Goal: Transaction & Acquisition: Purchase product/service

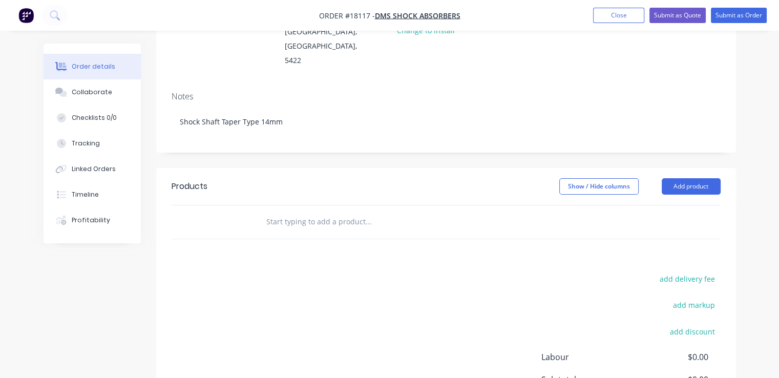
scroll to position [154, 0]
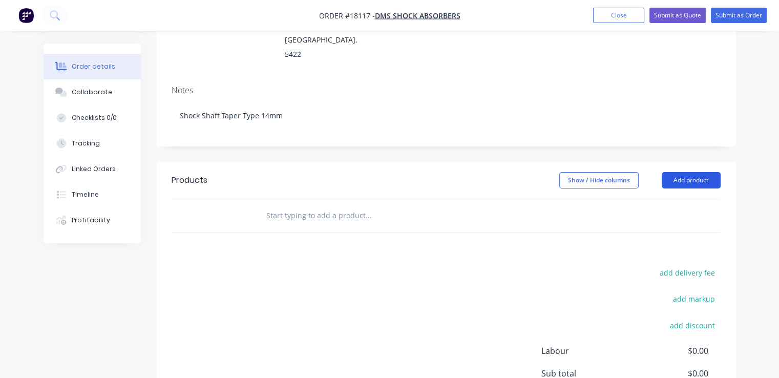
click at [684, 172] on button "Add product" at bounding box center [691, 180] width 59 height 16
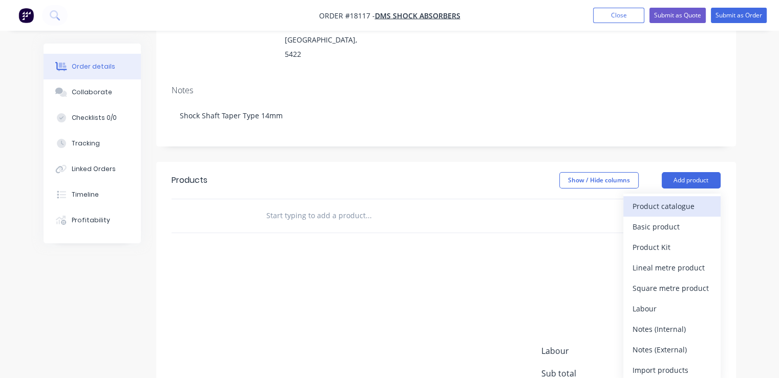
click at [680, 199] on div "Product catalogue" at bounding box center [672, 206] width 79 height 15
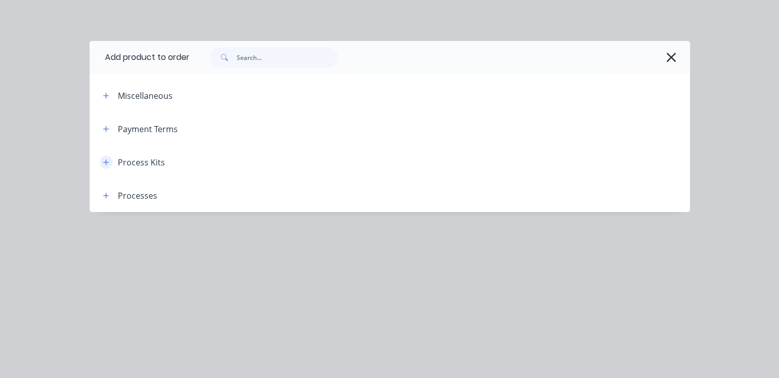
click at [107, 162] on icon "button" at bounding box center [106, 162] width 6 height 7
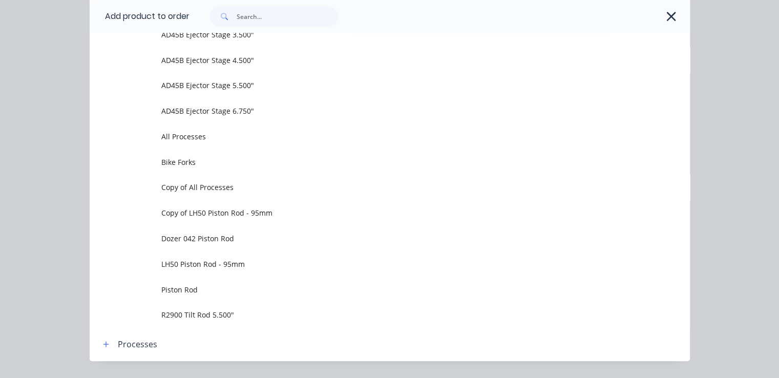
scroll to position [717, 0]
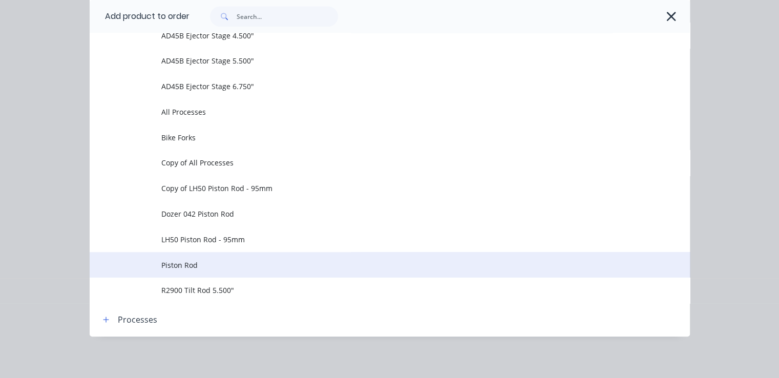
click at [244, 266] on span "Piston Rod" at bounding box center [372, 265] width 423 height 11
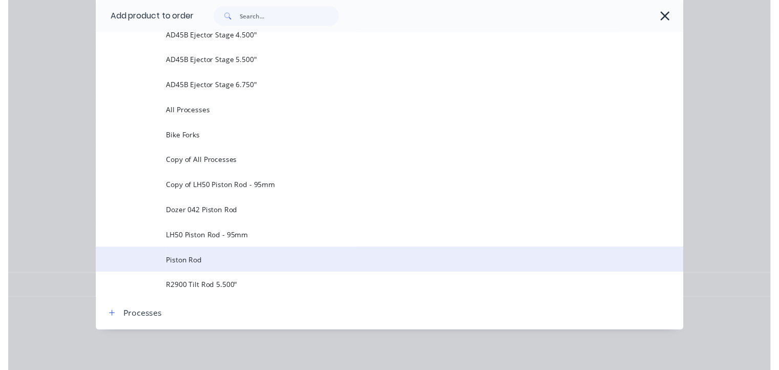
scroll to position [0, 0]
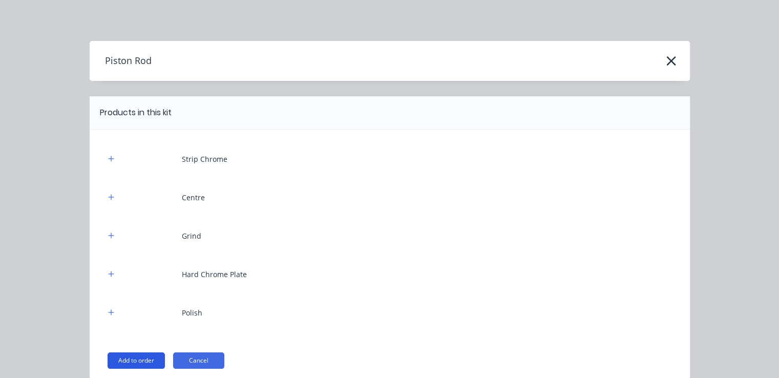
click at [132, 353] on button "Add to order" at bounding box center [136, 360] width 57 height 16
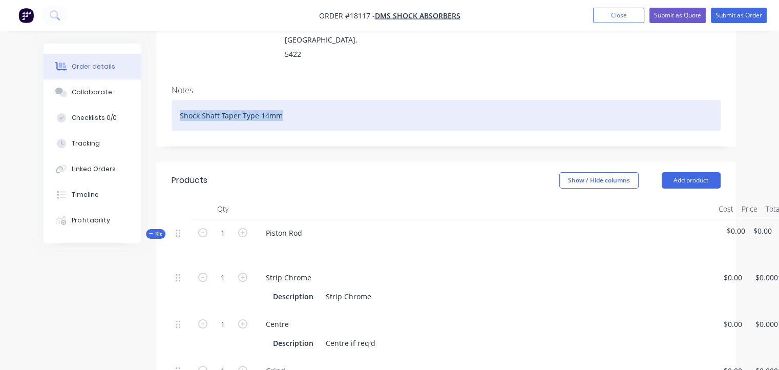
drag, startPoint x: 283, startPoint y: 85, endPoint x: 163, endPoint y: 82, distance: 119.4
click at [163, 82] on div "Notes Shock Shaft Taper Type 14mm" at bounding box center [446, 111] width 580 height 69
copy div "Shock Shaft Taper Type 14mm"
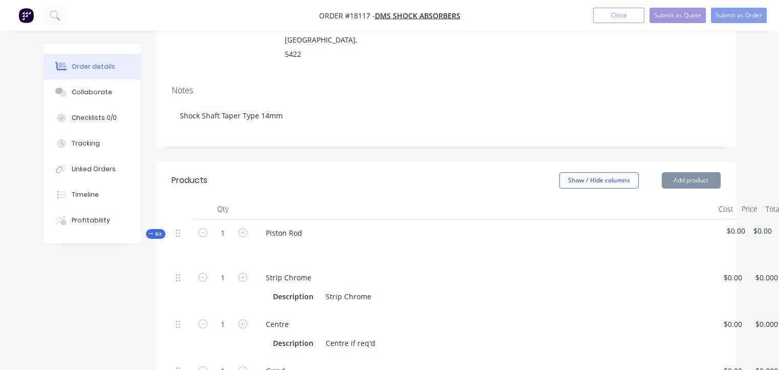
click at [312, 219] on div "Piston Rod" at bounding box center [484, 241] width 461 height 45
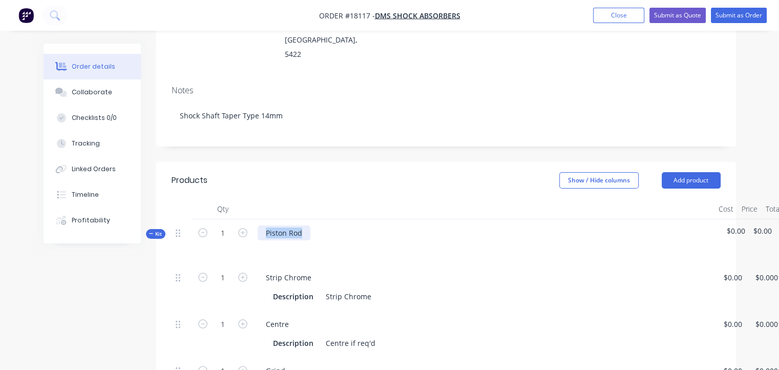
drag, startPoint x: 307, startPoint y: 202, endPoint x: 266, endPoint y: 199, distance: 40.5
click at [266, 225] on div "Piston Rod" at bounding box center [284, 232] width 53 height 15
paste div
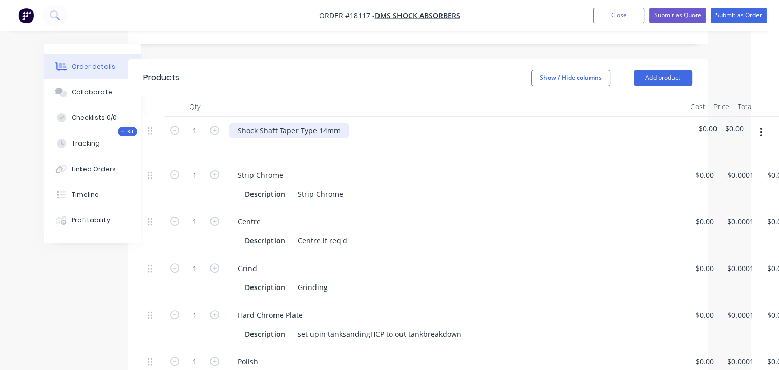
scroll to position [256, 56]
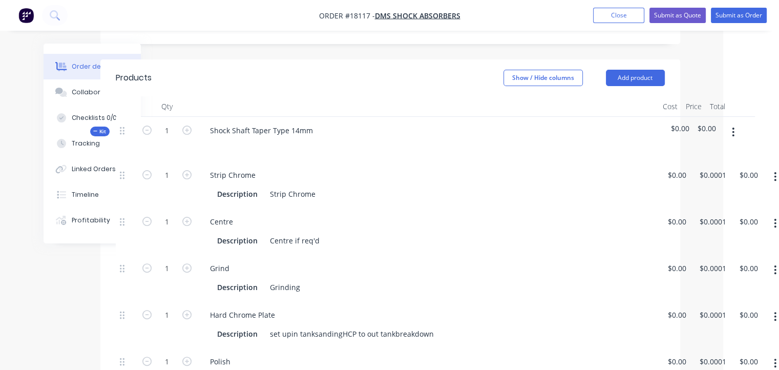
click at [775, 172] on icon "button" at bounding box center [776, 176] width 2 height 9
click at [714, 237] on div "Delete" at bounding box center [739, 244] width 79 height 15
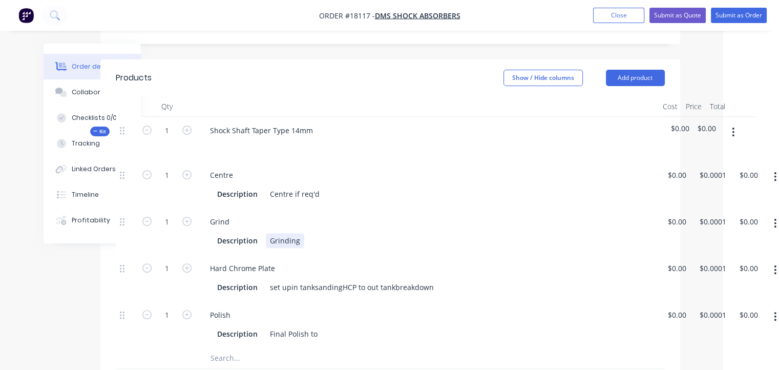
click at [270, 233] on div "Grinding" at bounding box center [285, 240] width 38 height 15
click at [311, 233] on div "Pre Grinding" at bounding box center [292, 240] width 52 height 15
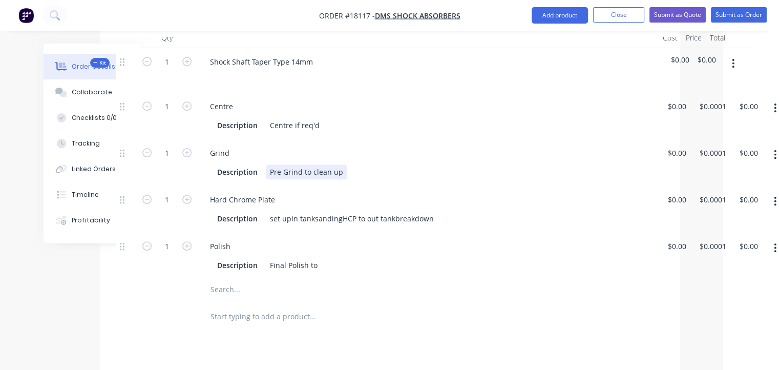
scroll to position [307, 56]
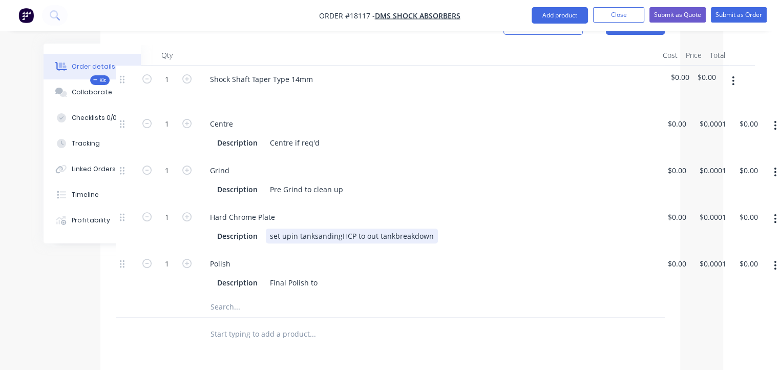
click at [289, 228] on div "set upin tanksandingHCP to out tankbreakdown" at bounding box center [352, 235] width 172 height 15
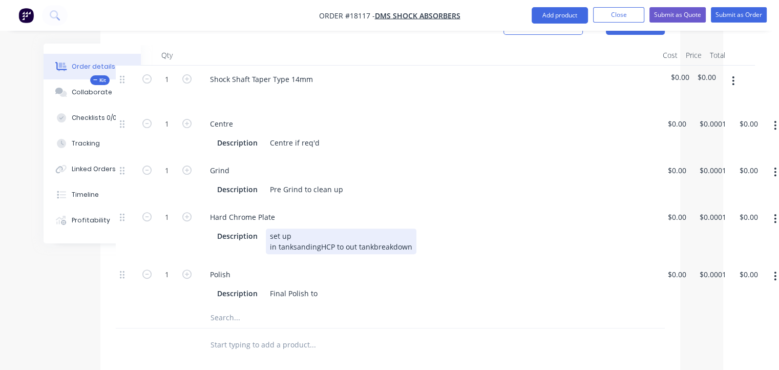
click at [293, 228] on div "set up in tanksandingHCP to out tankbreakdown" at bounding box center [341, 241] width 151 height 26
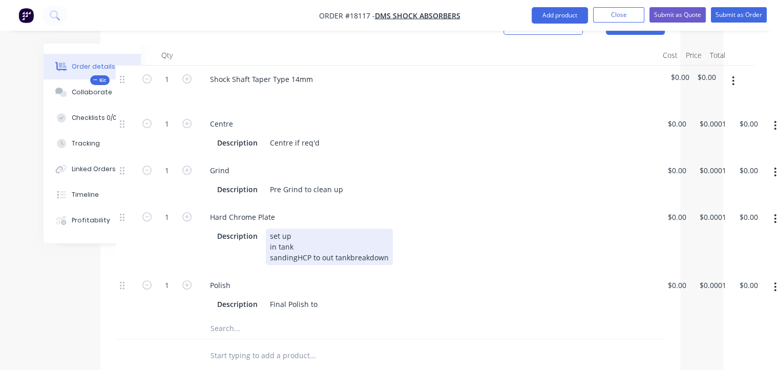
click at [296, 229] on div "set up in tank sandingHCP to out tankbreakdown" at bounding box center [329, 246] width 127 height 36
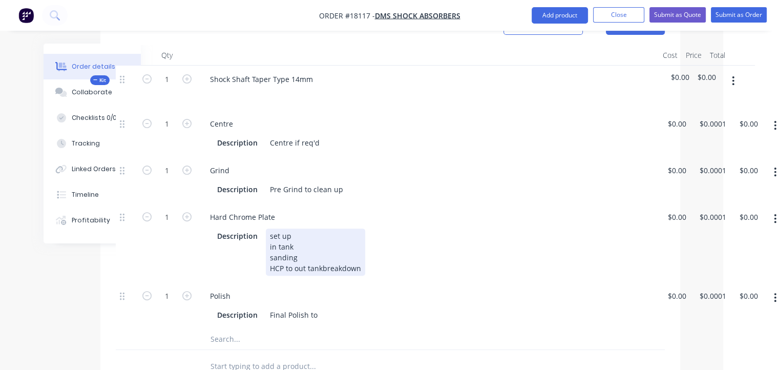
click at [295, 240] on div "set up in tank sanding HCP to out tankbreakdown" at bounding box center [315, 251] width 99 height 47
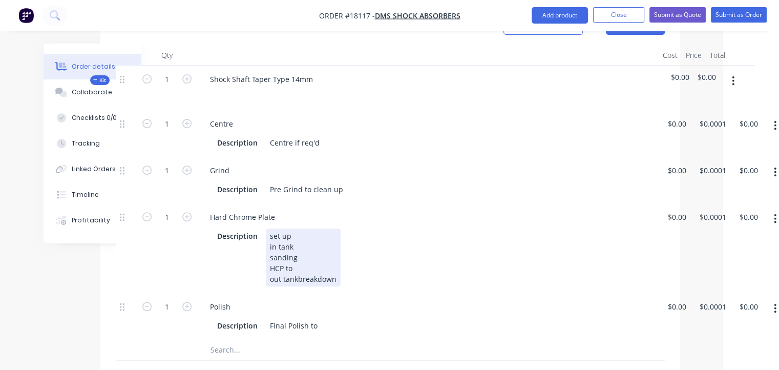
click at [297, 250] on div "set up in tank sanding HCP to out tankbreakdown" at bounding box center [303, 257] width 75 height 58
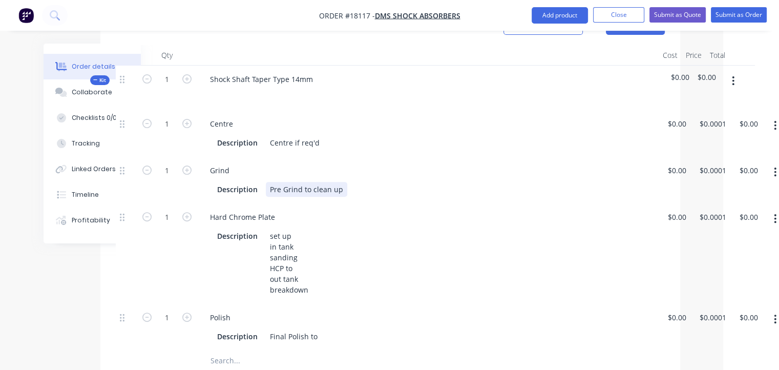
click at [340, 182] on div "Pre Grind to clean up" at bounding box center [306, 189] width 81 height 15
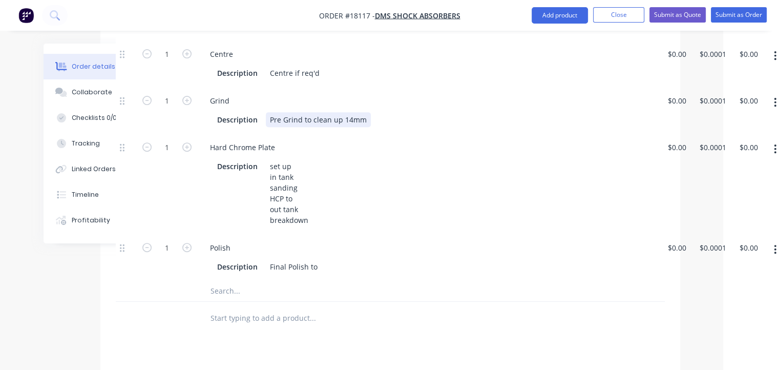
scroll to position [410, 56]
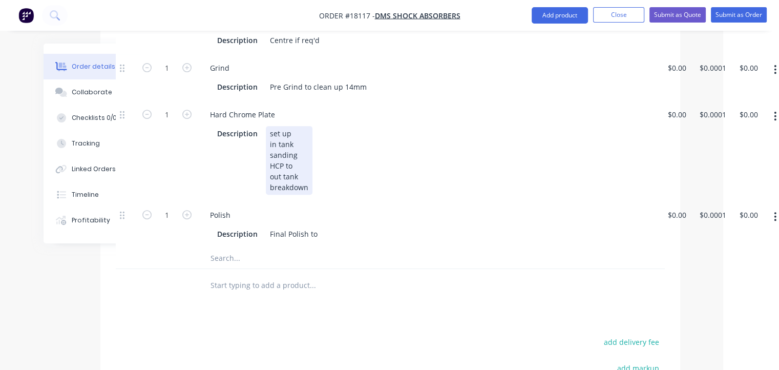
click at [298, 135] on div "set up in tank sanding HCP to out tank breakdown" at bounding box center [289, 160] width 47 height 69
click at [297, 126] on div "set up in tank sanding HCP to 0.551" + grinding out tank breakdown" at bounding box center [312, 160] width 92 height 69
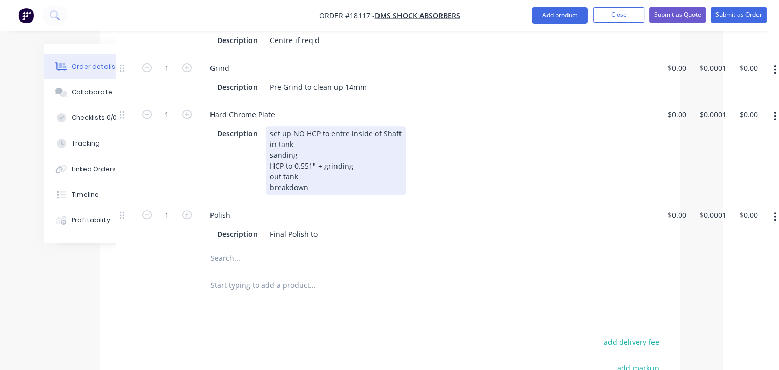
click at [405, 132] on div "Description set up NO HCP to entre inside of Shaft in tank sanding HCP to 0.551…" at bounding box center [426, 160] width 426 height 69
click at [345, 126] on div "set up NO HCP to entre inside of Shaft in tank sanding HCP to 0.551" + grinding…" at bounding box center [336, 160] width 140 height 69
click at [404, 132] on div "Description set up NO HCP to enter inside of Shaft in tank sanding HCP to 0.551…" at bounding box center [426, 160] width 426 height 69
click at [292, 126] on div "set up NO HCP to enter inside of Shaft in tank sanding HCP to 0.551" + grinding…" at bounding box center [336, 160] width 140 height 69
click at [402, 126] on div "Description set up (NO HCP to enter inside of Shaft in tank sanding HCP to 0.55…" at bounding box center [426, 160] width 426 height 69
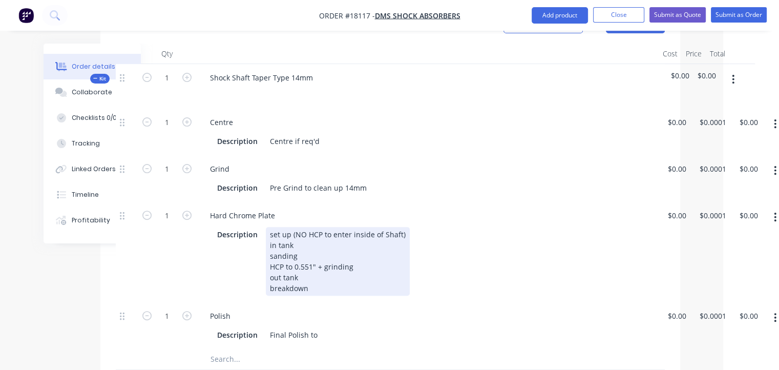
scroll to position [307, 56]
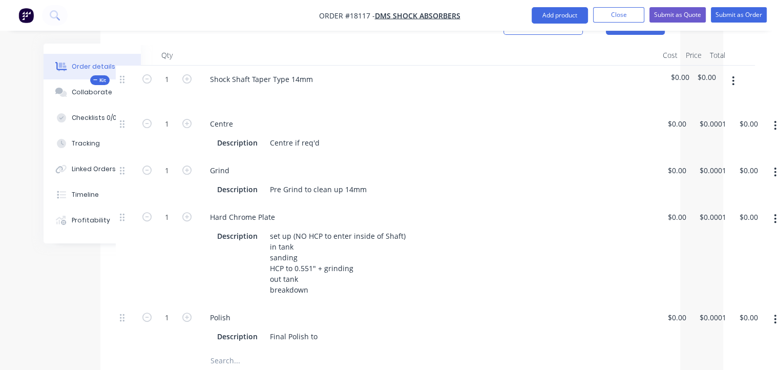
click at [775, 166] on icon "button" at bounding box center [775, 171] width 3 height 11
click at [714, 192] on div "Duplicate" at bounding box center [739, 199] width 79 height 15
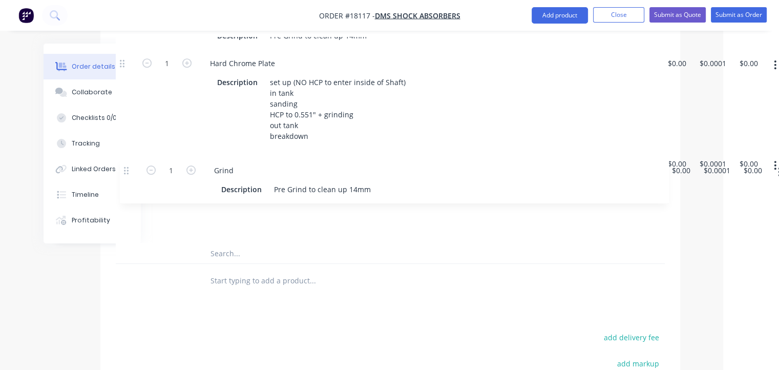
scroll to position [461, 55]
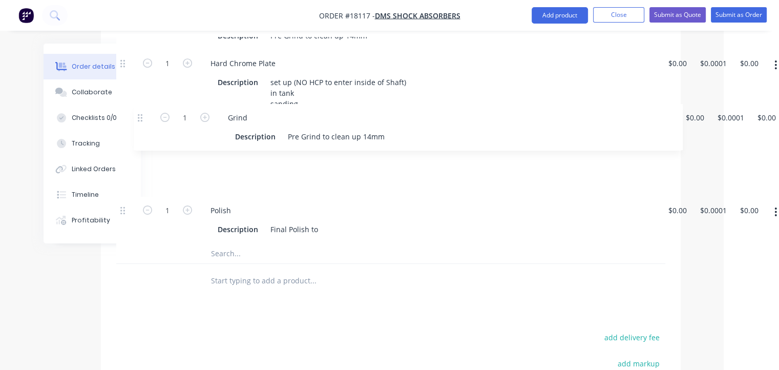
drag, startPoint x: 122, startPoint y: 182, endPoint x: 143, endPoint y: 114, distance: 71.1
click at [143, 114] on div "1 Centre Description Centre if req'd $0.00 $0.00 $0.0001 $0.0001 $0.00 $0.00 1 …" at bounding box center [390, 99] width 549 height 287
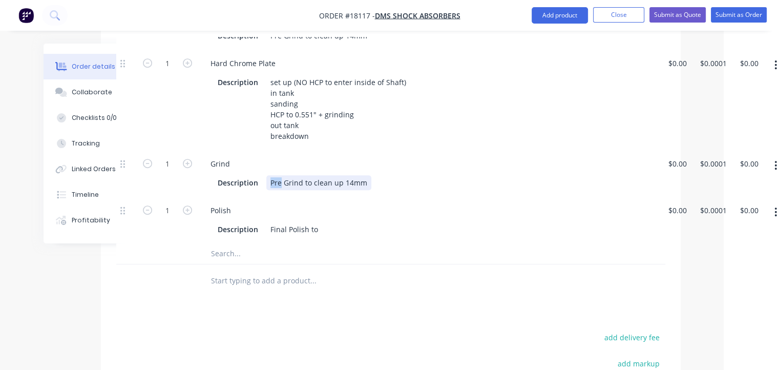
drag, startPoint x: 279, startPoint y: 154, endPoint x: 267, endPoint y: 152, distance: 11.5
click at [267, 175] on div "Pre Grind to clean up 14mm" at bounding box center [318, 182] width 105 height 15
click at [354, 175] on div "Final Grind to clean up 14mm" at bounding box center [321, 182] width 110 height 15
click at [326, 222] on div "Description Final Polish to" at bounding box center [427, 229] width 426 height 15
click at [265, 243] on input "text" at bounding box center [313, 253] width 205 height 20
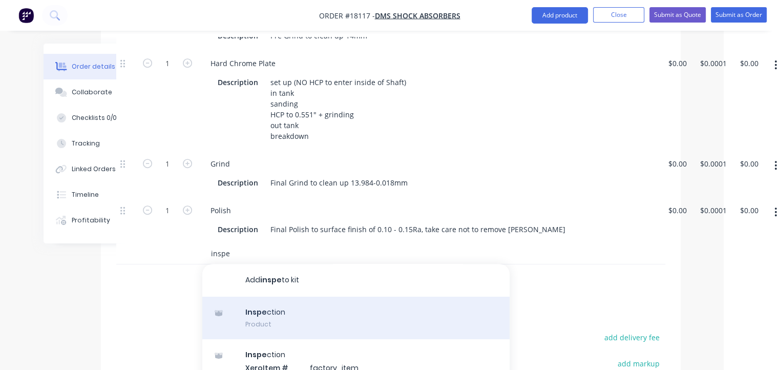
type input "inspe"
click at [275, 297] on div "Inspe ction Product" at bounding box center [355, 318] width 307 height 43
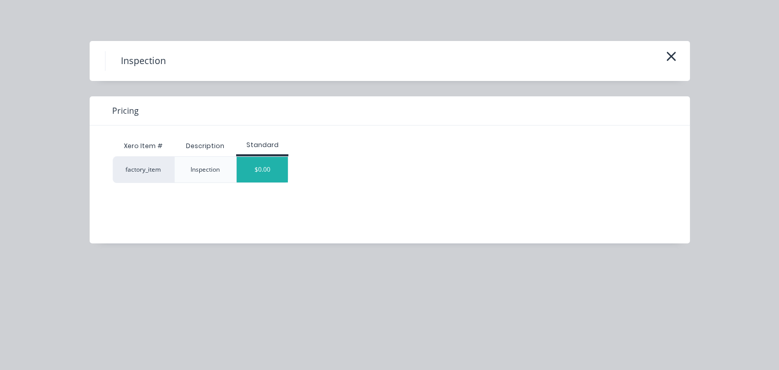
click at [267, 158] on div "$0.00" at bounding box center [262, 170] width 51 height 26
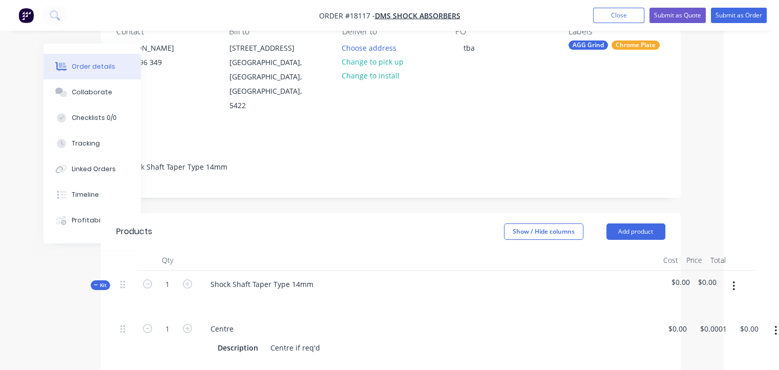
scroll to position [0, 55]
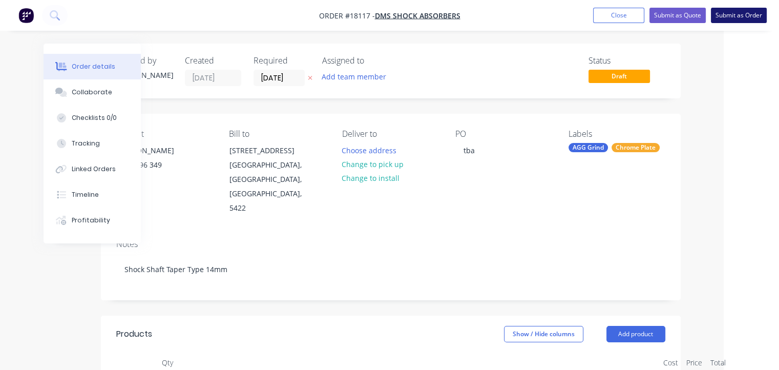
click at [729, 15] on button "Submit as Order" at bounding box center [739, 15] width 56 height 15
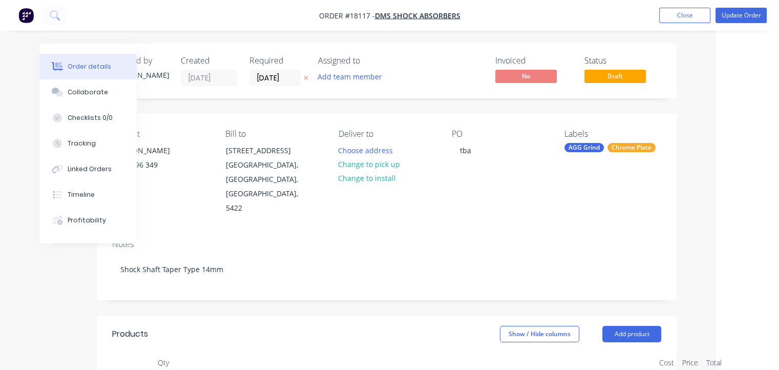
scroll to position [0, 0]
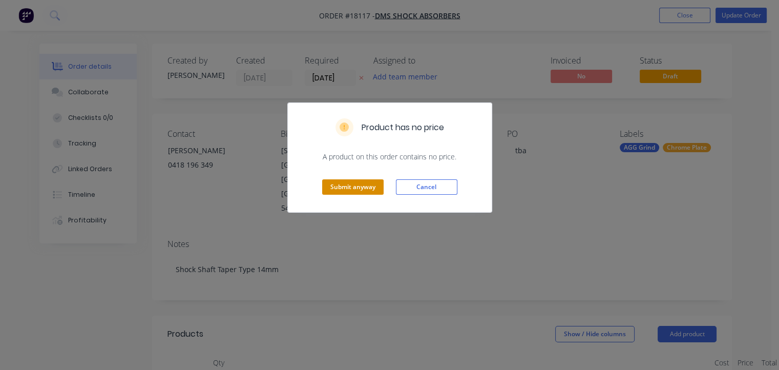
click at [357, 187] on button "Submit anyway" at bounding box center [352, 186] width 61 height 15
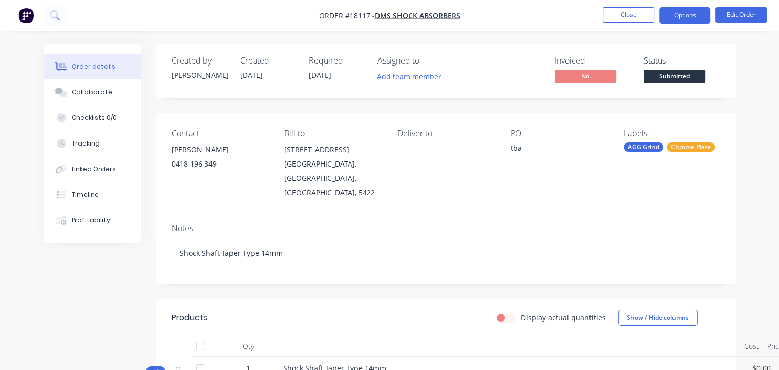
click at [675, 11] on button "Options" at bounding box center [684, 15] width 51 height 16
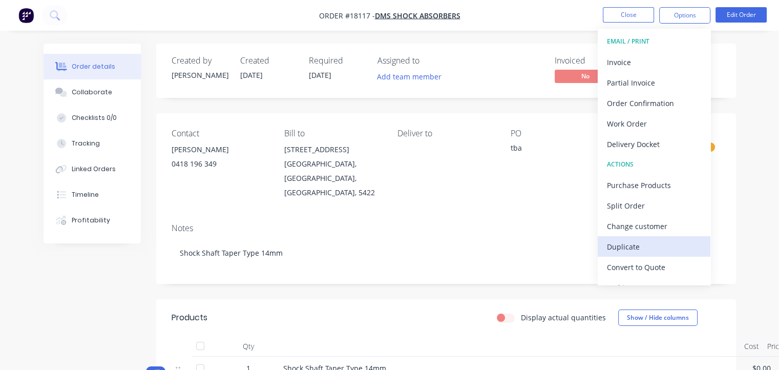
click at [645, 245] on div "Duplicate" at bounding box center [654, 246] width 94 height 15
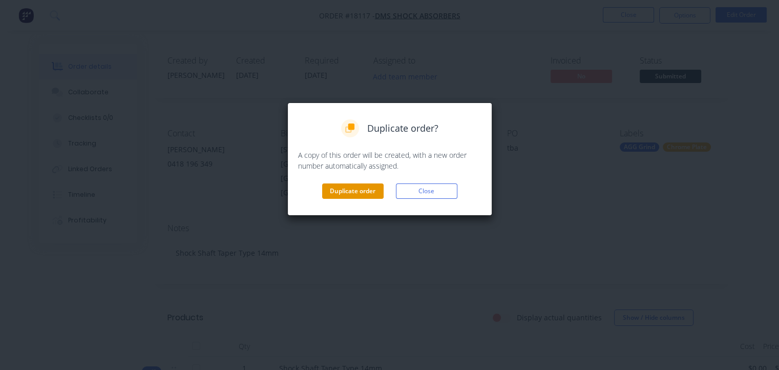
click at [358, 188] on button "Duplicate order" at bounding box center [352, 190] width 61 height 15
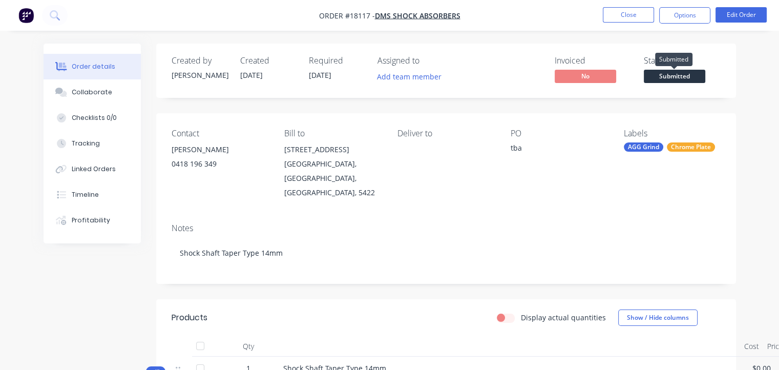
click at [671, 74] on span "Submitted" at bounding box center [674, 76] width 61 height 13
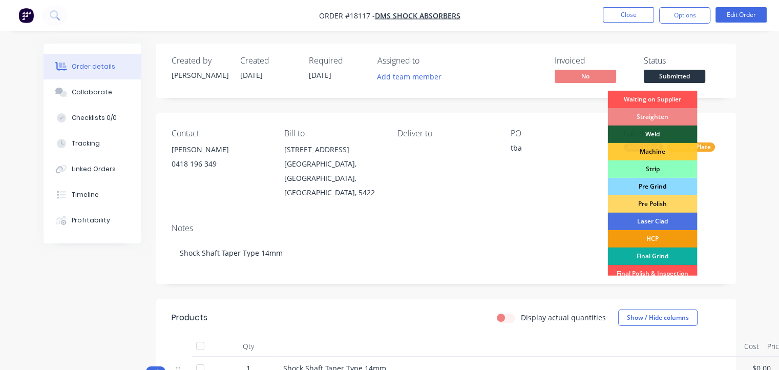
click at [671, 184] on div "Pre Grind" at bounding box center [653, 186] width 90 height 17
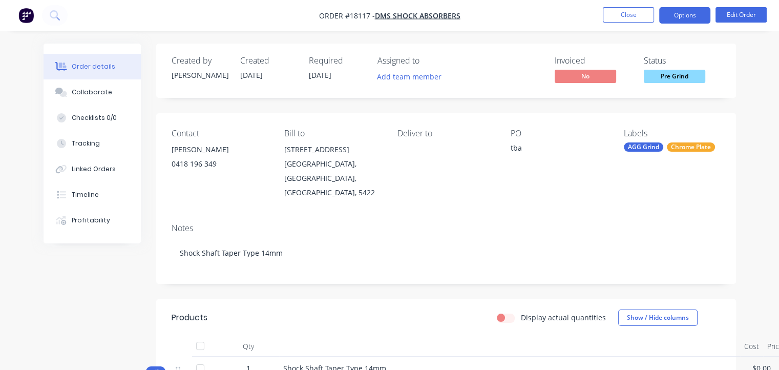
click at [684, 13] on button "Options" at bounding box center [684, 15] width 51 height 16
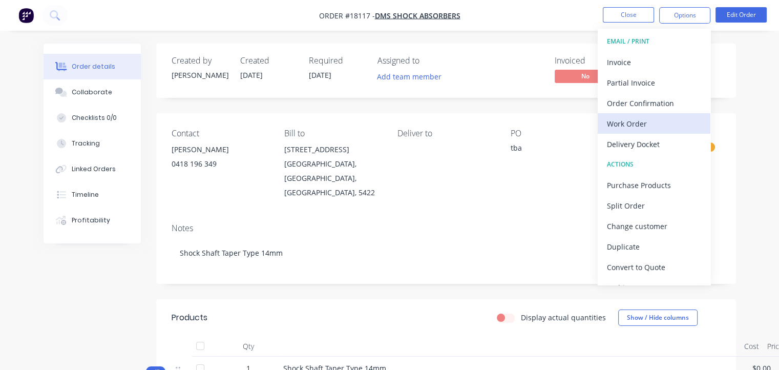
click at [629, 123] on div "Work Order" at bounding box center [654, 123] width 94 height 15
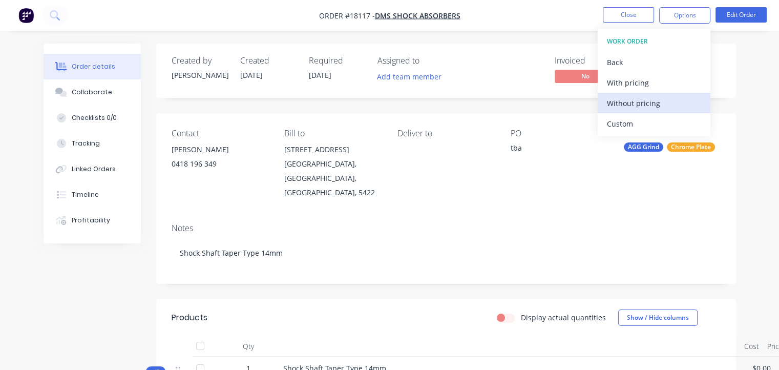
click at [623, 100] on div "Without pricing" at bounding box center [654, 103] width 94 height 15
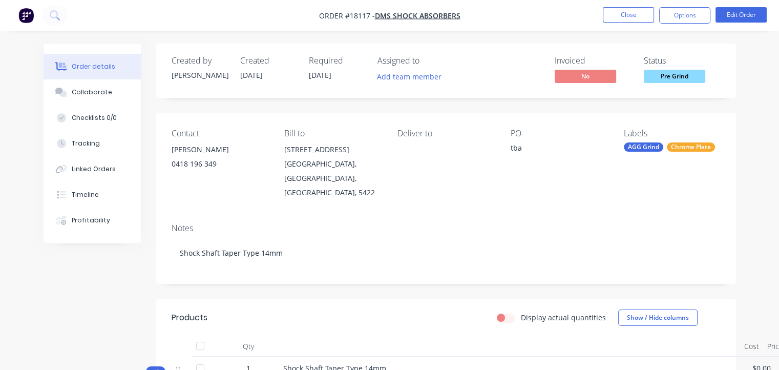
click at [489, 170] on div "Deliver to" at bounding box center [446, 164] width 97 height 71
click at [682, 13] on button "Options" at bounding box center [684, 15] width 51 height 16
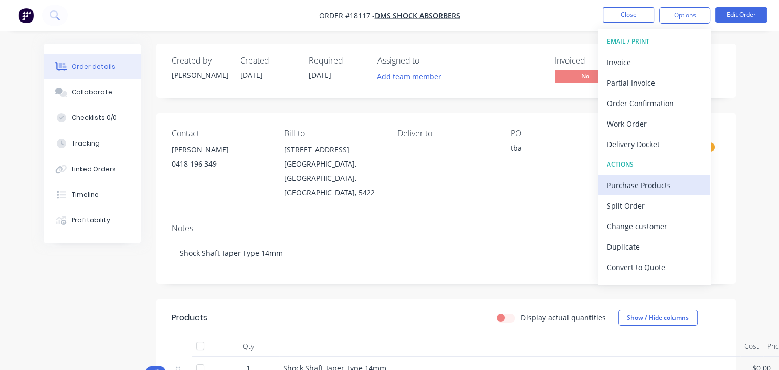
click at [665, 182] on div "Purchase Products" at bounding box center [654, 185] width 94 height 15
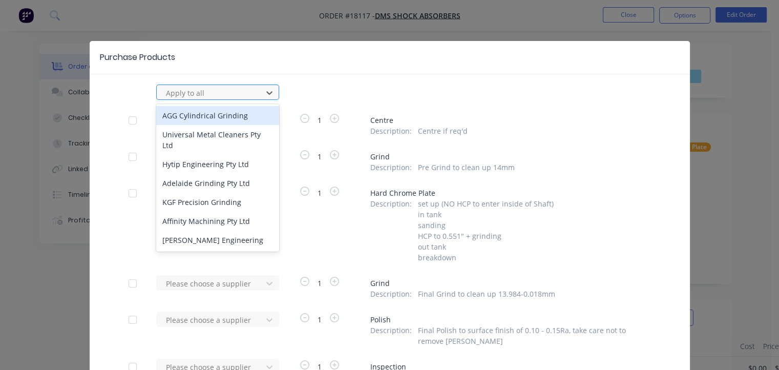
click at [208, 93] on div at bounding box center [211, 93] width 92 height 13
click at [211, 117] on div "AGG Cylindrical Grinding" at bounding box center [217, 115] width 123 height 19
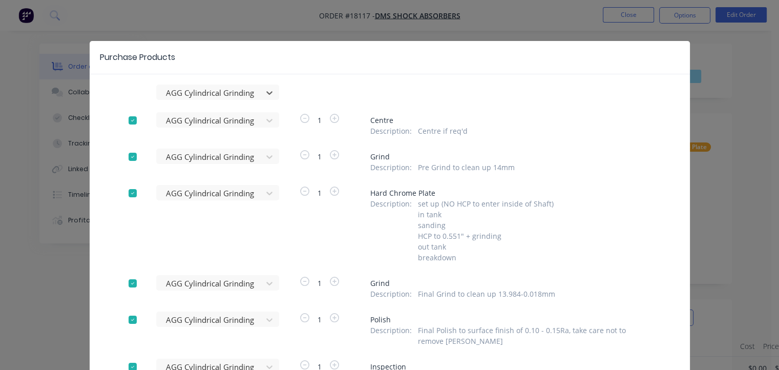
click at [132, 193] on div at bounding box center [132, 193] width 20 height 20
click at [130, 321] on div at bounding box center [132, 319] width 20 height 20
click at [128, 363] on div at bounding box center [132, 367] width 20 height 20
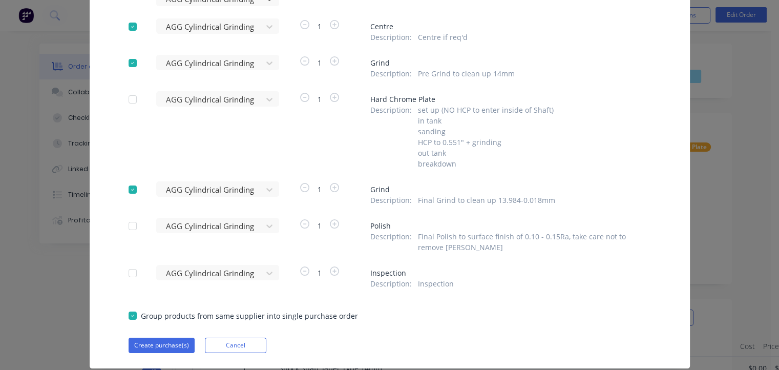
scroll to position [121, 0]
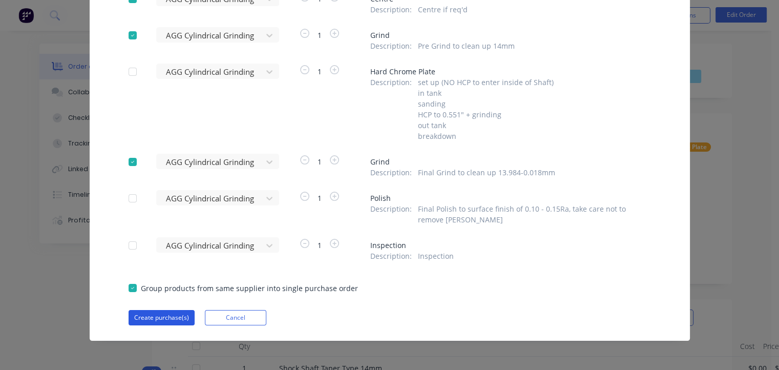
click at [168, 318] on button "Create purchase(s)" at bounding box center [162, 317] width 66 height 15
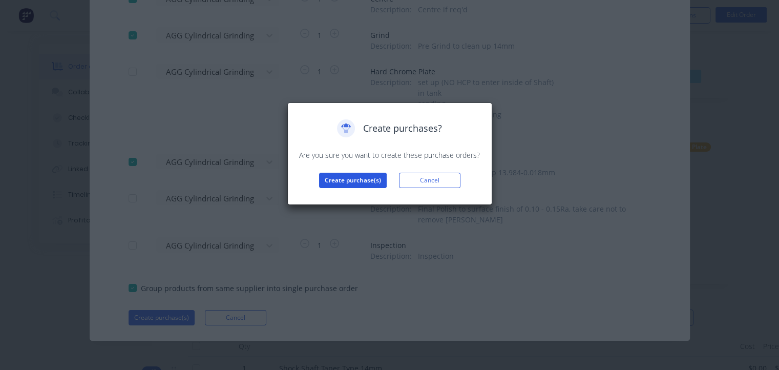
click at [350, 181] on button "Create purchase(s)" at bounding box center [353, 180] width 68 height 15
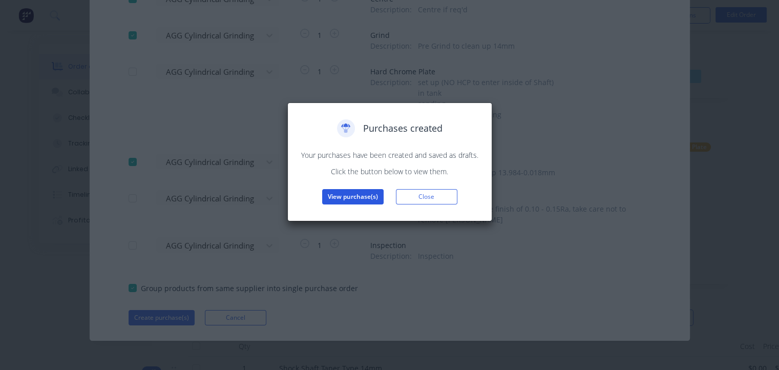
click at [357, 201] on button "View purchase(s)" at bounding box center [352, 196] width 61 height 15
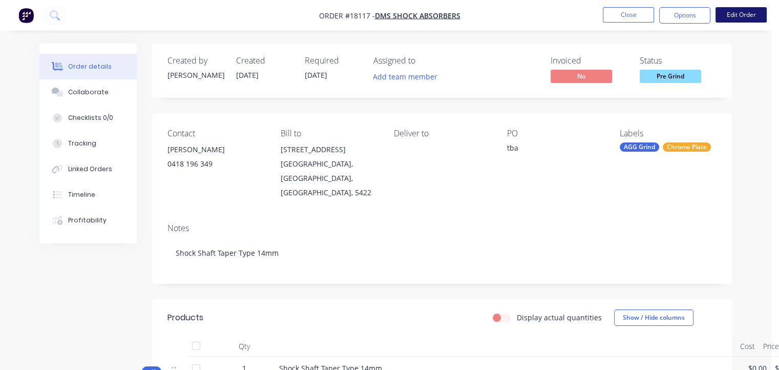
click at [742, 11] on button "Edit Order" at bounding box center [741, 14] width 51 height 15
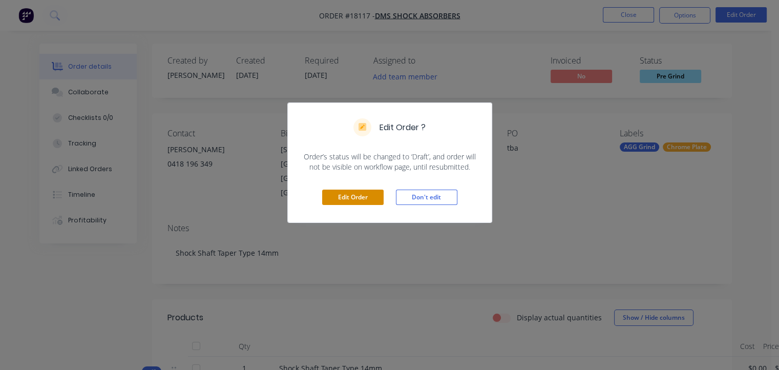
click at [359, 195] on button "Edit Order" at bounding box center [352, 197] width 61 height 15
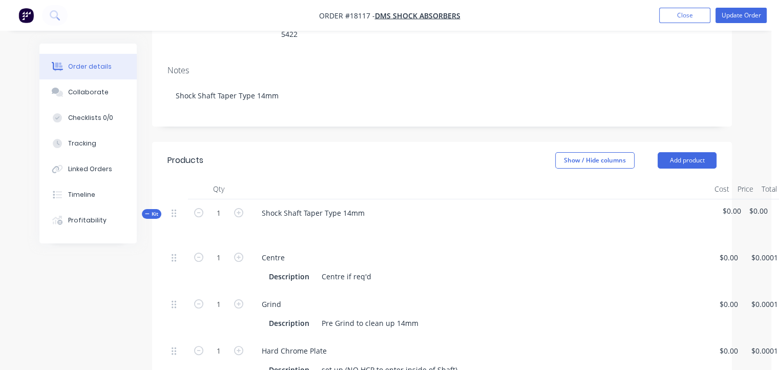
scroll to position [205, 0]
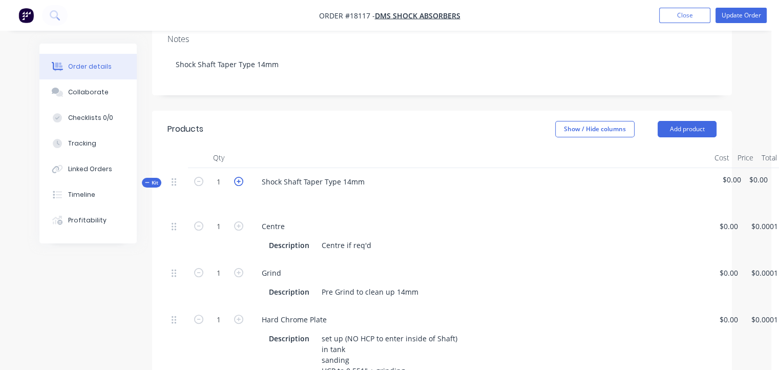
click at [236, 177] on icon "button" at bounding box center [238, 181] width 9 height 9
type input "2"
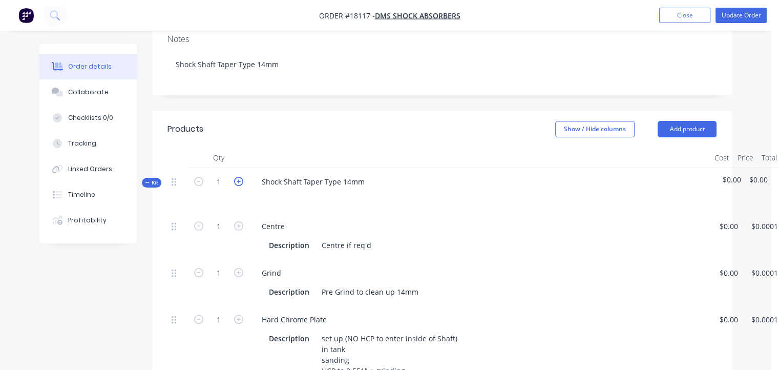
type input "2"
click at [236, 177] on icon "button" at bounding box center [238, 181] width 9 height 9
type input "3"
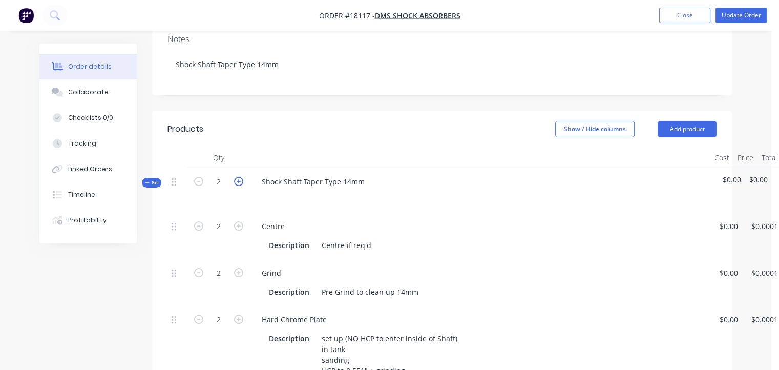
type input "3"
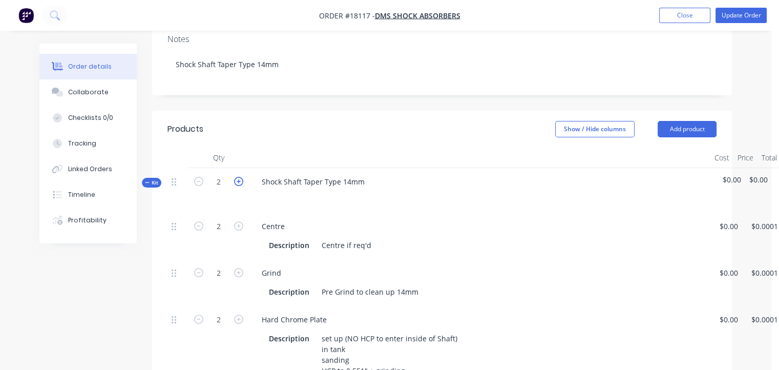
type input "3"
click at [236, 177] on icon "button" at bounding box center [238, 181] width 9 height 9
type input "4"
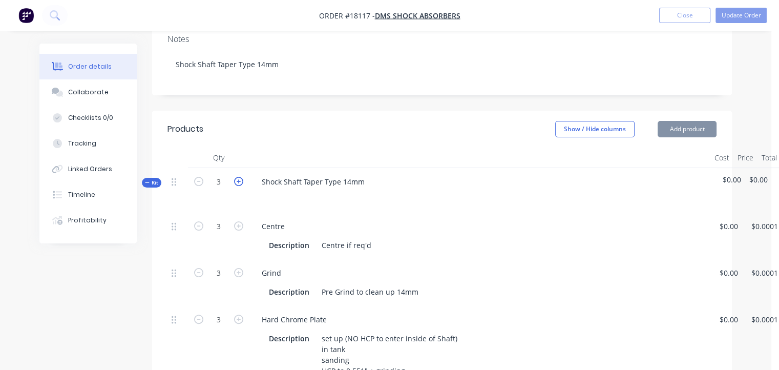
type input "4"
click at [743, 13] on button "Update Order" at bounding box center [741, 15] width 51 height 15
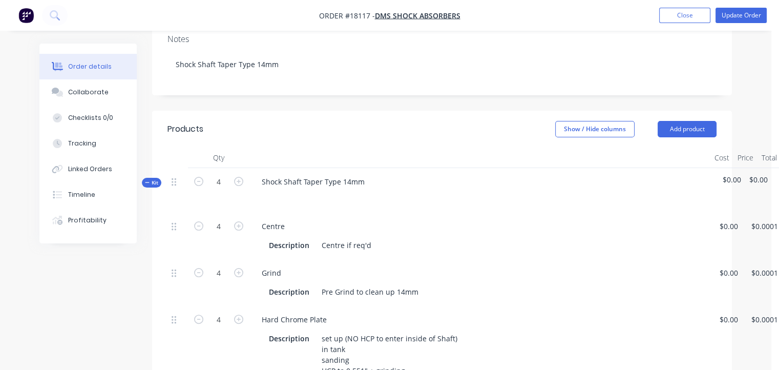
scroll to position [0, 0]
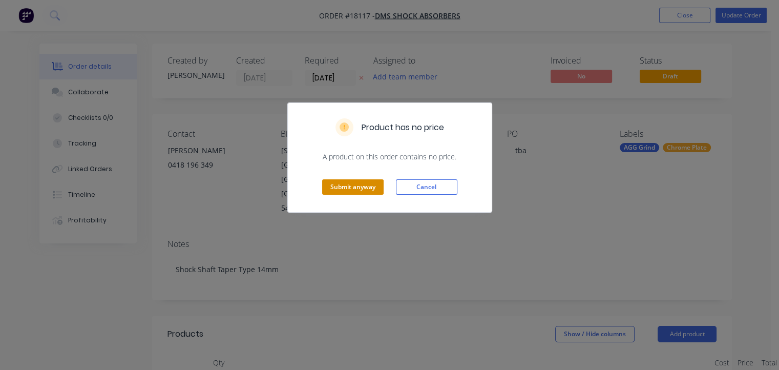
click at [362, 189] on button "Submit anyway" at bounding box center [352, 186] width 61 height 15
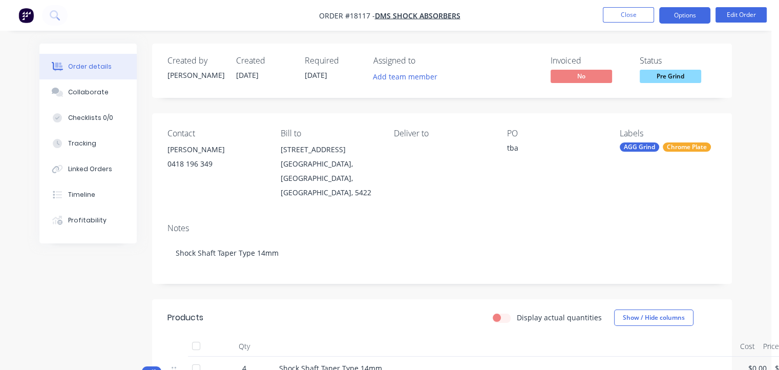
click at [680, 15] on button "Options" at bounding box center [684, 15] width 51 height 16
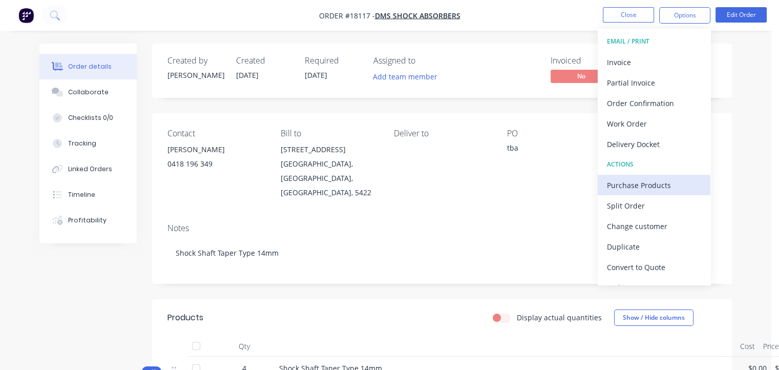
click at [665, 182] on div "Purchase Products" at bounding box center [654, 185] width 94 height 15
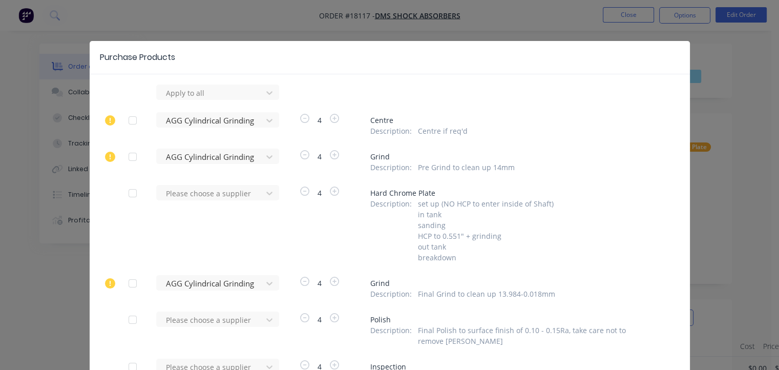
click at [573, 100] on div "Apply to all AGG Cylindrical Grinding 4 Centre Description : Centre if req'd AG…" at bounding box center [390, 266] width 600 height 362
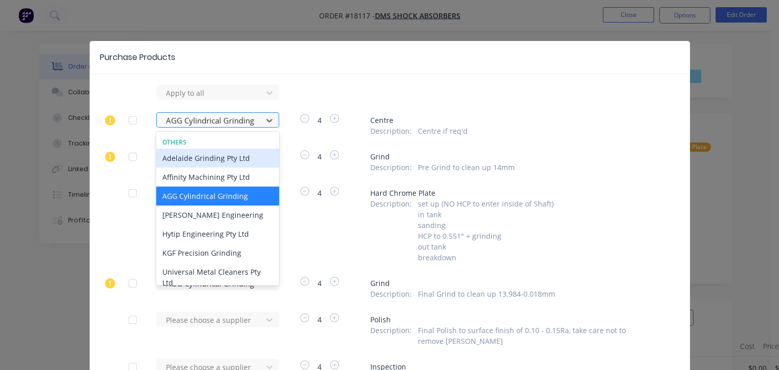
click at [178, 123] on div at bounding box center [211, 120] width 92 height 13
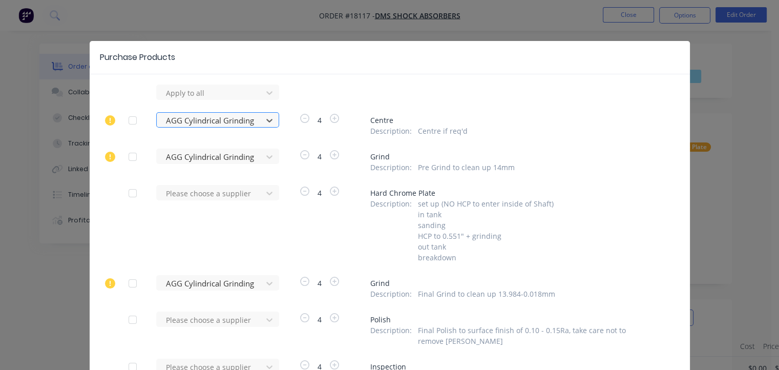
click at [178, 123] on div at bounding box center [211, 120] width 92 height 13
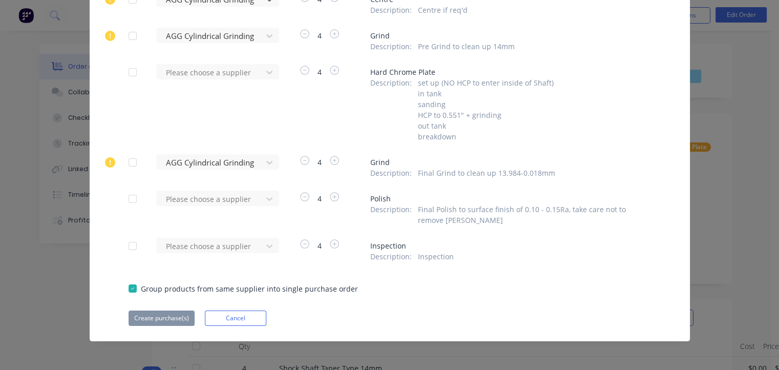
scroll to position [121, 0]
click at [375, 296] on div "Apply to all AGG Cylindrical Grinding 4 Centre Description : Centre if req'd AG…" at bounding box center [390, 144] width 600 height 362
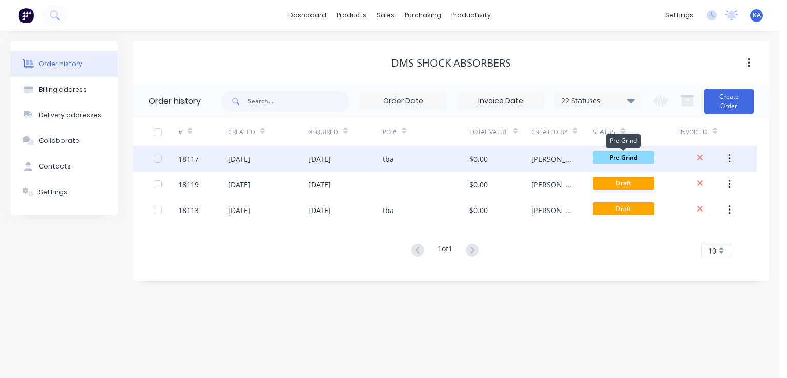
click at [628, 158] on span "Pre Grind" at bounding box center [623, 157] width 61 height 13
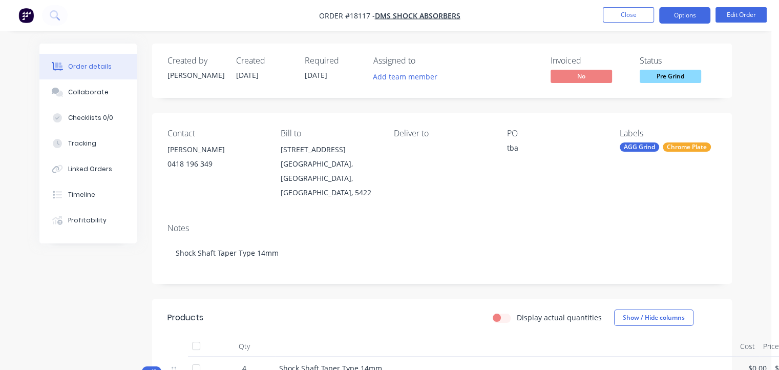
click at [693, 17] on button "Options" at bounding box center [684, 15] width 51 height 16
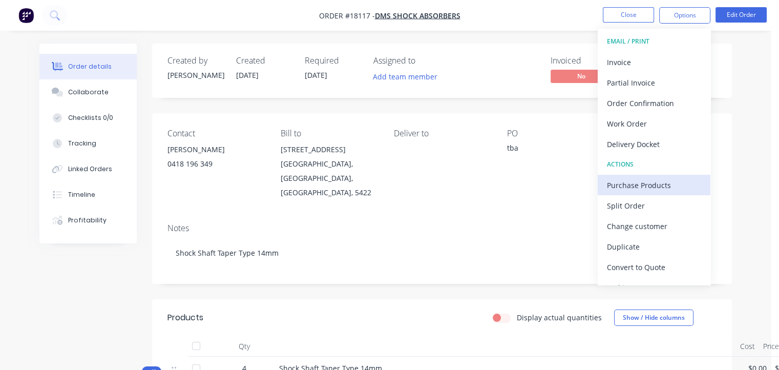
click at [649, 182] on div "Purchase Products" at bounding box center [654, 185] width 94 height 15
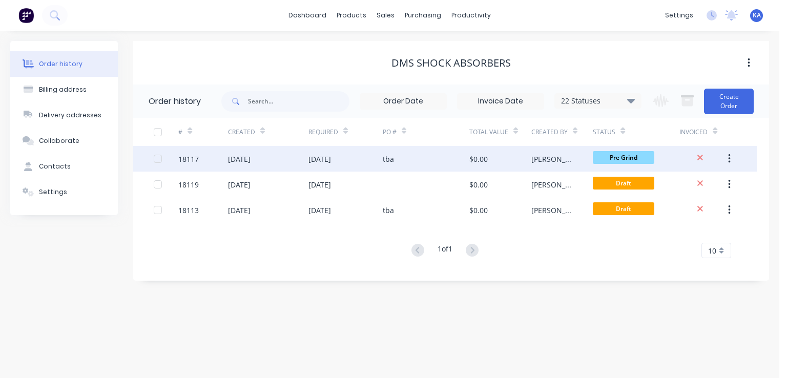
click at [726, 157] on button "button" at bounding box center [729, 159] width 24 height 18
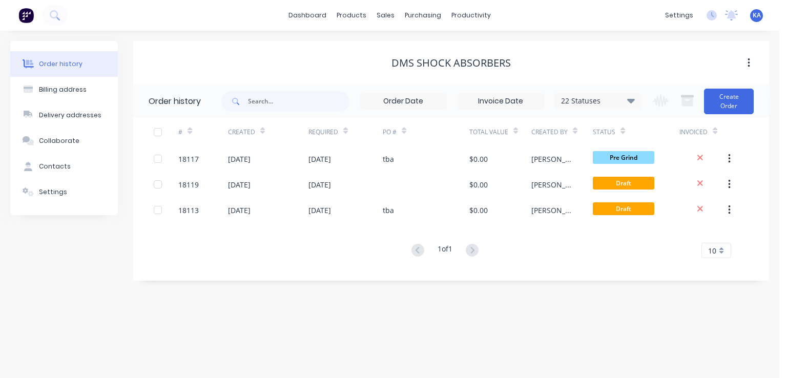
click at [659, 271] on div "Order history 22 Statuses Invoice Status Invoiced Not Invoiced Partial Order St…" at bounding box center [451, 183] width 636 height 196
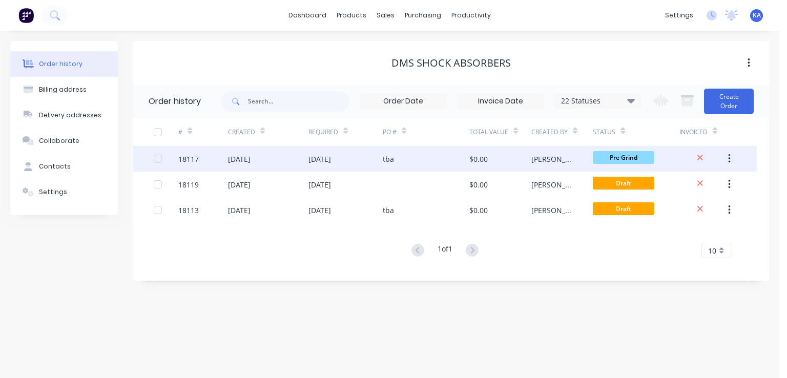
click at [162, 158] on div at bounding box center [166, 159] width 25 height 26
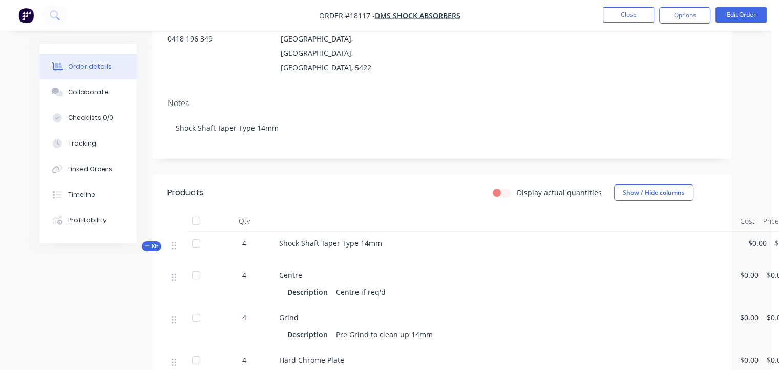
scroll to position [102, 0]
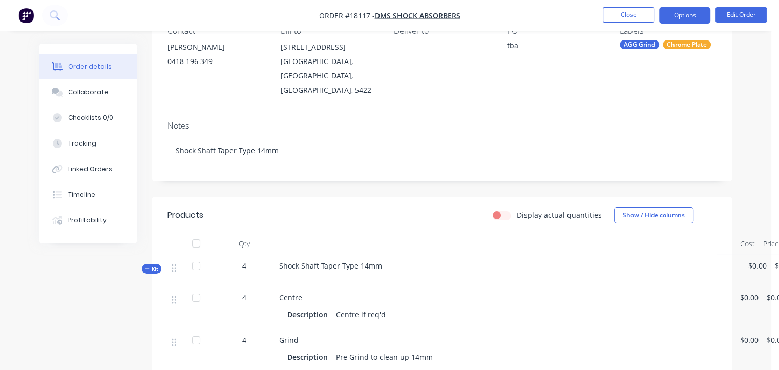
click at [683, 14] on button "Options" at bounding box center [684, 15] width 51 height 16
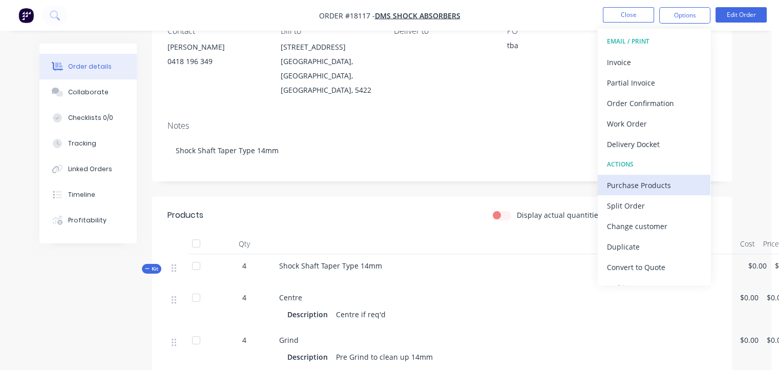
click at [663, 182] on div "Purchase Products" at bounding box center [654, 185] width 94 height 15
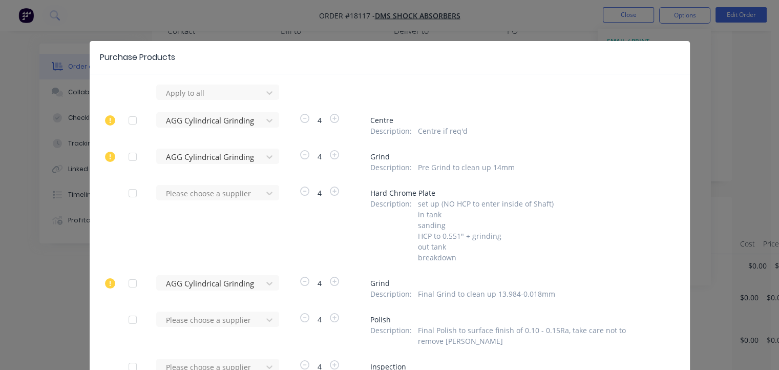
scroll to position [0, 0]
click at [564, 115] on span "Centre" at bounding box center [510, 120] width 281 height 11
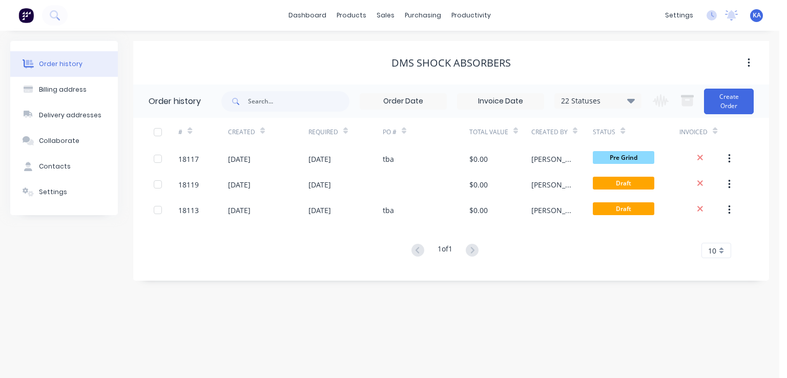
click at [746, 60] on button "button" at bounding box center [749, 63] width 24 height 18
click at [691, 50] on div "DMS Shock Absorbers" at bounding box center [451, 63] width 636 height 44
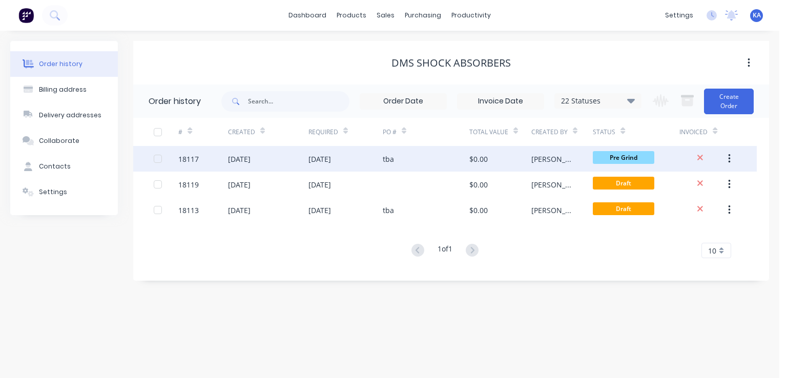
click at [729, 156] on icon "button" at bounding box center [729, 158] width 2 height 9
click at [639, 156] on span "Pre Grind" at bounding box center [623, 157] width 61 height 13
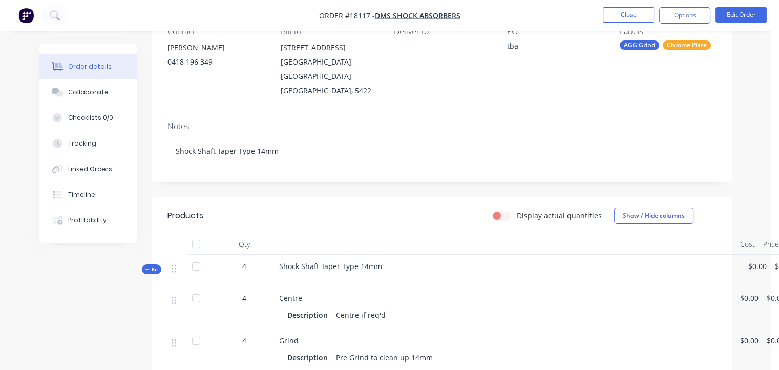
scroll to position [102, 0]
click at [694, 13] on button "Options" at bounding box center [684, 15] width 51 height 16
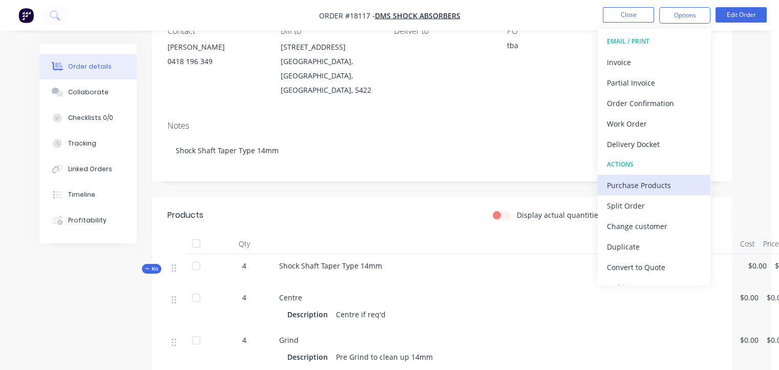
click at [656, 187] on div "Purchase Products" at bounding box center [654, 185] width 94 height 15
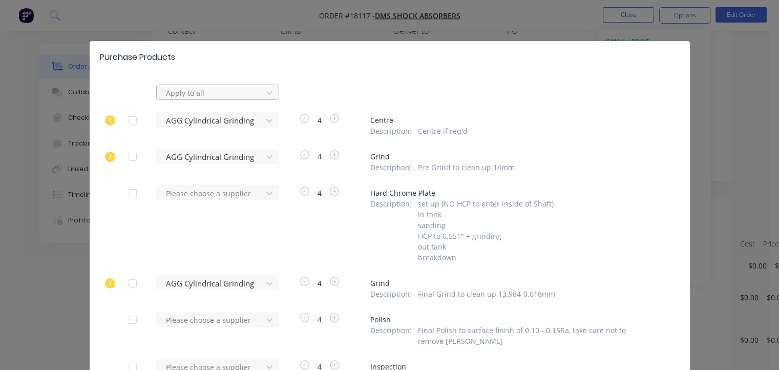
click at [207, 95] on div at bounding box center [211, 93] width 92 height 13
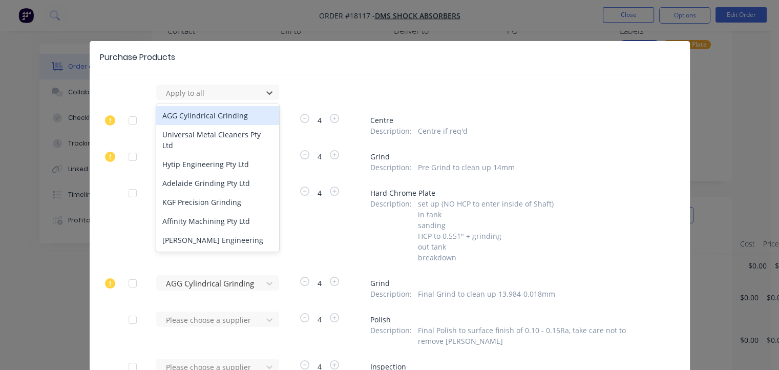
click at [211, 111] on div "AGG Cylindrical Grinding" at bounding box center [217, 115] width 123 height 19
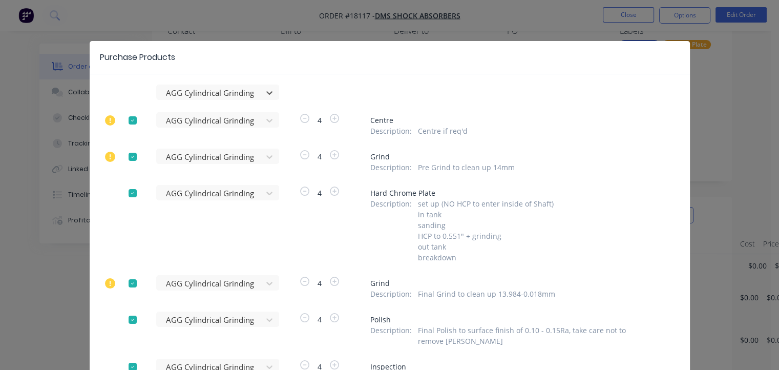
scroll to position [51, 0]
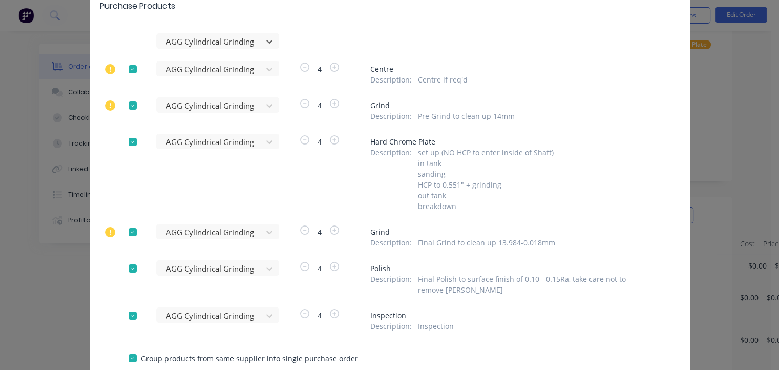
click at [129, 142] on div at bounding box center [132, 142] width 20 height 20
click at [130, 267] on div at bounding box center [132, 268] width 20 height 20
click at [129, 318] on div at bounding box center [132, 315] width 20 height 20
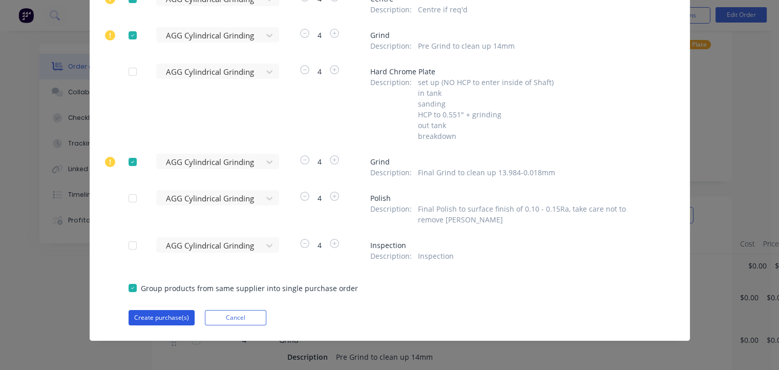
click at [153, 316] on button "Create purchase(s)" at bounding box center [162, 317] width 66 height 15
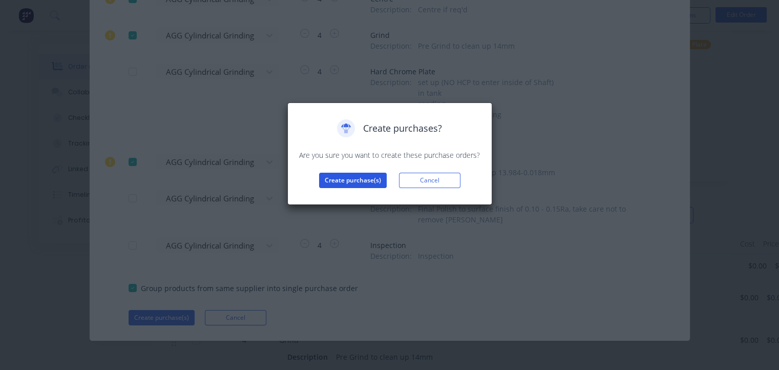
click at [345, 179] on button "Create purchase(s)" at bounding box center [353, 180] width 68 height 15
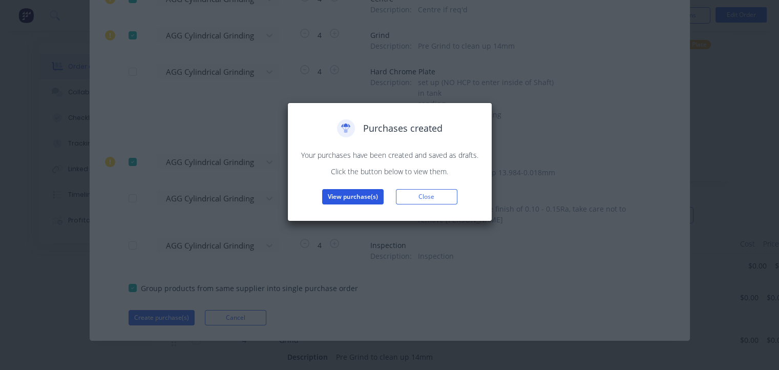
click at [351, 193] on button "View purchase(s)" at bounding box center [352, 196] width 61 height 15
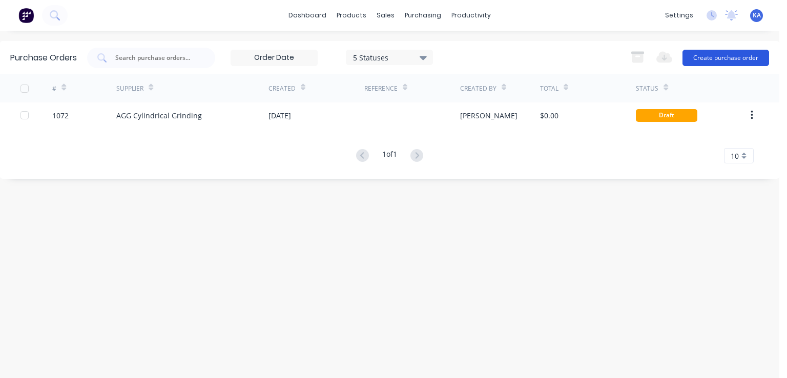
click at [734, 55] on button "Create purchase order" at bounding box center [725, 58] width 87 height 16
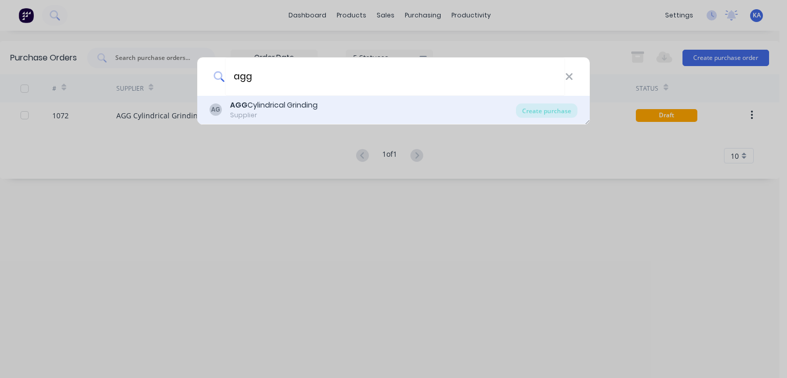
type input "agg"
click at [384, 103] on div "AG AGG Cylindrical Grinding Supplier" at bounding box center [363, 110] width 306 height 20
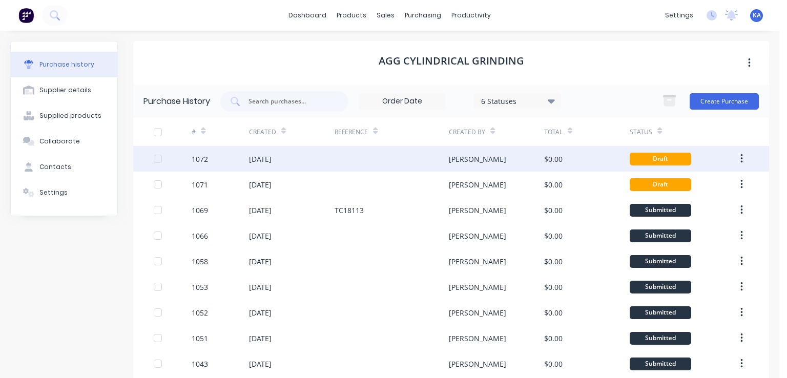
click at [709, 154] on div "Draft" at bounding box center [682, 159] width 104 height 26
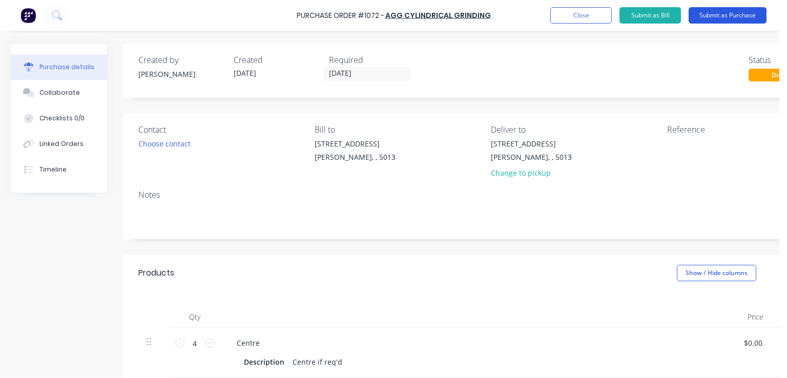
click at [705, 15] on button "Submit as Purchase" at bounding box center [727, 15] width 78 height 16
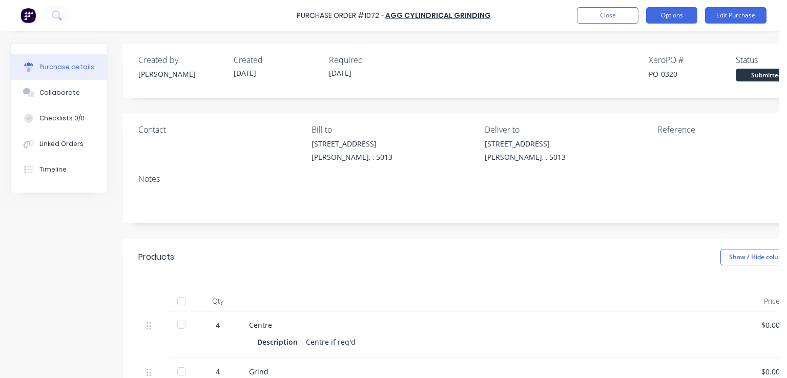
click at [679, 18] on button "Options" at bounding box center [671, 15] width 51 height 16
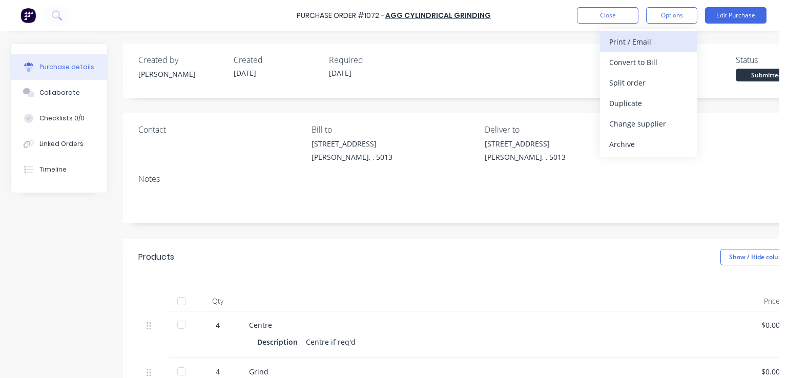
click at [660, 42] on div "Print / Email" at bounding box center [648, 41] width 79 height 15
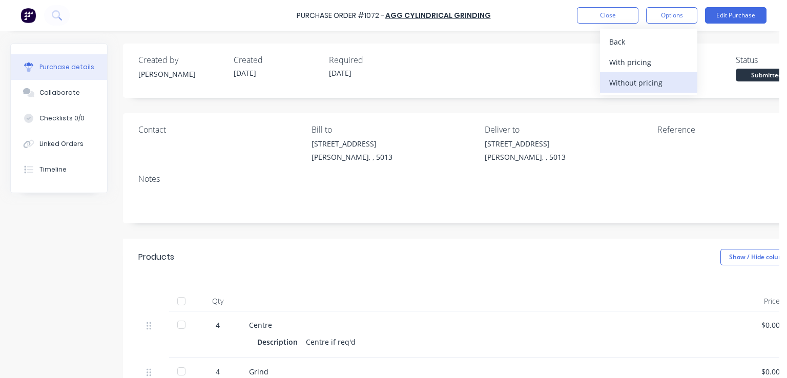
click at [670, 87] on div "Without pricing" at bounding box center [648, 82] width 79 height 15
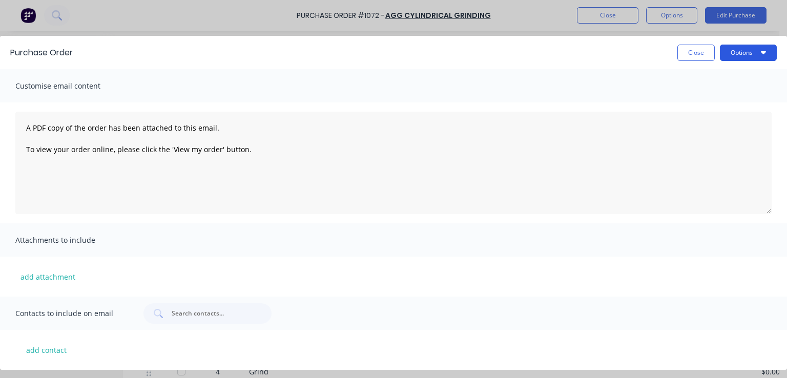
click at [729, 50] on button "Options" at bounding box center [748, 53] width 57 height 16
click at [700, 76] on div "Print" at bounding box center [727, 78] width 79 height 15
click at [606, 17] on div "Purchase Order Close Options Customise email content A PDF copy of the order ha…" at bounding box center [393, 189] width 787 height 378
click at [693, 51] on button "Close" at bounding box center [695, 53] width 37 height 16
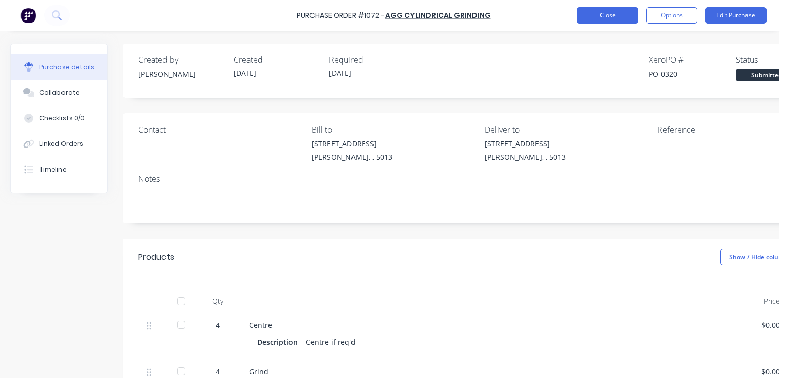
click at [617, 12] on button "Close" at bounding box center [607, 15] width 61 height 16
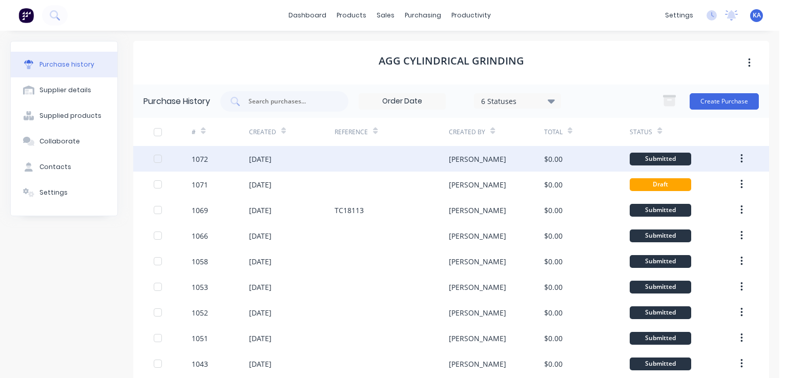
click at [740, 155] on icon "button" at bounding box center [741, 158] width 2 height 9
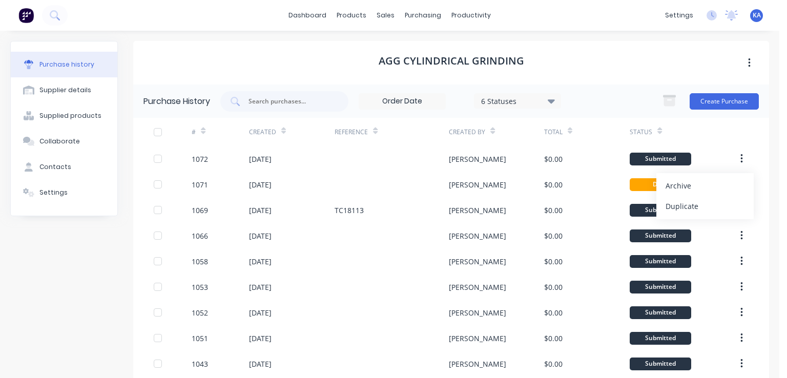
click at [633, 59] on div "AGG Cylindrical Grinding" at bounding box center [451, 63] width 636 height 44
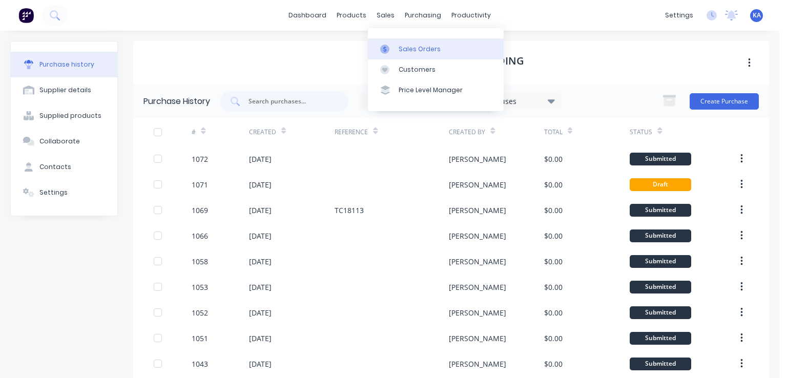
click at [402, 46] on div "Sales Orders" at bounding box center [420, 49] width 42 height 9
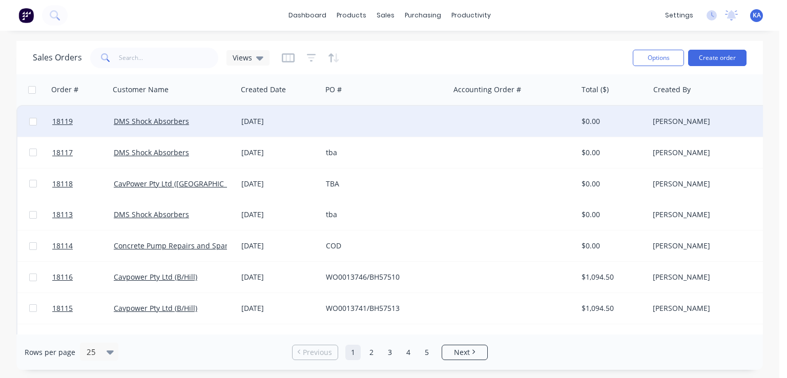
click at [662, 123] on div "[PERSON_NAME]" at bounding box center [710, 121] width 114 height 10
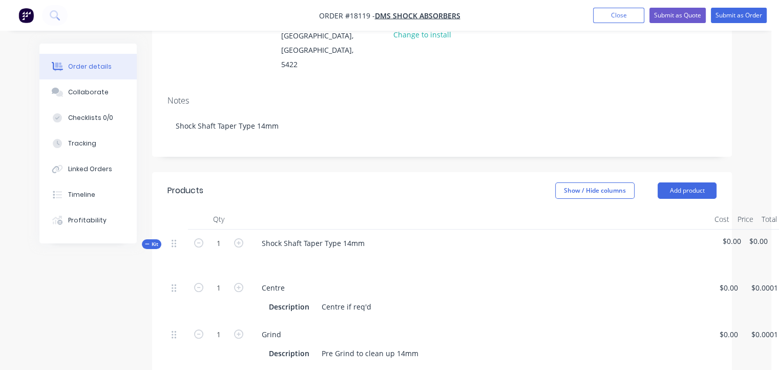
scroll to position [154, 0]
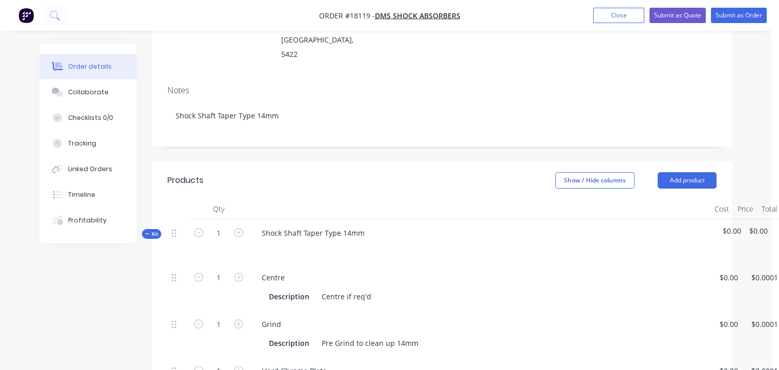
drag, startPoint x: 542, startPoint y: 369, endPoint x: 634, endPoint y: 367, distance: 91.7
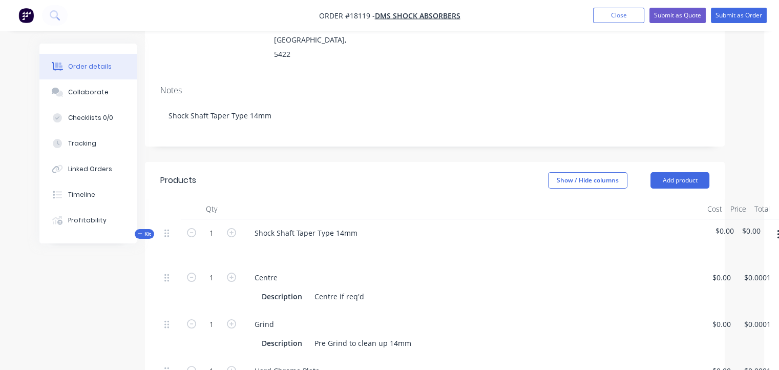
scroll to position [154, 60]
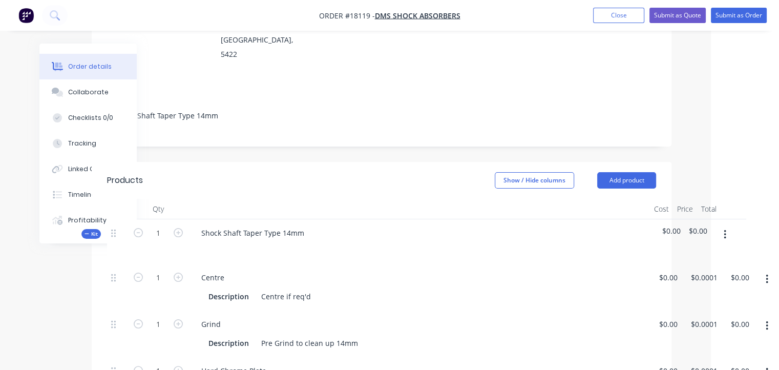
click at [725, 229] on icon "button" at bounding box center [725, 234] width 3 height 11
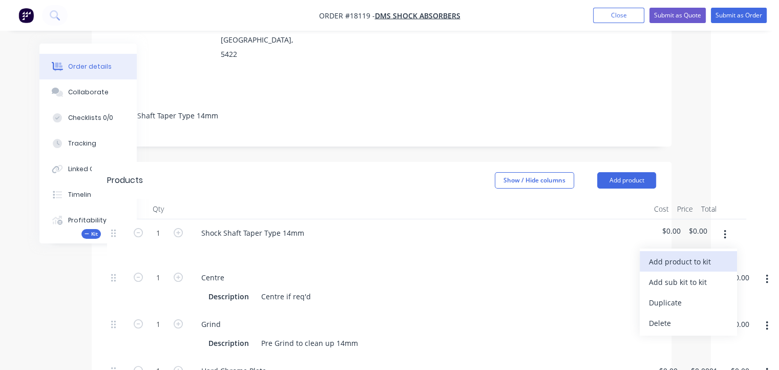
click at [693, 254] on div "Add product to kit" at bounding box center [688, 261] width 79 height 15
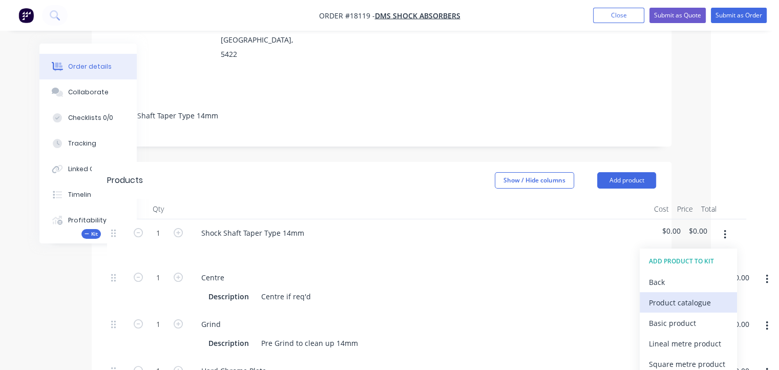
click at [689, 295] on div "Product catalogue" at bounding box center [688, 302] width 79 height 15
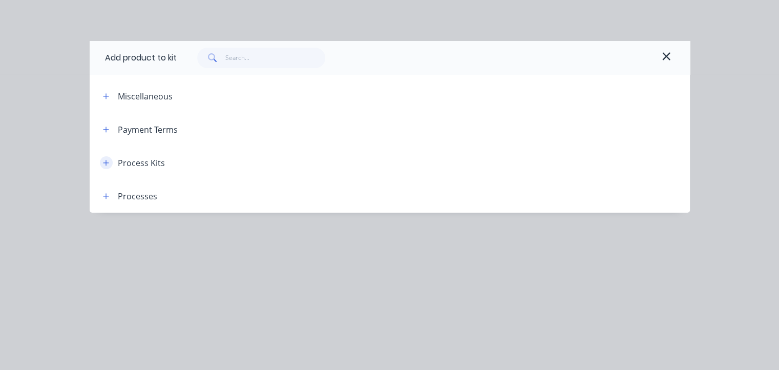
click at [104, 161] on icon "button" at bounding box center [106, 162] width 6 height 7
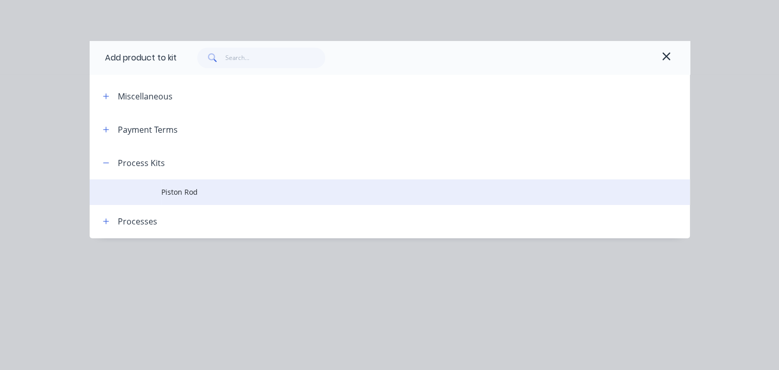
click at [203, 191] on span "Piston Rod" at bounding box center [372, 191] width 423 height 11
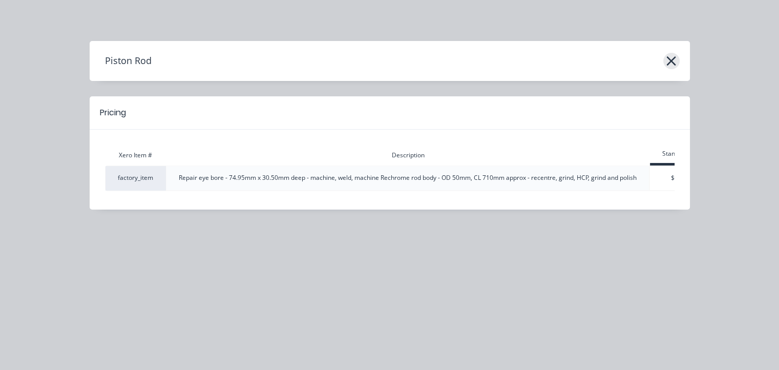
click at [672, 60] on icon "button" at bounding box center [671, 60] width 9 height 9
click at [668, 59] on icon "button" at bounding box center [671, 61] width 11 height 14
click at [157, 13] on div "Piston Rod Pricing Xero Item # Description Standard factory_item Repair eye bor…" at bounding box center [389, 185] width 779 height 370
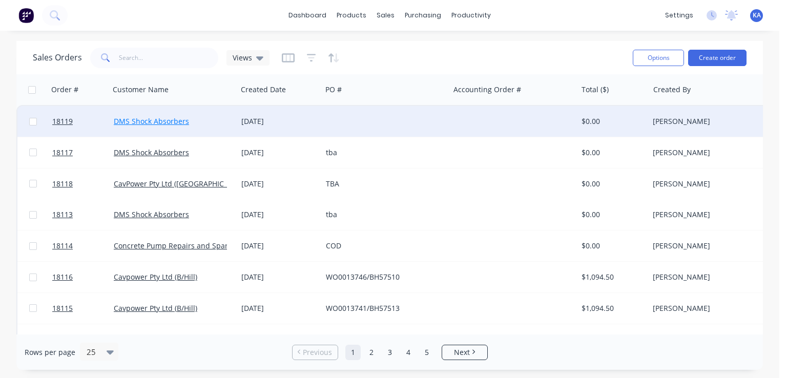
click at [181, 118] on link "DMS Shock Absorbers" at bounding box center [151, 121] width 75 height 10
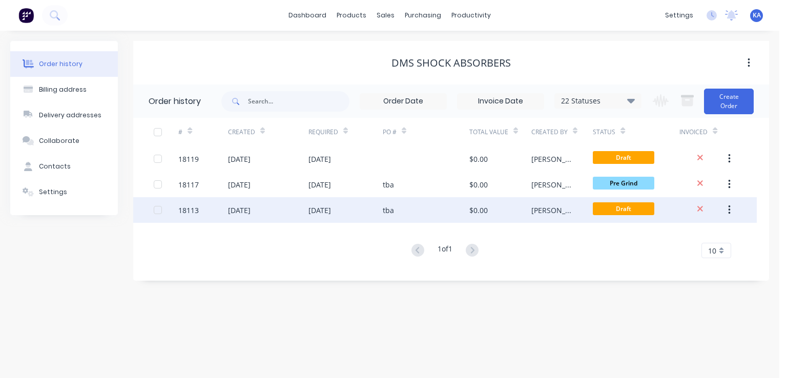
click at [361, 211] on div "[DATE]" at bounding box center [345, 210] width 74 height 26
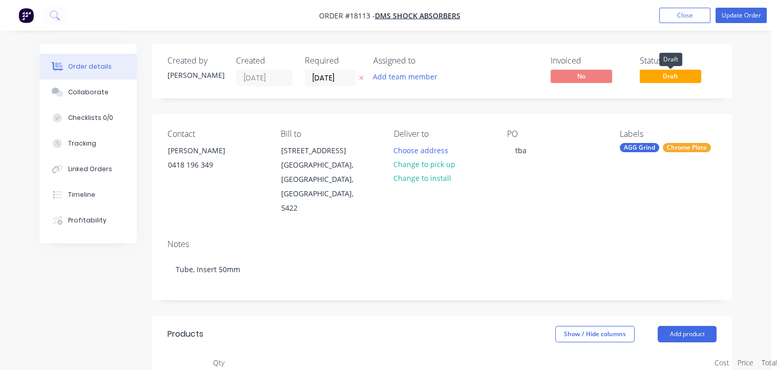
click at [675, 76] on span "Draft" at bounding box center [670, 76] width 61 height 13
click at [689, 75] on span "Draft" at bounding box center [670, 76] width 61 height 13
click at [590, 177] on div "PO tba" at bounding box center [555, 172] width 97 height 87
click at [653, 78] on span "Draft" at bounding box center [670, 76] width 61 height 13
click at [671, 75] on span "Draft" at bounding box center [670, 76] width 61 height 13
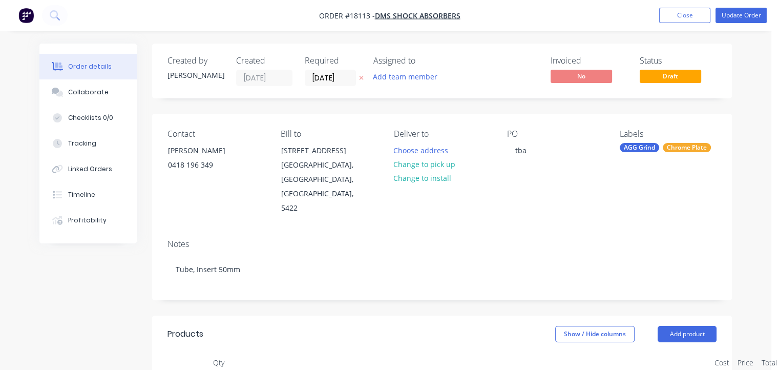
click at [601, 169] on div "PO tba" at bounding box center [555, 172] width 97 height 87
click at [726, 15] on button "Update Order" at bounding box center [741, 15] width 51 height 15
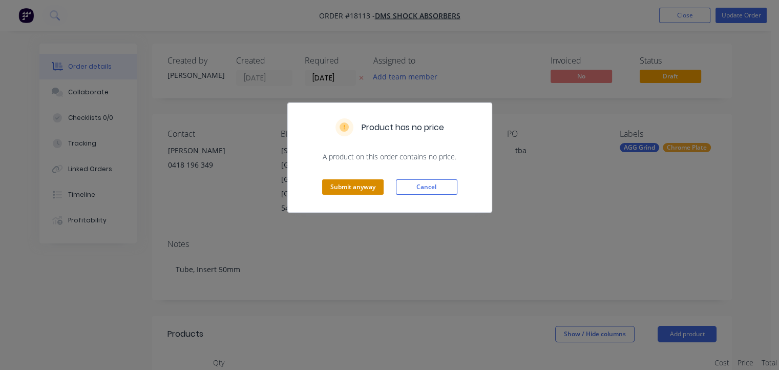
click at [372, 185] on button "Submit anyway" at bounding box center [352, 186] width 61 height 15
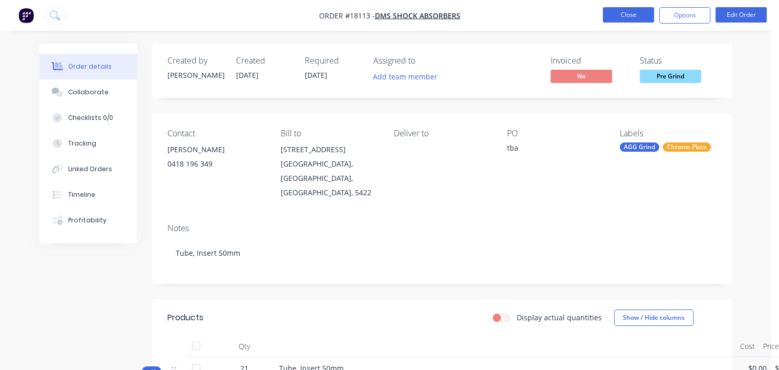
click at [622, 11] on button "Close" at bounding box center [628, 14] width 51 height 15
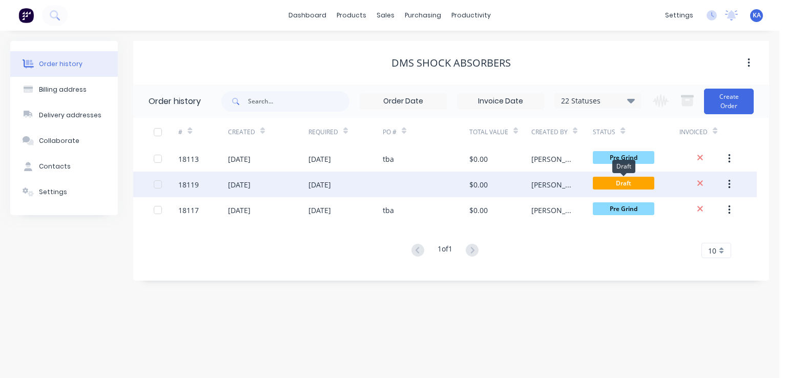
click at [646, 180] on span "Draft" at bounding box center [623, 183] width 61 height 13
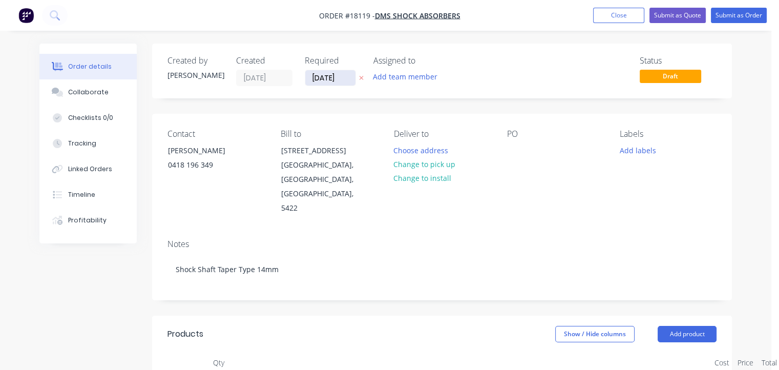
click at [325, 77] on input "[DATE]" at bounding box center [330, 77] width 50 height 15
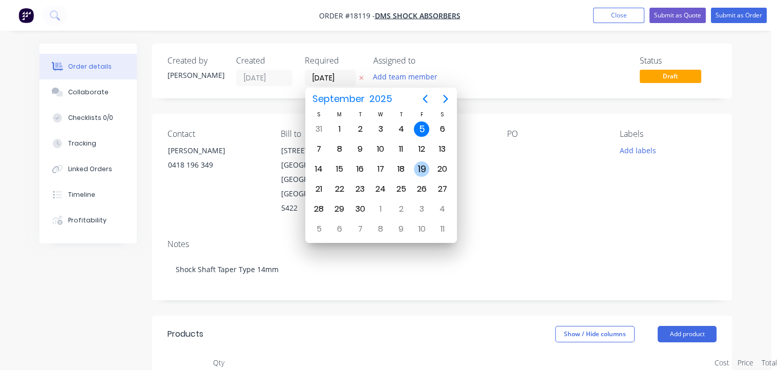
click at [418, 164] on div "19" at bounding box center [421, 168] width 15 height 15
type input "[DATE]"
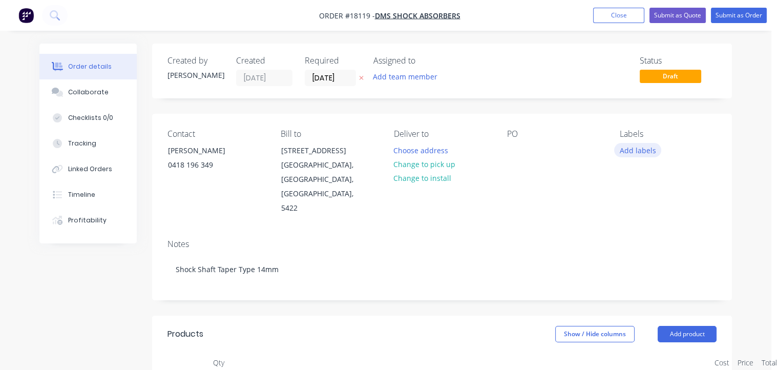
click at [630, 147] on button "Add labels" at bounding box center [637, 150] width 47 height 14
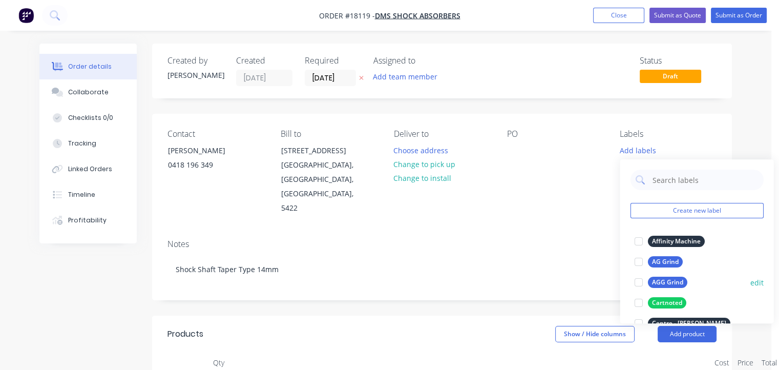
click at [670, 281] on div "AGG Grind" at bounding box center [666, 282] width 39 height 11
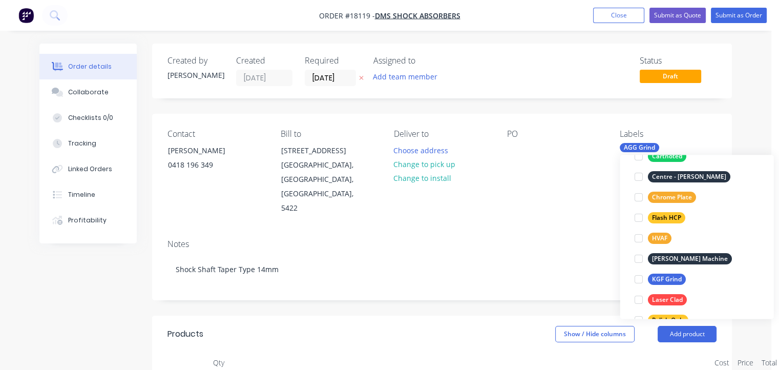
scroll to position [154, 0]
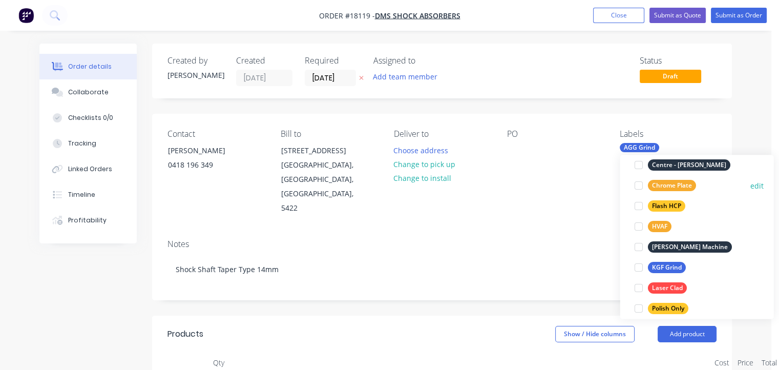
click at [663, 182] on div "Chrome Plate" at bounding box center [671, 185] width 48 height 11
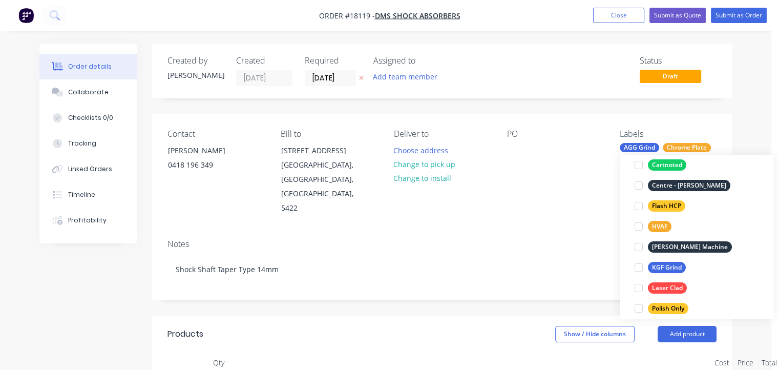
scroll to position [72, 0]
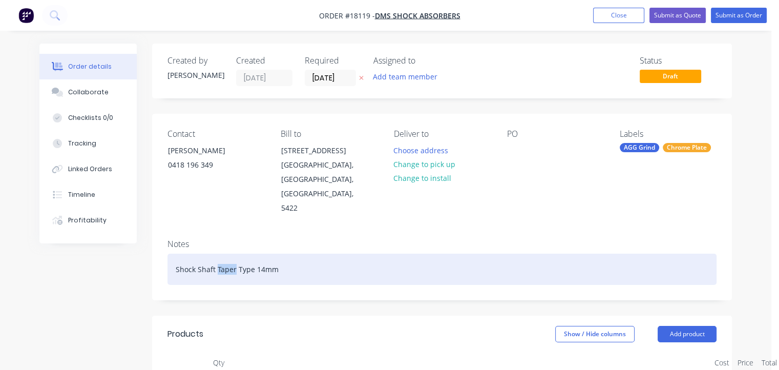
drag, startPoint x: 235, startPoint y: 238, endPoint x: 217, endPoint y: 238, distance: 17.4
click at [217, 254] on div "Shock Shaft Taper Type 14mm" at bounding box center [442, 269] width 549 height 31
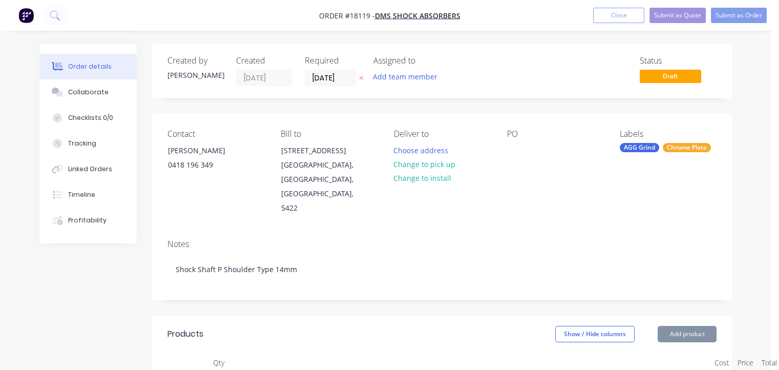
click at [566, 231] on div "Notes Shock Shaft P Shoulder Type 14mm" at bounding box center [442, 265] width 580 height 69
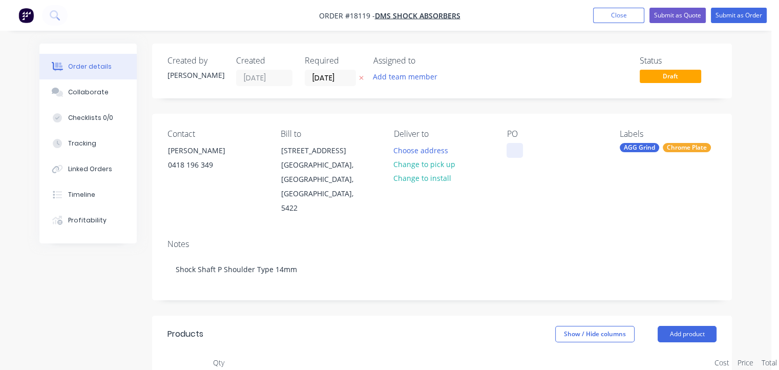
click at [512, 143] on div at bounding box center [515, 150] width 16 height 15
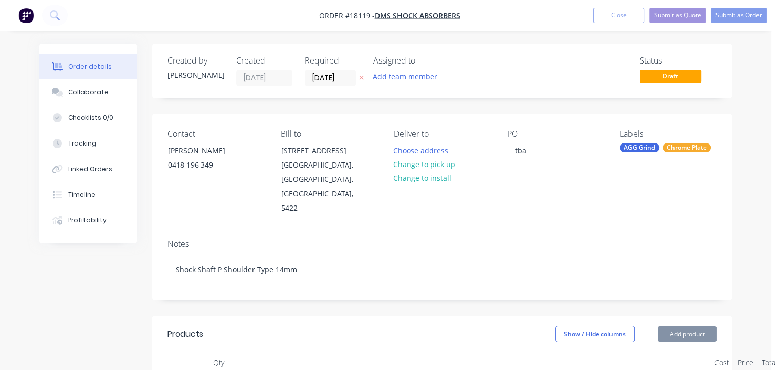
click at [618, 231] on div "Notes Shock Shaft P Shoulder Type 14mm" at bounding box center [442, 265] width 580 height 69
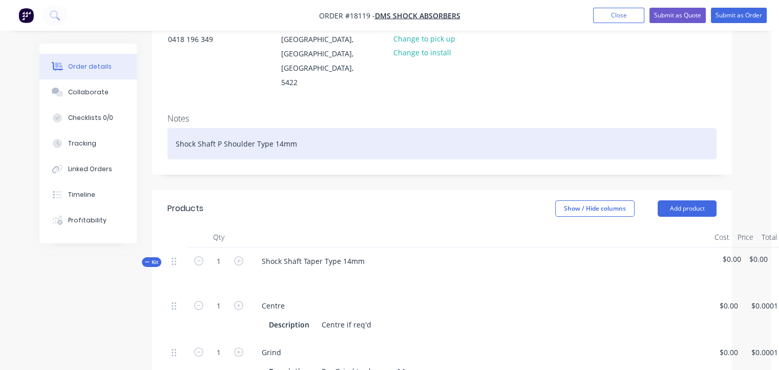
scroll to position [154, 0]
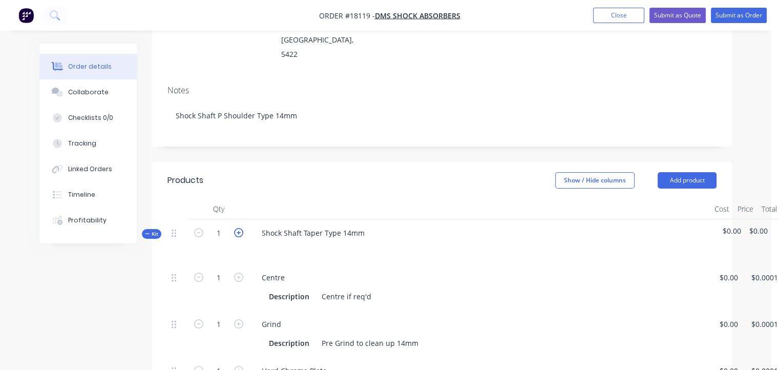
click at [240, 228] on icon "button" at bounding box center [238, 232] width 9 height 9
type input "2"
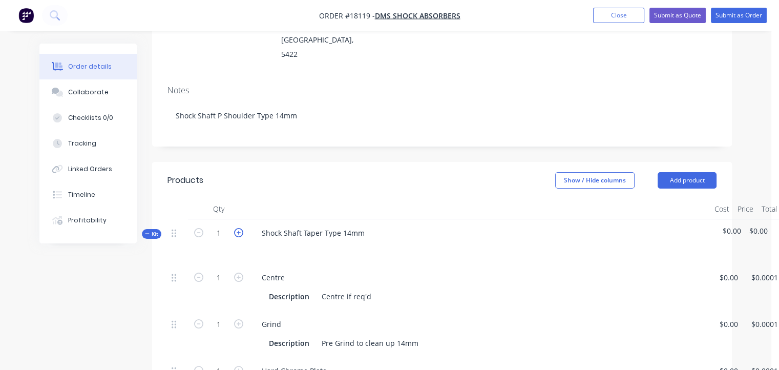
type input "2"
click at [240, 228] on icon "button" at bounding box center [238, 232] width 9 height 9
type input "3"
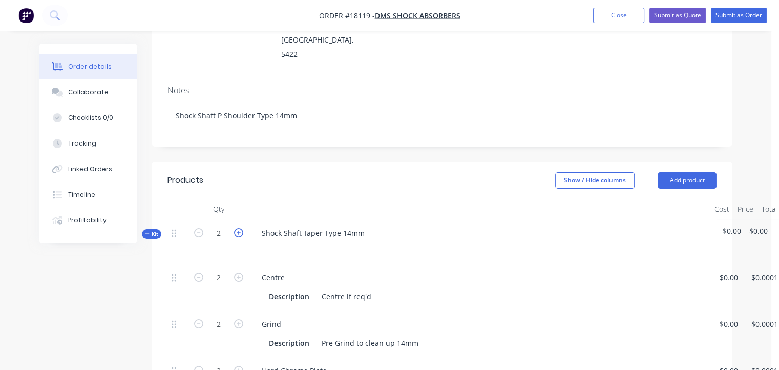
type input "3"
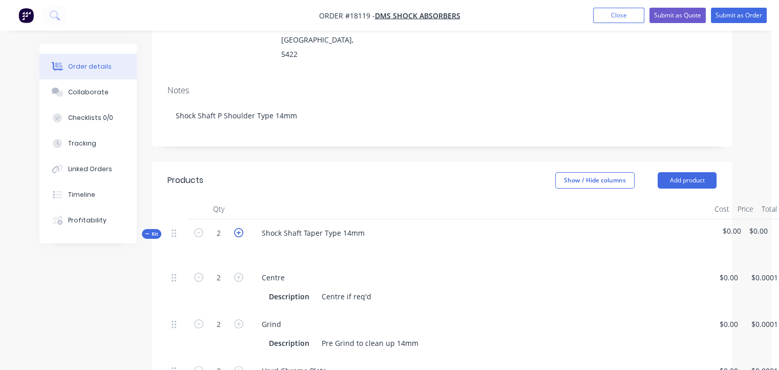
type input "3"
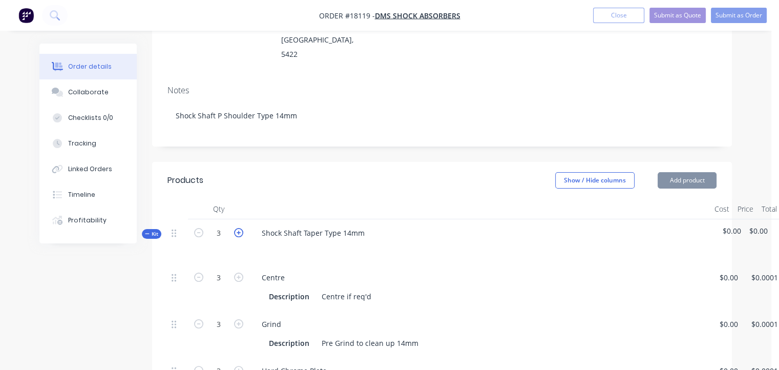
click at [240, 228] on icon "button" at bounding box center [238, 232] width 9 height 9
type input "4"
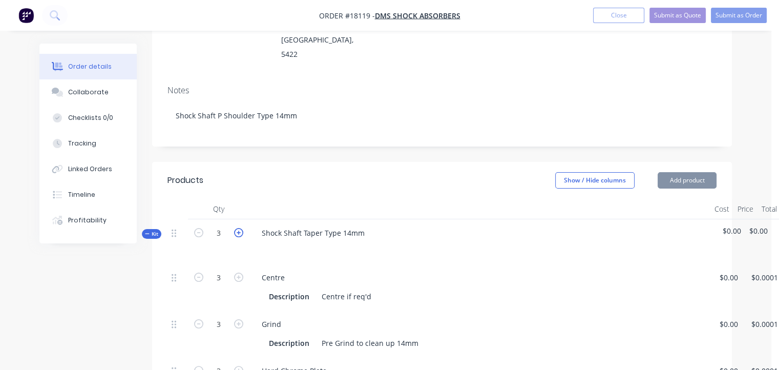
type input "4"
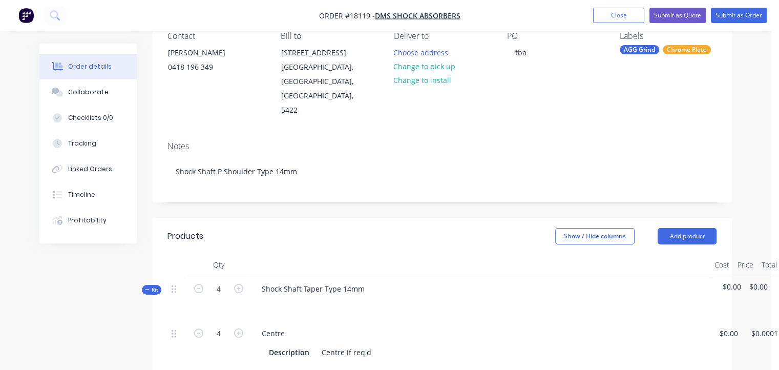
scroll to position [0, 0]
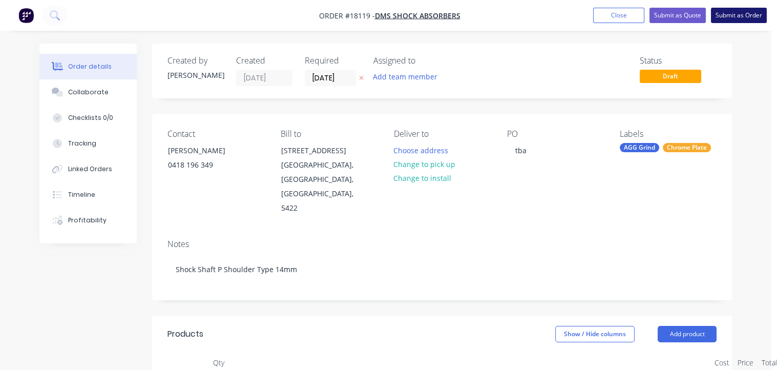
click at [742, 13] on button "Submit as Order" at bounding box center [739, 15] width 56 height 15
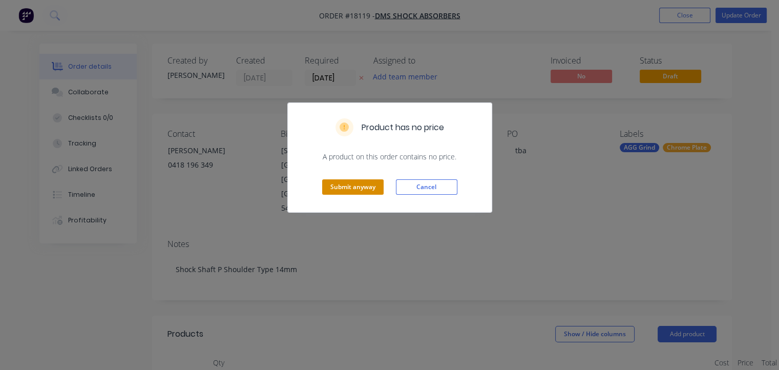
click at [367, 186] on button "Submit anyway" at bounding box center [352, 186] width 61 height 15
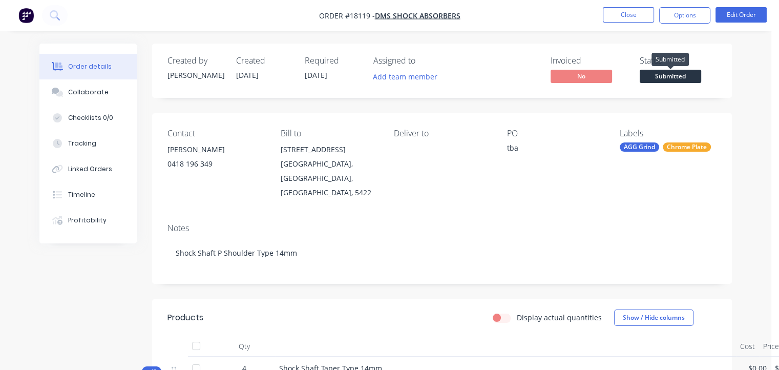
click at [670, 76] on span "Submitted" at bounding box center [670, 76] width 61 height 13
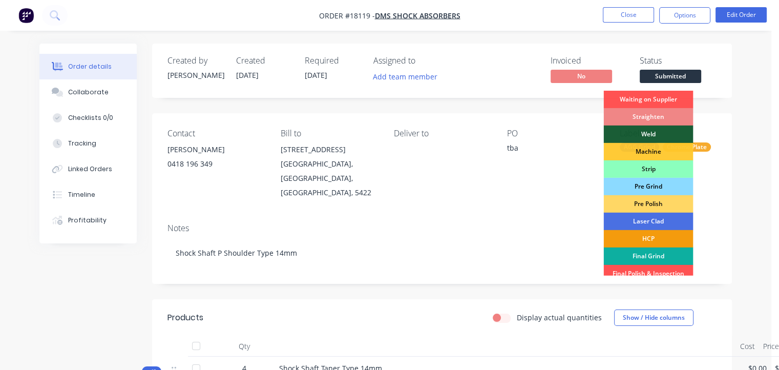
click at [664, 182] on div "Pre Grind" at bounding box center [648, 186] width 90 height 17
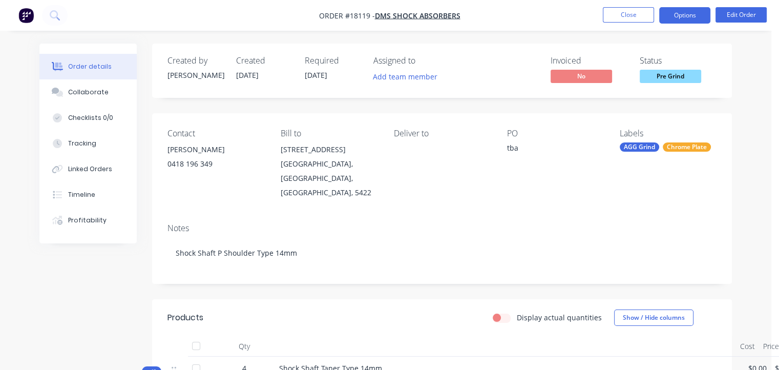
click at [684, 13] on button "Options" at bounding box center [684, 15] width 51 height 16
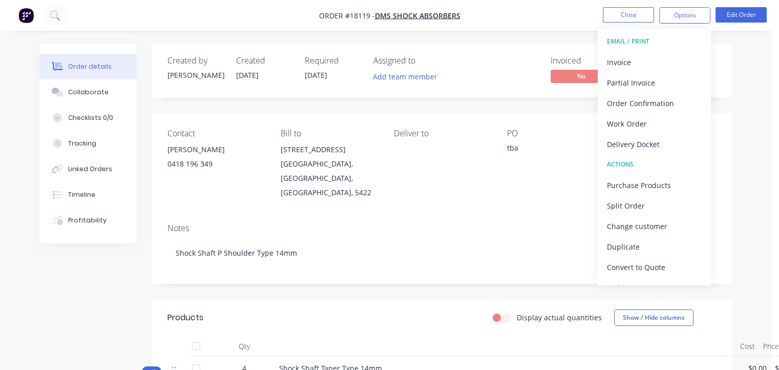
click at [654, 43] on div "EMAIL / PRINT" at bounding box center [654, 41] width 94 height 13
click at [640, 125] on div "Work Order" at bounding box center [654, 123] width 94 height 15
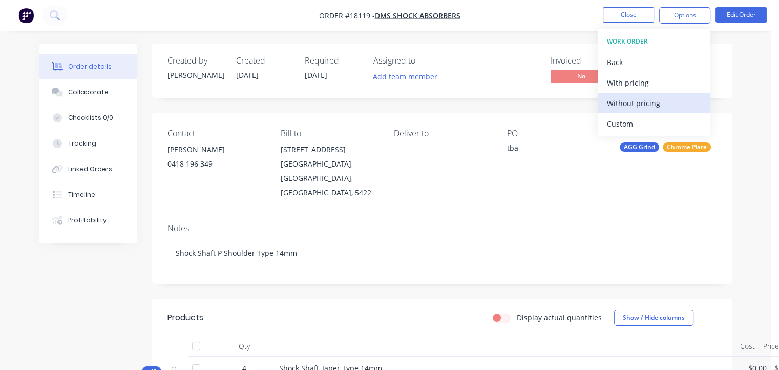
click at [633, 101] on div "Without pricing" at bounding box center [654, 103] width 94 height 15
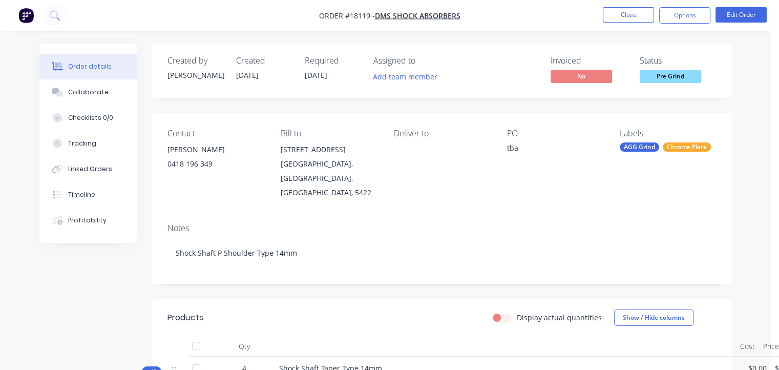
click at [527, 195] on div "Contact [PERSON_NAME] [PHONE_NUMBER] Bill to [STREET_ADDRESS] Deliver to PO tba…" at bounding box center [442, 164] width 580 height 102
click at [688, 14] on button "Options" at bounding box center [684, 15] width 51 height 16
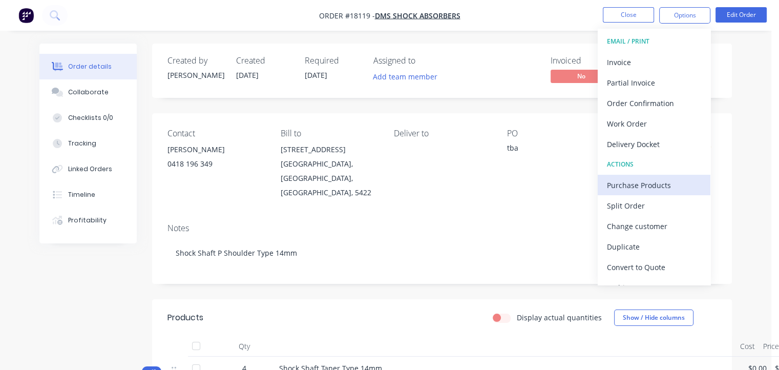
click at [650, 182] on div "Purchase Products" at bounding box center [654, 185] width 94 height 15
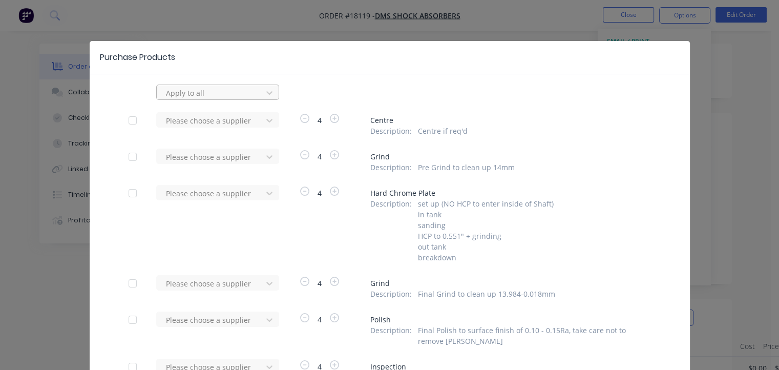
click at [216, 91] on div at bounding box center [211, 93] width 92 height 13
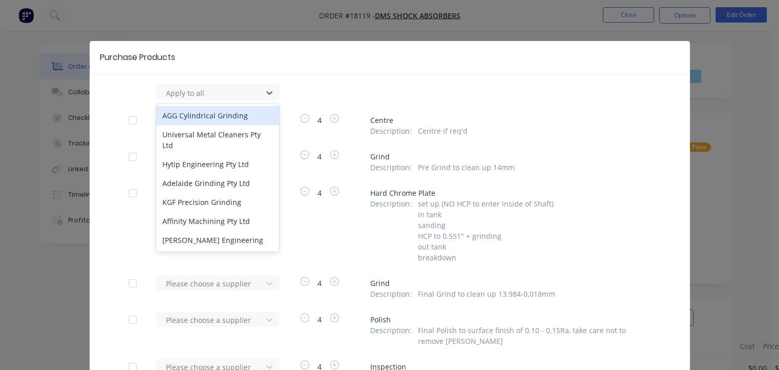
click at [210, 113] on div "AGG Cylindrical Grinding" at bounding box center [217, 115] width 123 height 19
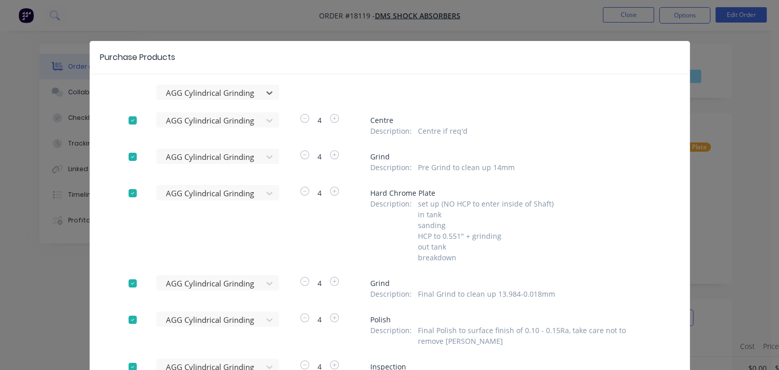
click at [131, 194] on div at bounding box center [132, 193] width 20 height 20
drag, startPoint x: 129, startPoint y: 318, endPoint x: 137, endPoint y: 346, distance: 29.3
click at [129, 319] on div at bounding box center [132, 319] width 20 height 20
click at [131, 364] on div at bounding box center [132, 367] width 20 height 20
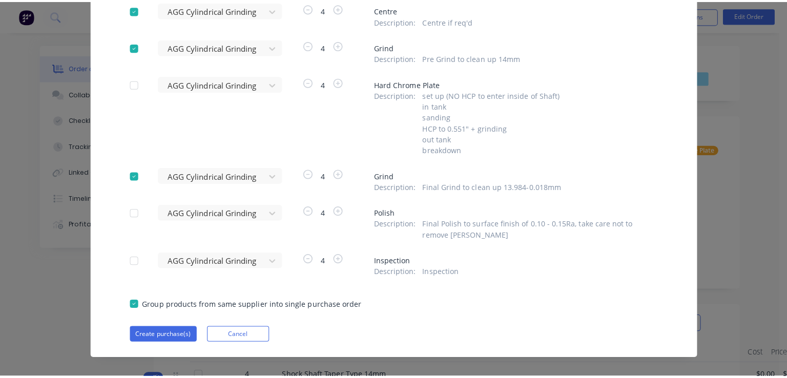
scroll to position [121, 0]
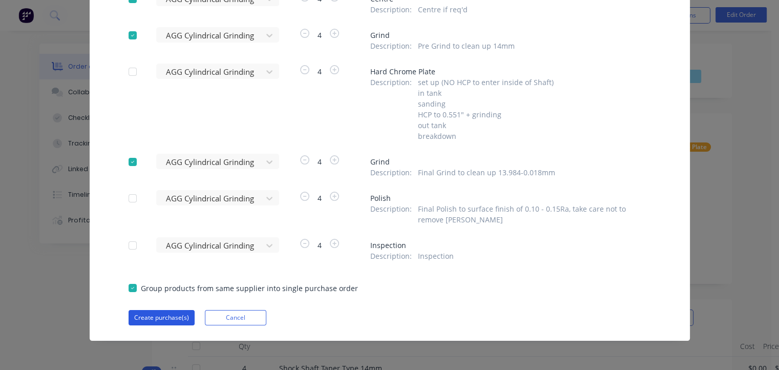
click at [160, 318] on button "Create purchase(s)" at bounding box center [162, 317] width 66 height 15
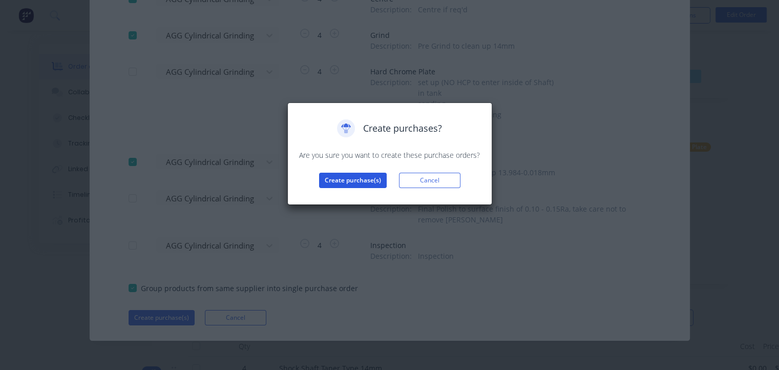
click at [359, 176] on button "Create purchase(s)" at bounding box center [353, 180] width 68 height 15
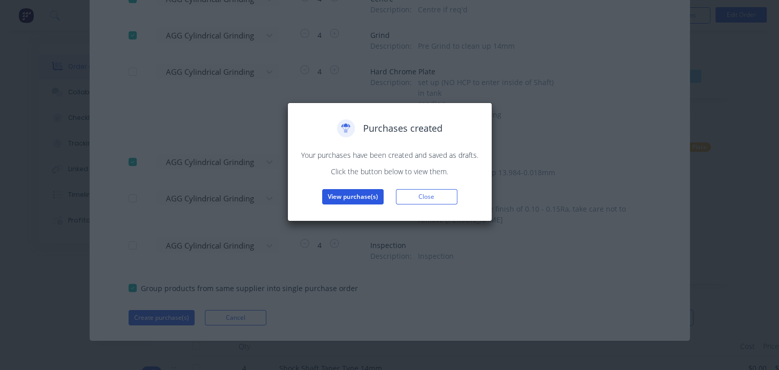
click at [356, 197] on button "View purchase(s)" at bounding box center [352, 196] width 61 height 15
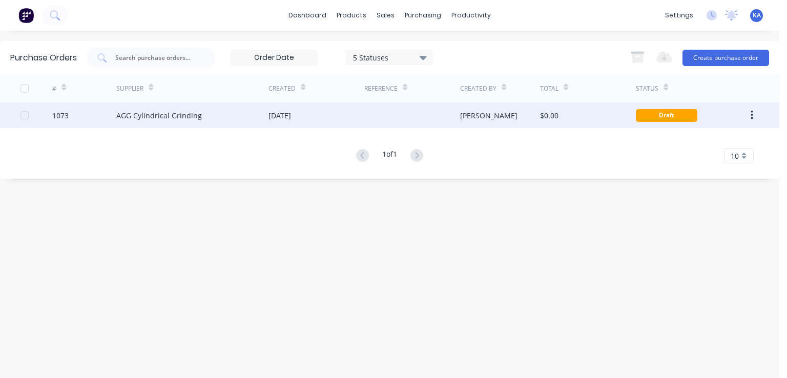
click at [547, 116] on div "$0.00" at bounding box center [549, 115] width 18 height 11
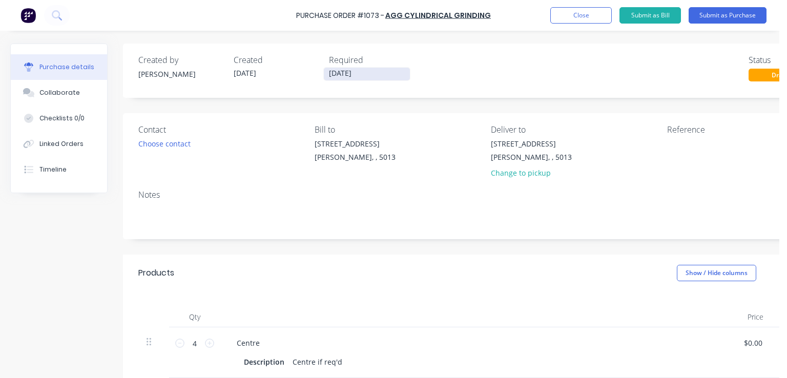
click at [367, 74] on input "[DATE]" at bounding box center [367, 74] width 86 height 13
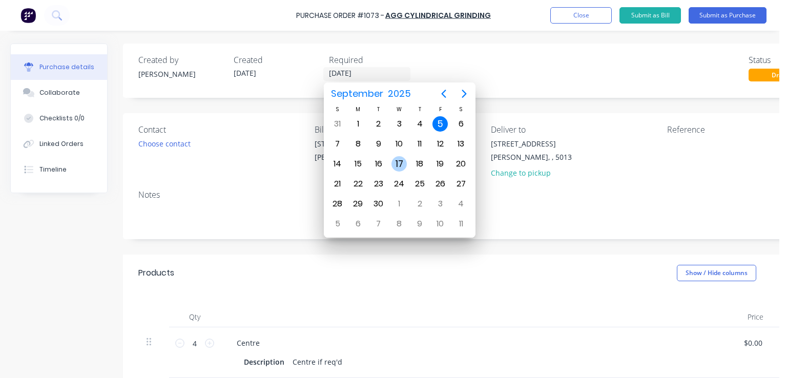
click at [398, 160] on div "17" at bounding box center [398, 163] width 15 height 15
type input "[DATE]"
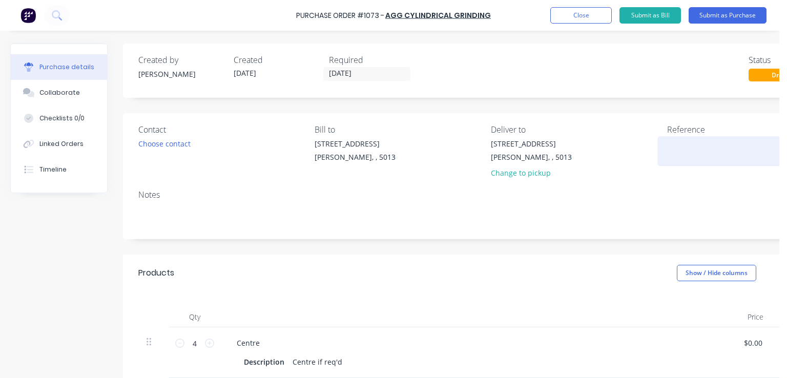
click at [668, 151] on textarea at bounding box center [731, 149] width 128 height 23
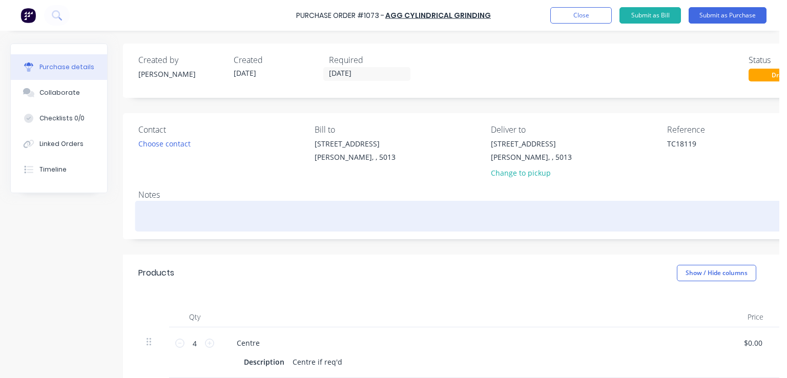
type textarea "TC18119"
type textarea "x"
type textarea "TC18119"
click at [184, 223] on textarea at bounding box center [486, 214] width 697 height 23
type textarea "x"
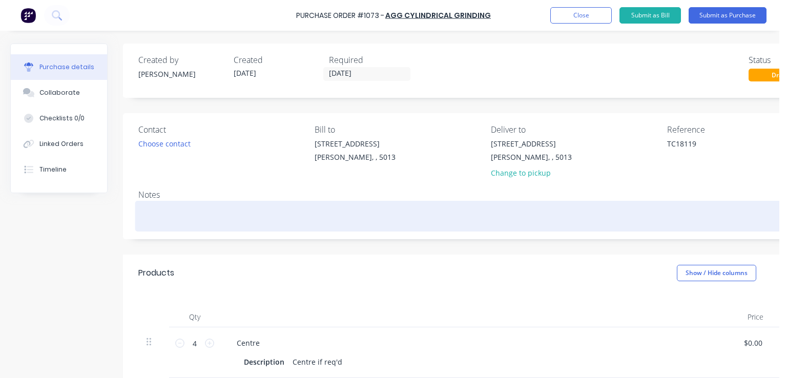
type textarea "S"
type textarea "x"
type textarea "Sh"
type textarea "x"
type textarea "Sho"
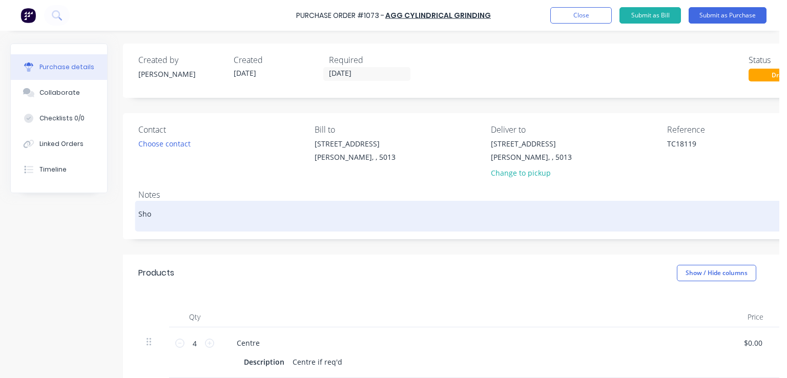
type textarea "x"
type textarea "Shoc"
type textarea "x"
type textarea "Shock"
type textarea "x"
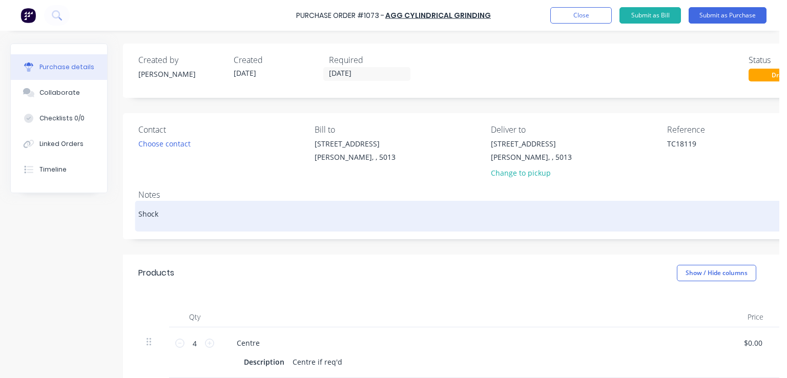
type textarea "Shock"
type textarea "x"
type textarea "Shock S"
type textarea "x"
type textarea "Shock Sa"
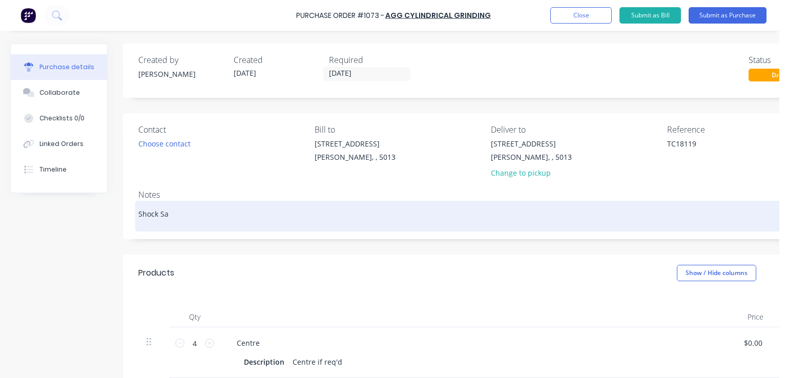
type textarea "x"
type textarea "Shock Saf"
type textarea "x"
type textarea "Shock Saft"
type textarea "x"
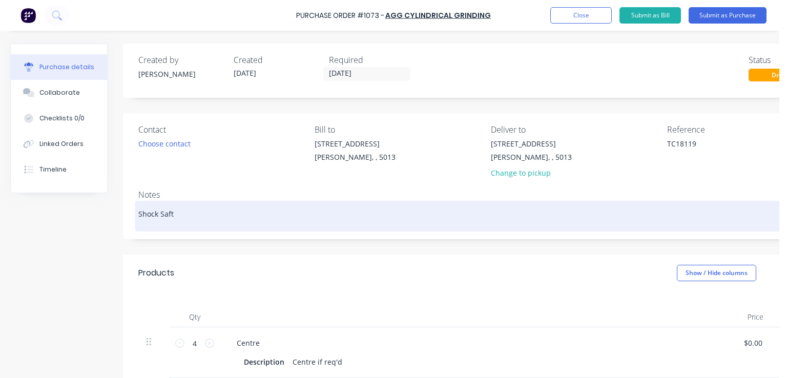
type textarea "Shock Saf"
type textarea "x"
type textarea "Shock Sa"
type textarea "x"
type textarea "Shock S"
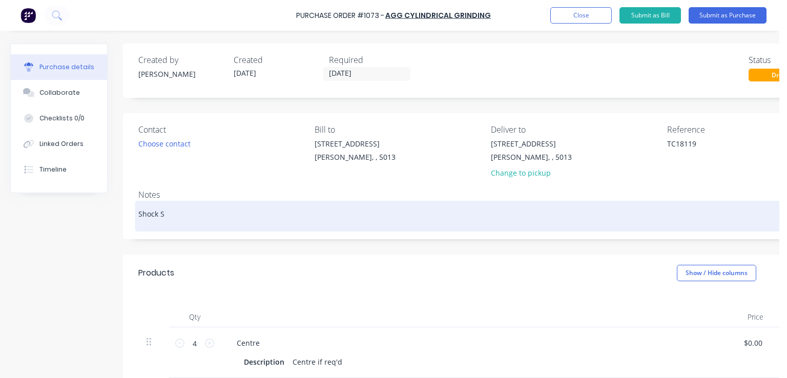
type textarea "x"
type textarea "Shock Sh"
type textarea "x"
type textarea "Shock Sha"
type textarea "x"
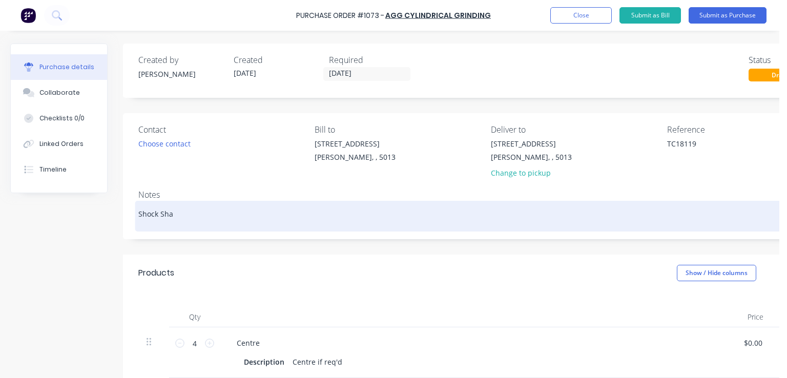
type textarea "Shock Shaf"
type textarea "x"
type textarea "Shock Shaft"
type textarea "x"
type textarea "Shock Shaft"
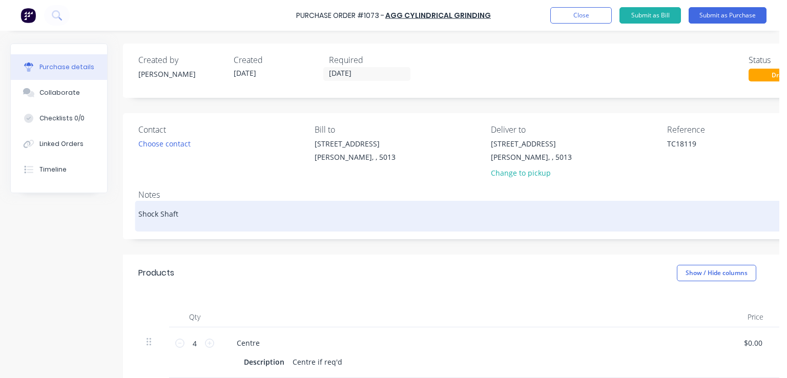
type textarea "x"
type textarea "Shock Shaft P"
type textarea "x"
type textarea "Shock Shaft P"
type textarea "x"
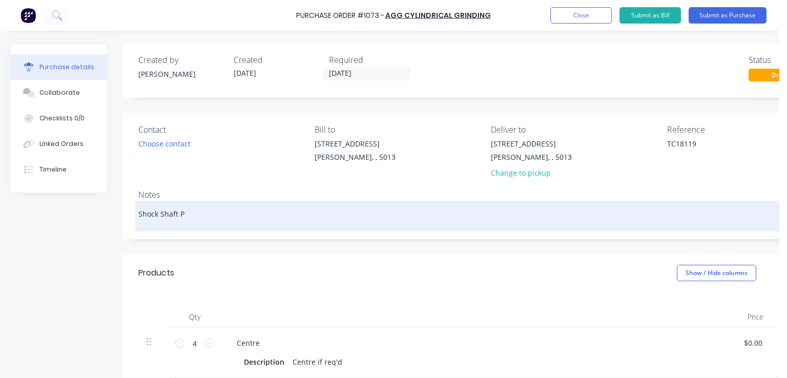
type textarea "Shock Shaft P S"
type textarea "x"
type textarea "Shock Shaft P Sh"
type textarea "x"
type textarea "Shock Shaft P Sho"
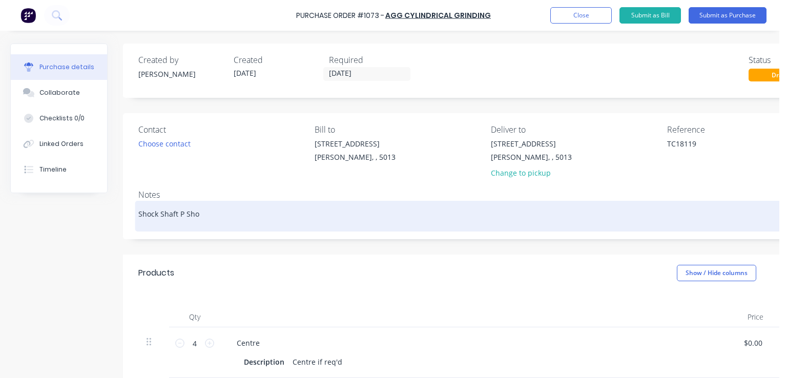
type textarea "x"
type textarea "Shock Shaft P Shou"
type textarea "x"
type textarea "Shock Shaft P Shoul"
type textarea "x"
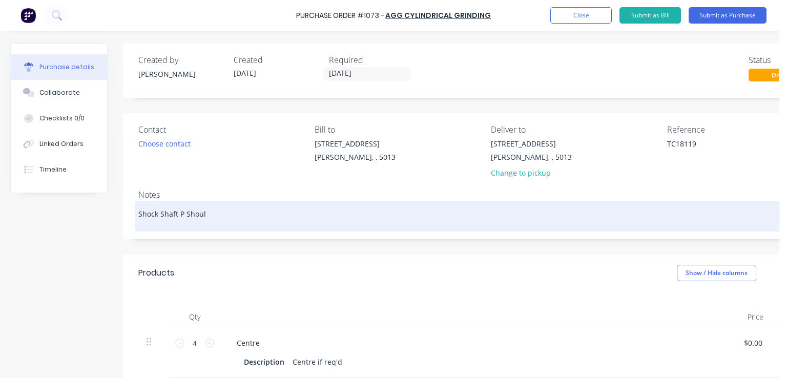
type textarea "Shock Shaft P Should"
type textarea "x"
type textarea "Shock Shaft P Shoulde"
type textarea "x"
type textarea "Shock Shaft P Shoulder"
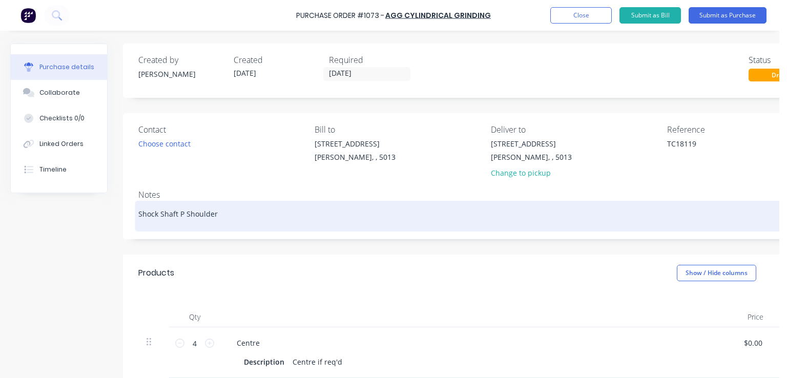
type textarea "x"
type textarea "Shock Shaft P Shoulder"
type textarea "x"
type textarea "Shock Shaft P Shoulder Ty"
type textarea "x"
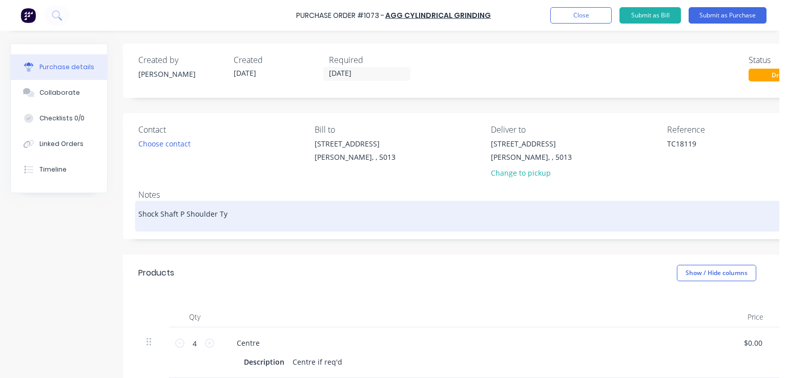
type textarea "Shock Shaft P Shoulder Typ"
type textarea "x"
type textarea "Shock Shaft P Shoulder Type"
type textarea "x"
type textarea "Shock Shaft P Shoulder Type"
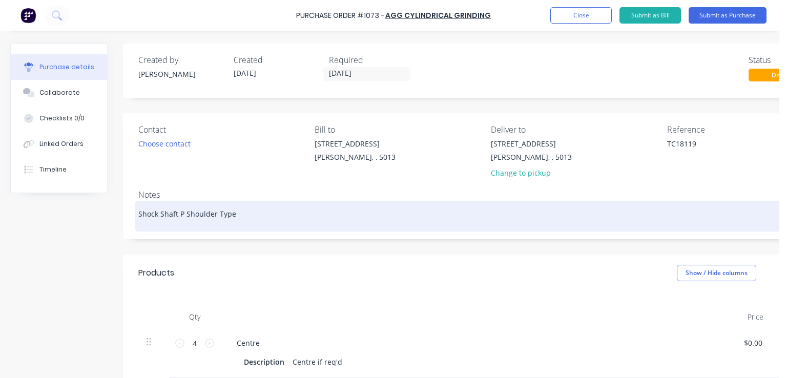
type textarea "x"
type textarea "Shock Shaft P Shoulder Type 1"
type textarea "x"
type textarea "Shock Shaft P Shoulder Type 14"
type textarea "x"
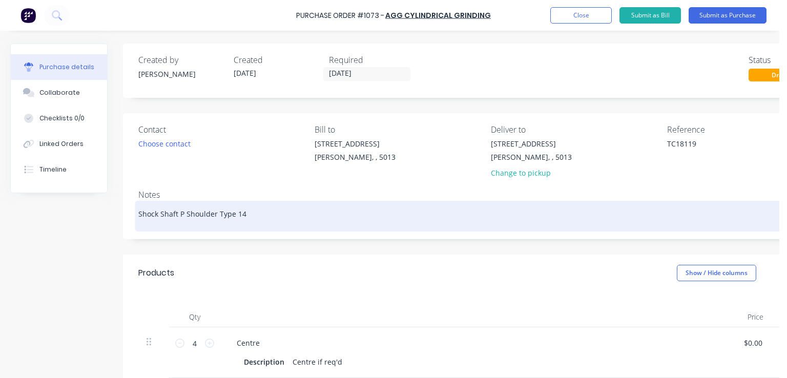
type textarea "Shock Shaft P Shoulder Type 14m"
type textarea "x"
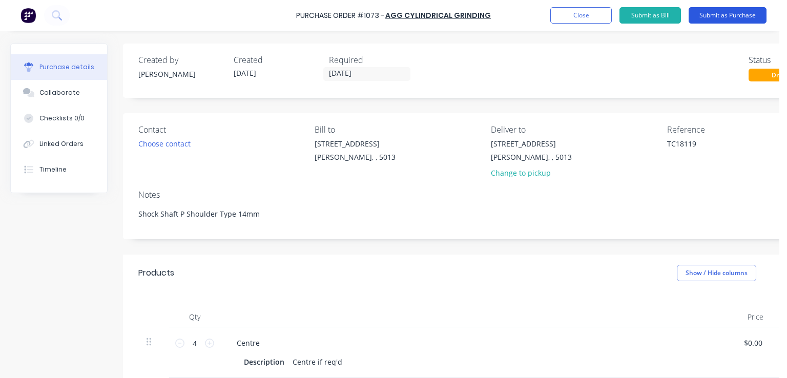
type textarea "Shock Shaft P Shoulder Type 14mm"
type textarea "x"
type textarea "Shock Shaft P Shoulder Type 14mm"
click at [737, 15] on button "Submit as Purchase" at bounding box center [727, 15] width 78 height 16
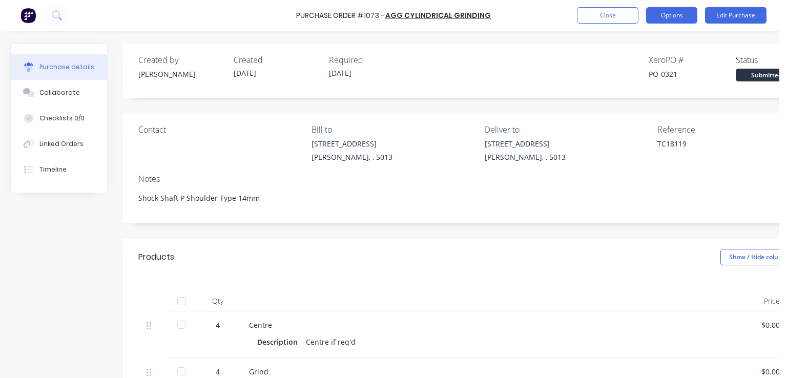
click at [662, 14] on button "Options" at bounding box center [671, 15] width 51 height 16
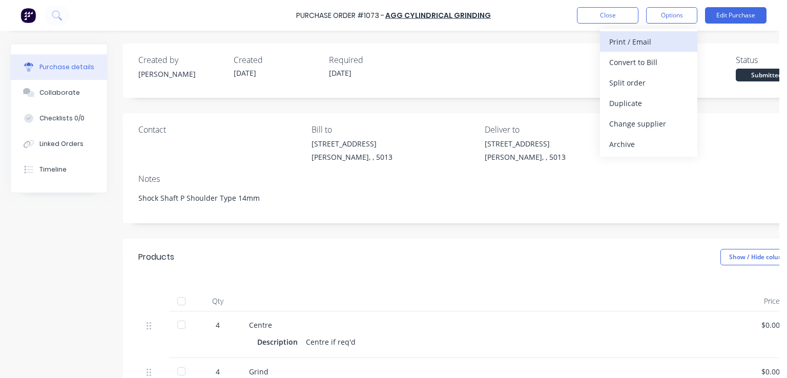
click at [645, 40] on div "Print / Email" at bounding box center [648, 41] width 79 height 15
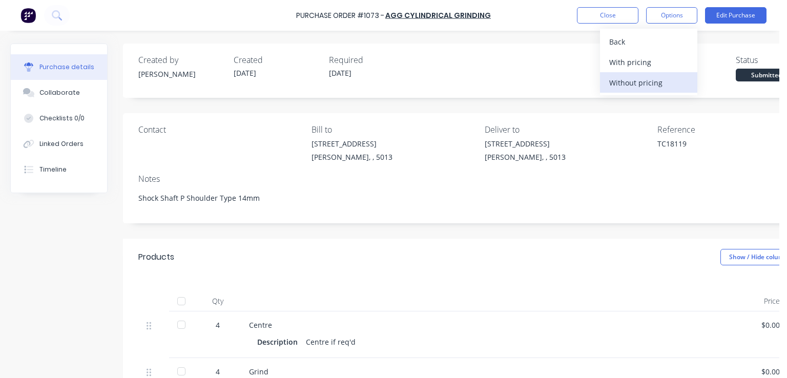
click at [644, 84] on div "Without pricing" at bounding box center [648, 82] width 79 height 15
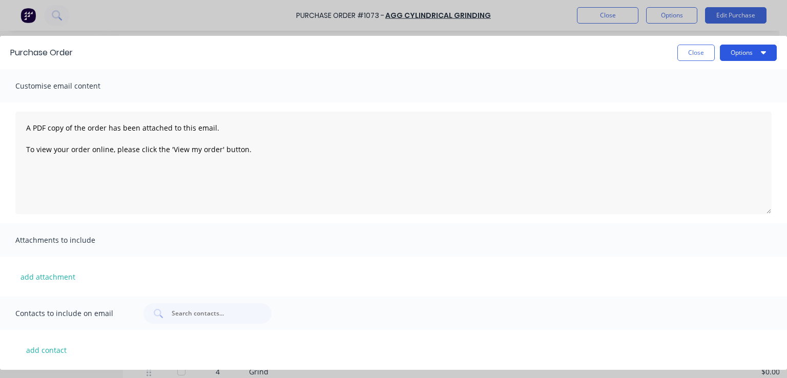
click at [738, 55] on button "Options" at bounding box center [748, 53] width 57 height 16
click at [716, 78] on div "Print" at bounding box center [727, 78] width 79 height 15
click at [685, 54] on button "Close" at bounding box center [695, 53] width 37 height 16
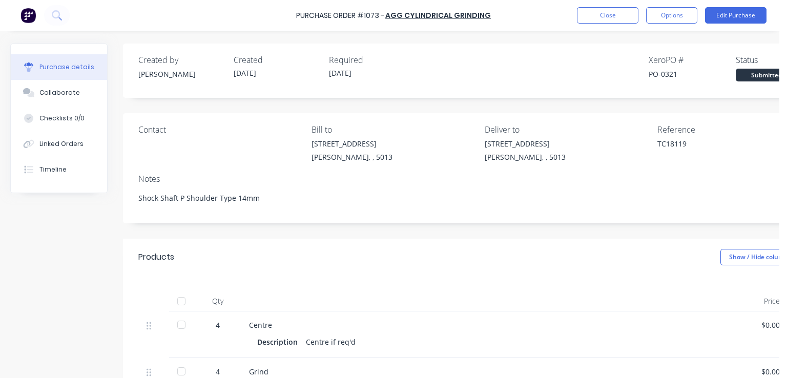
type textarea "x"
click at [616, 11] on button "Close" at bounding box center [607, 15] width 61 height 16
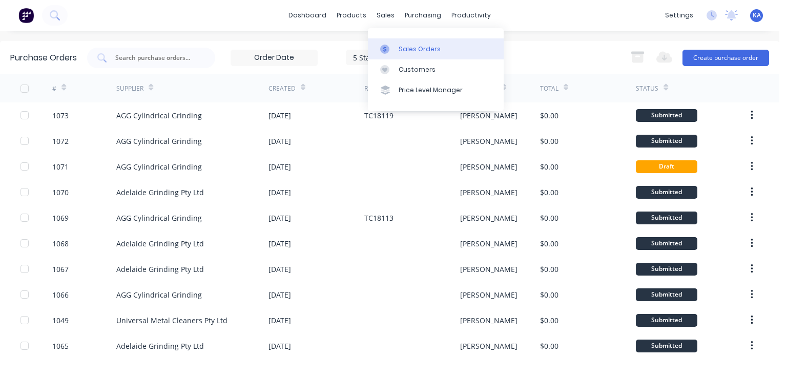
click at [407, 47] on div "Sales Orders" at bounding box center [420, 49] width 42 height 9
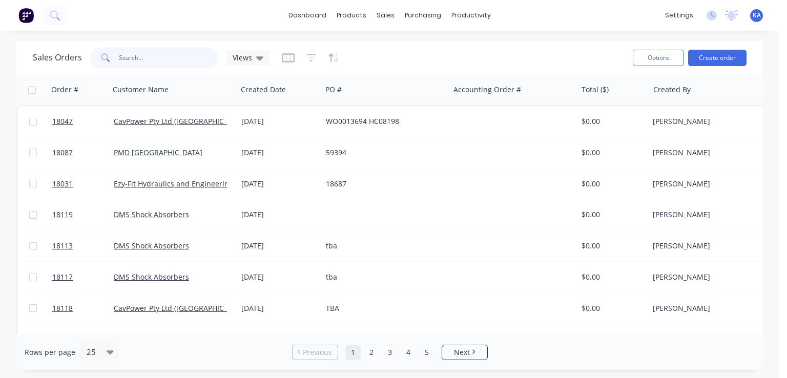
click at [150, 66] on input "text" at bounding box center [169, 58] width 100 height 20
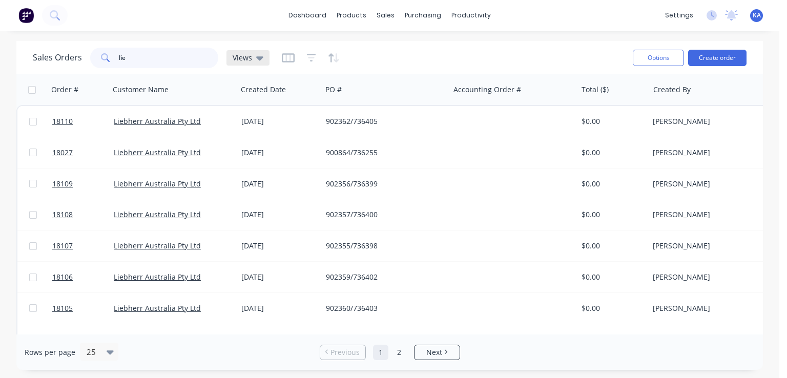
type input "lie"
click at [254, 56] on div "Views" at bounding box center [248, 57] width 31 height 9
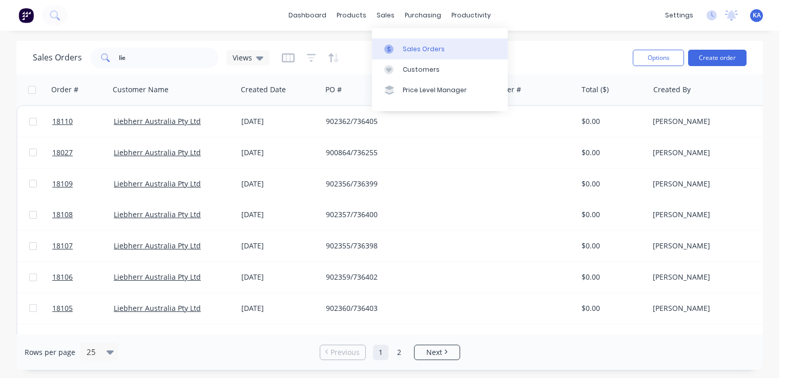
click at [406, 50] on div "Sales Orders" at bounding box center [424, 49] width 42 height 9
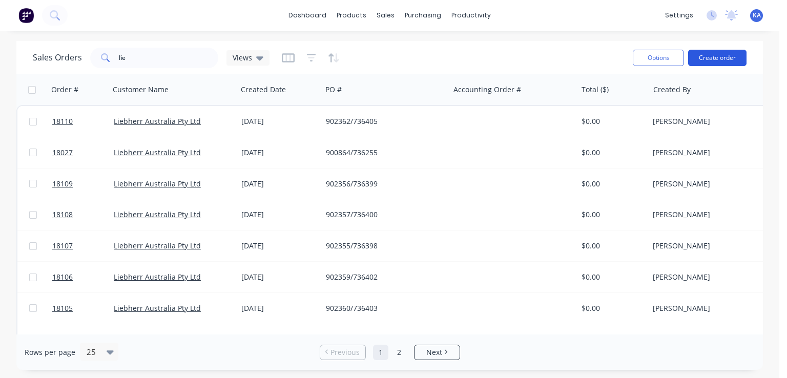
click at [720, 54] on button "Create order" at bounding box center [717, 58] width 58 height 16
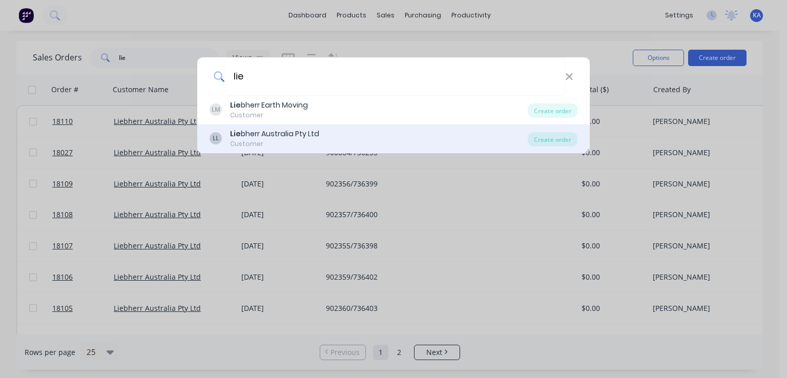
type input "lie"
click at [330, 129] on div "LL Lie bherr Australia Pty Ltd Customer" at bounding box center [369, 139] width 318 height 20
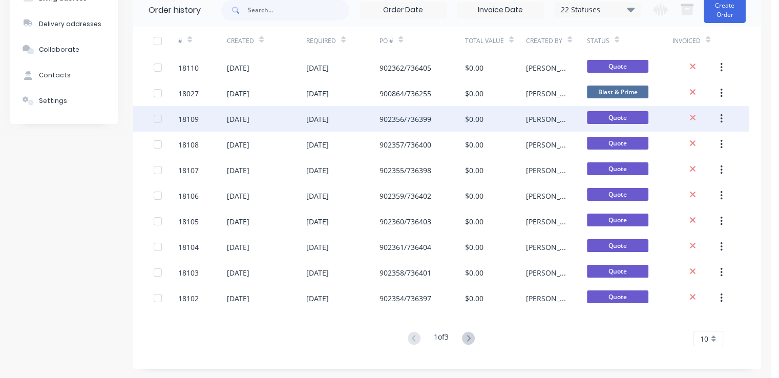
scroll to position [92, 0]
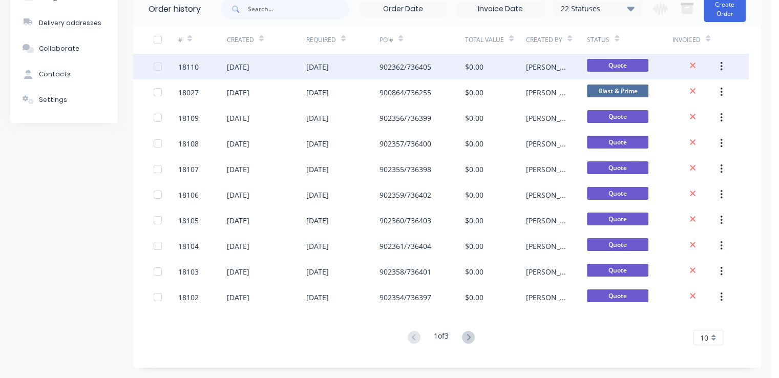
click at [720, 62] on icon "button" at bounding box center [721, 66] width 3 height 11
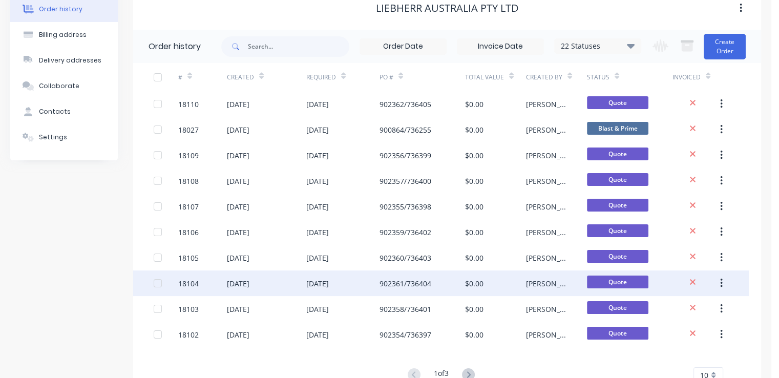
scroll to position [0, 0]
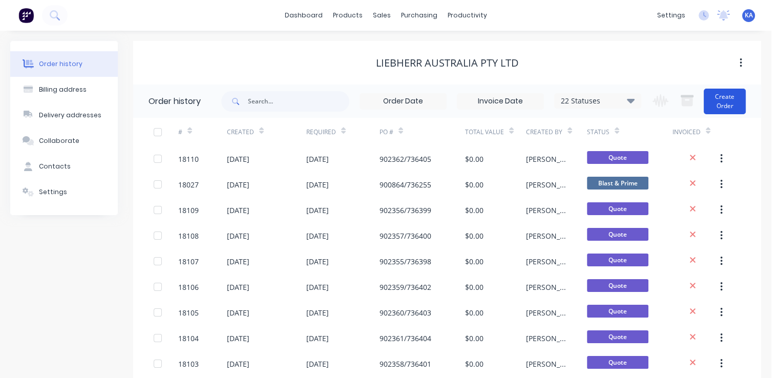
click at [724, 99] on button "Create Order" at bounding box center [725, 102] width 42 height 26
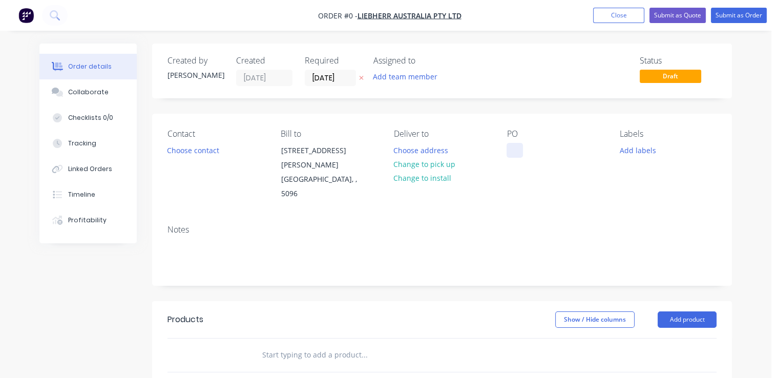
click at [518, 151] on div at bounding box center [515, 150] width 16 height 15
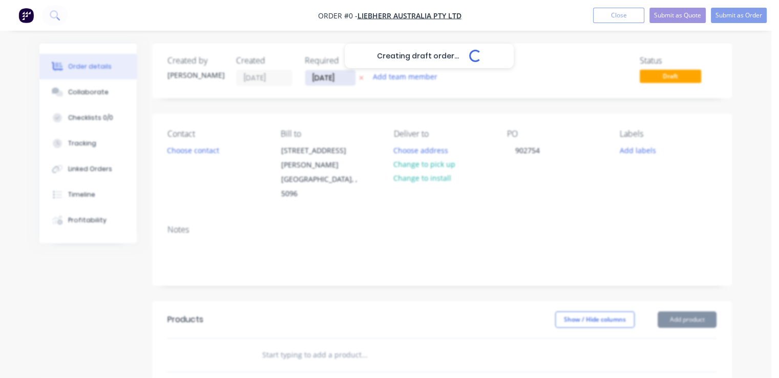
click at [343, 75] on div "Creating draft order... Loading... Order details Collaborate Checklists 0/0 Tra…" at bounding box center [385, 339] width 713 height 590
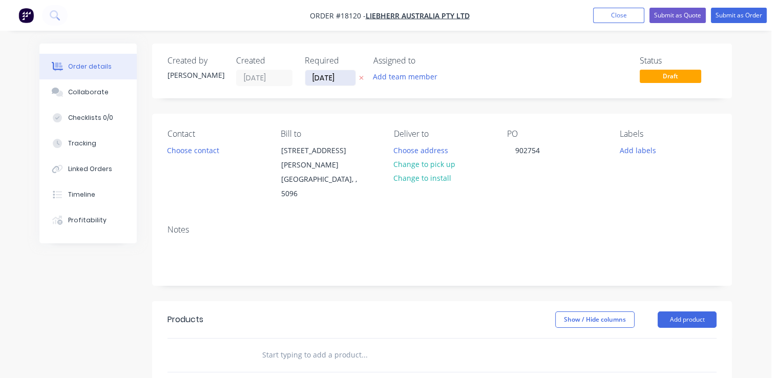
click at [346, 79] on input "[DATE]" at bounding box center [330, 77] width 50 height 15
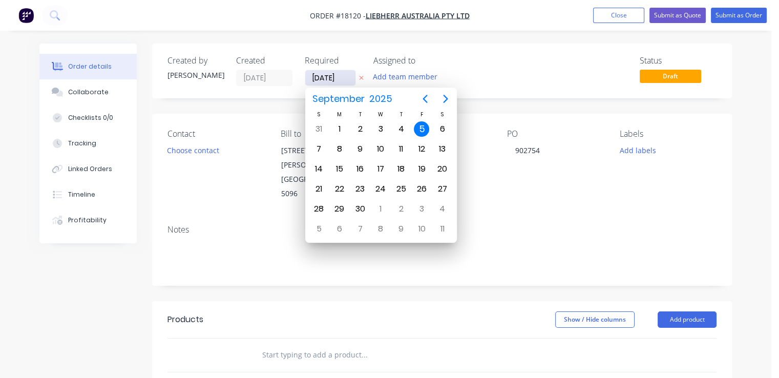
click at [334, 78] on input "[DATE]" at bounding box center [330, 77] width 50 height 15
click at [424, 221] on div "10" at bounding box center [421, 228] width 15 height 15
type input "[DATE]"
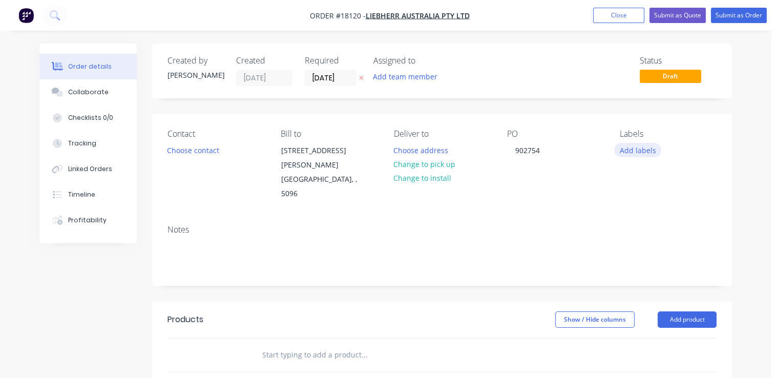
click at [623, 145] on button "Add labels" at bounding box center [637, 150] width 47 height 14
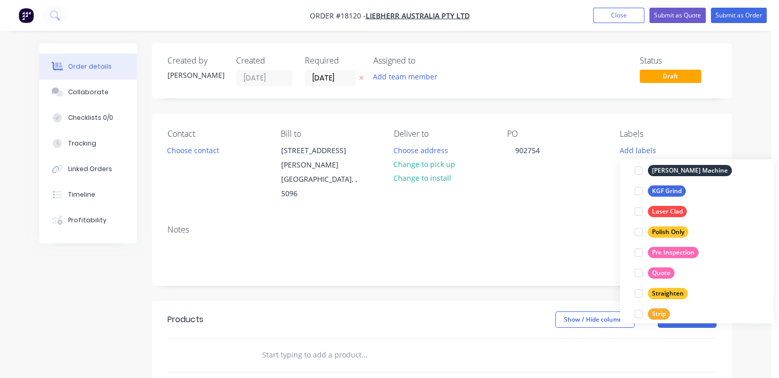
scroll to position [256, 0]
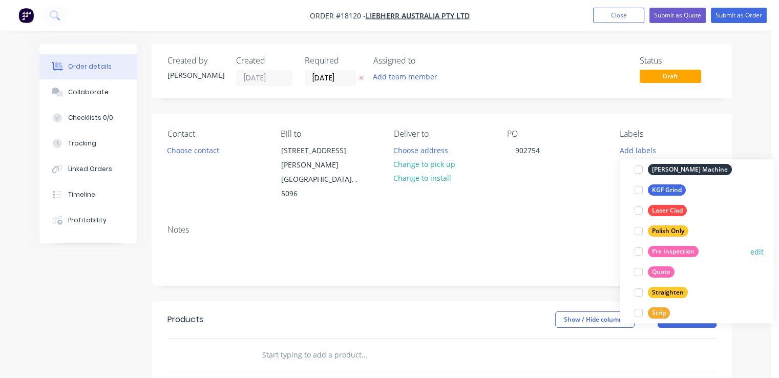
click at [684, 247] on div "Pre Inspection" at bounding box center [672, 251] width 51 height 11
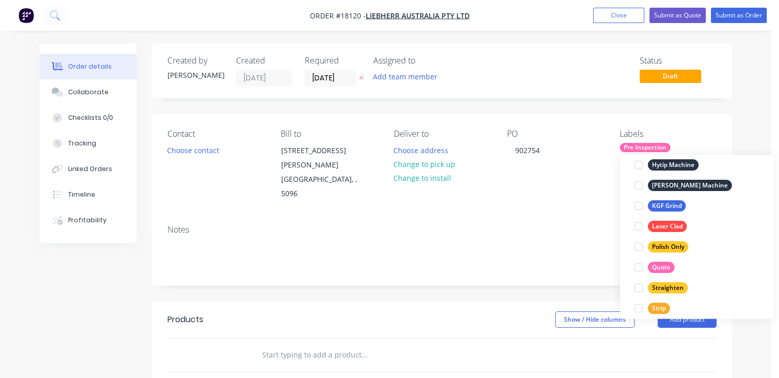
scroll to position [0, 0]
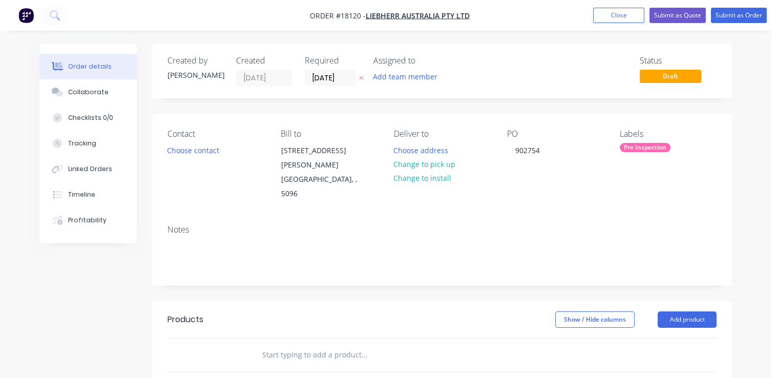
click at [557, 217] on div "Notes" at bounding box center [442, 251] width 580 height 69
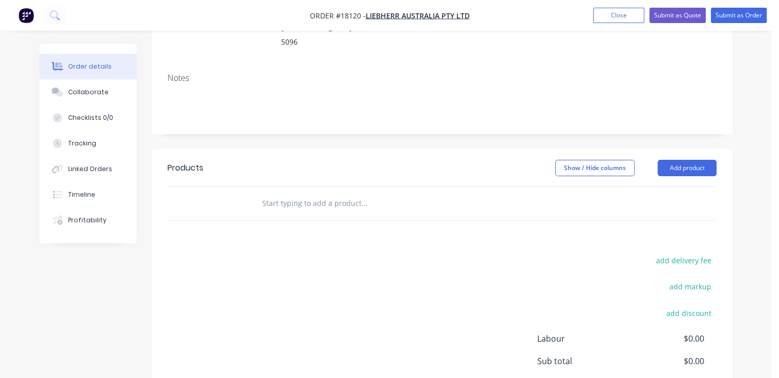
scroll to position [154, 0]
click at [687, 158] on button "Add product" at bounding box center [687, 166] width 59 height 16
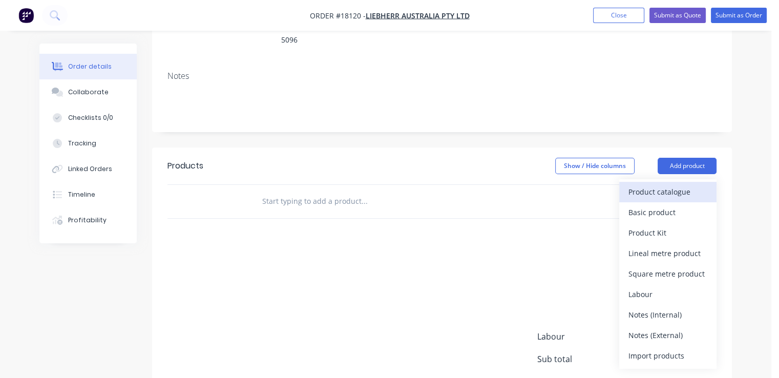
click at [650, 184] on div "Product catalogue" at bounding box center [668, 191] width 79 height 15
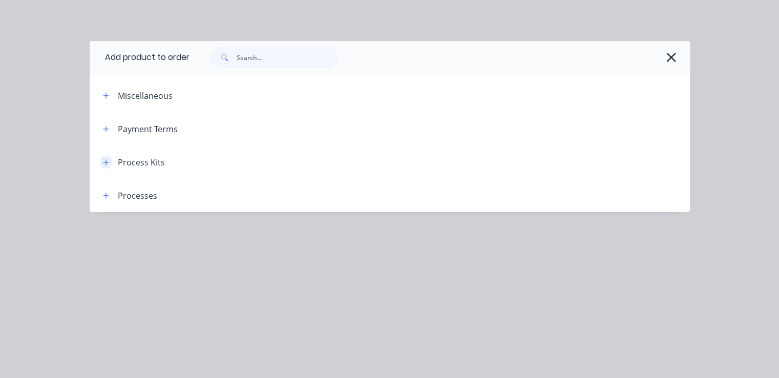
click at [108, 163] on icon "button" at bounding box center [106, 162] width 6 height 7
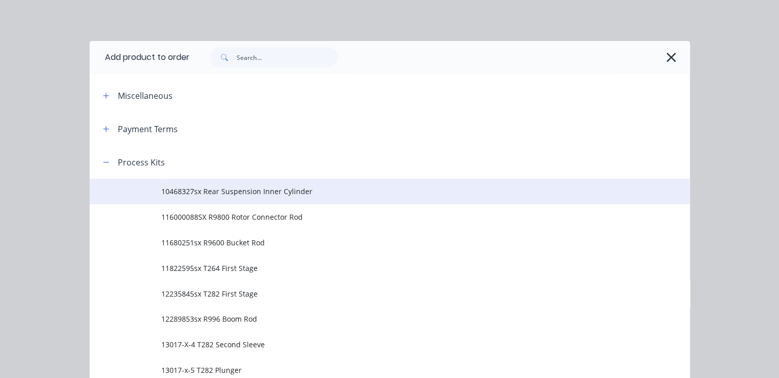
click at [277, 191] on span "10468327sx Rear Suspension Inner Cylinder" at bounding box center [372, 191] width 423 height 11
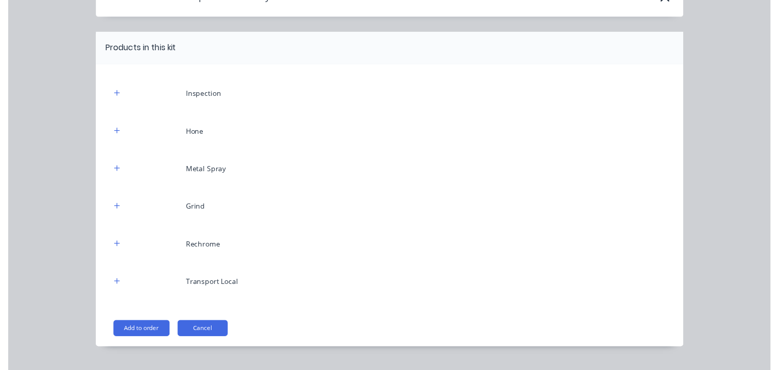
scroll to position [84, 0]
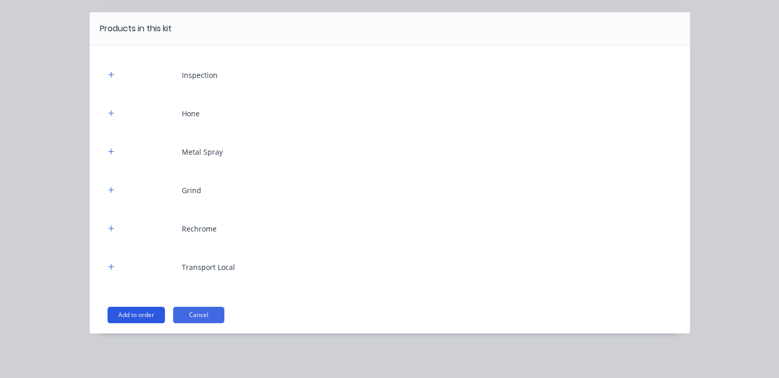
click at [135, 313] on button "Add to order" at bounding box center [136, 315] width 57 height 16
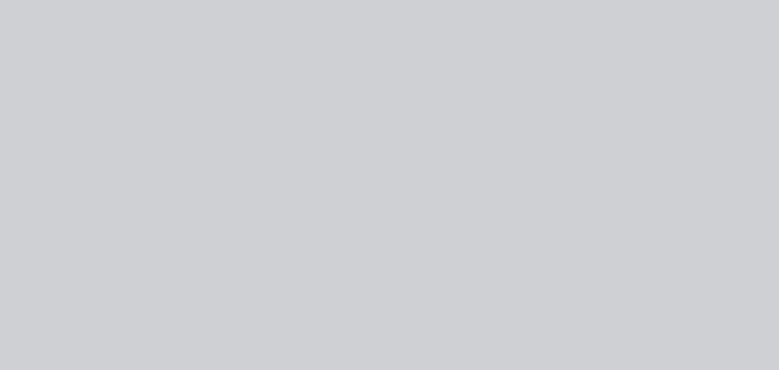
scroll to position [0, 0]
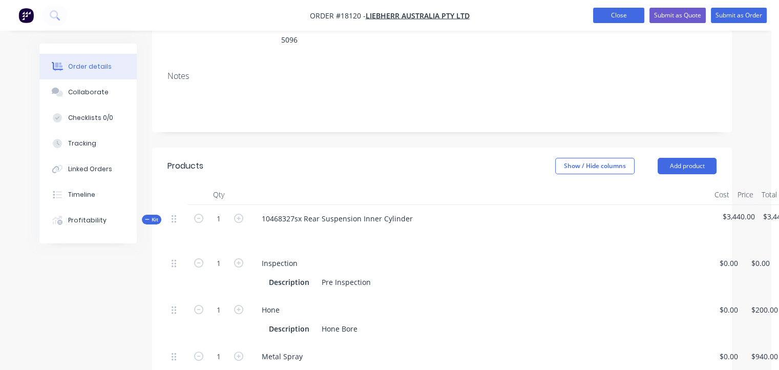
click at [621, 16] on button "Close" at bounding box center [618, 15] width 51 height 15
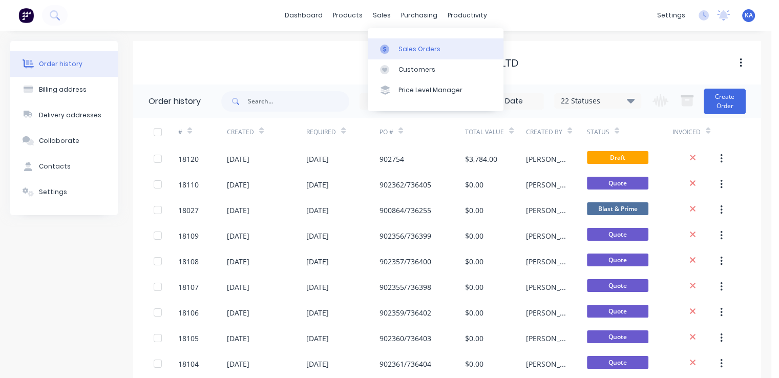
click at [405, 51] on div "Sales Orders" at bounding box center [420, 49] width 42 height 9
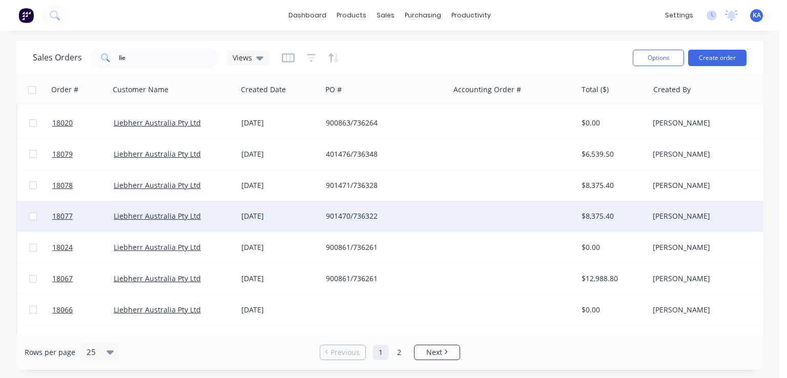
scroll to position [554, 0]
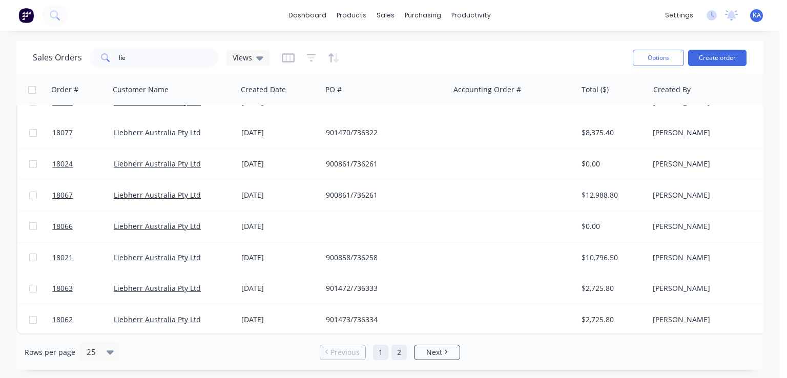
click at [400, 353] on link "2" at bounding box center [398, 352] width 15 height 15
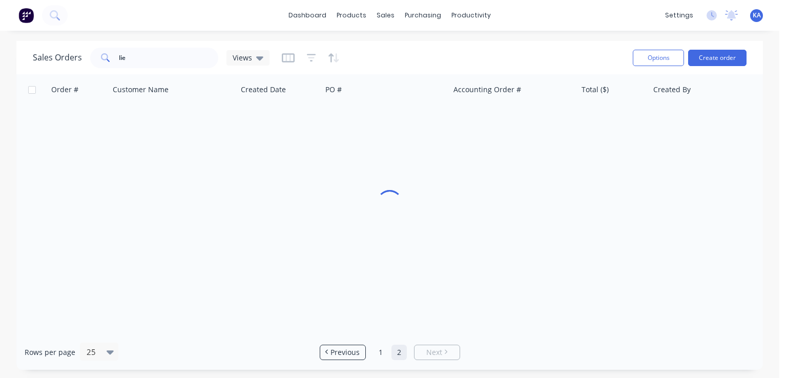
scroll to position [0, 0]
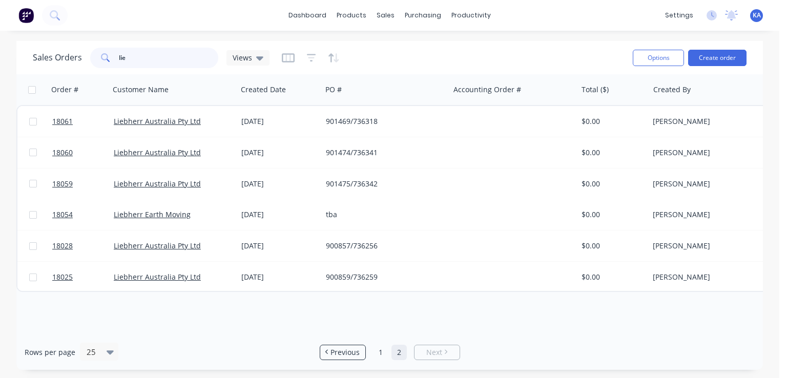
click at [131, 59] on input "lie" at bounding box center [169, 58] width 100 height 20
drag, startPoint x: 131, startPoint y: 59, endPoint x: 104, endPoint y: 61, distance: 26.2
click at [104, 61] on div "lie" at bounding box center [154, 58] width 128 height 20
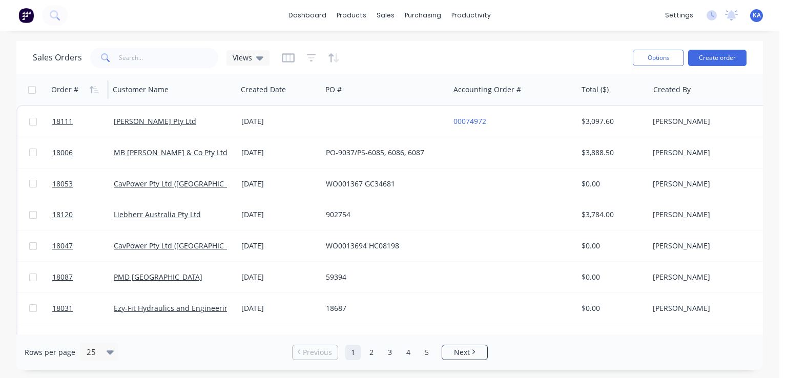
click at [64, 85] on div "Order #" at bounding box center [64, 90] width 27 height 10
click at [90, 87] on icon "button" at bounding box center [92, 89] width 4 height 7
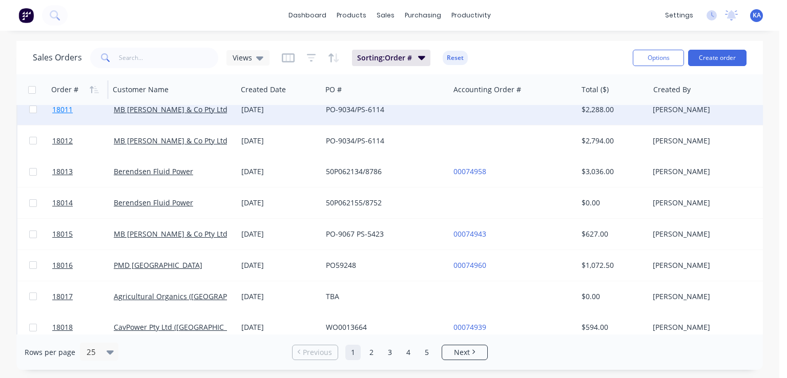
scroll to position [359, 0]
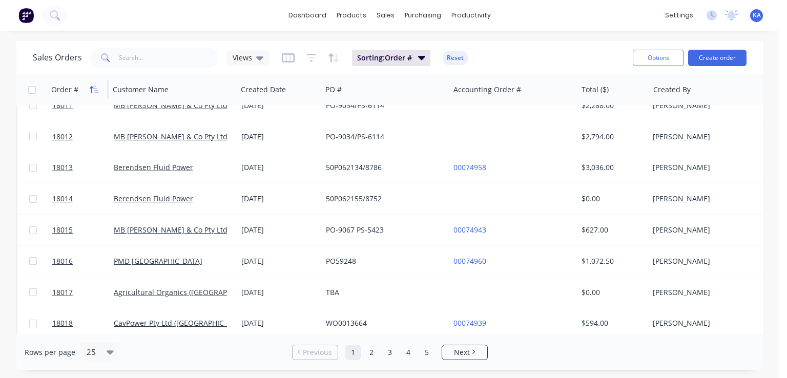
click at [96, 88] on icon "button" at bounding box center [94, 90] width 9 height 8
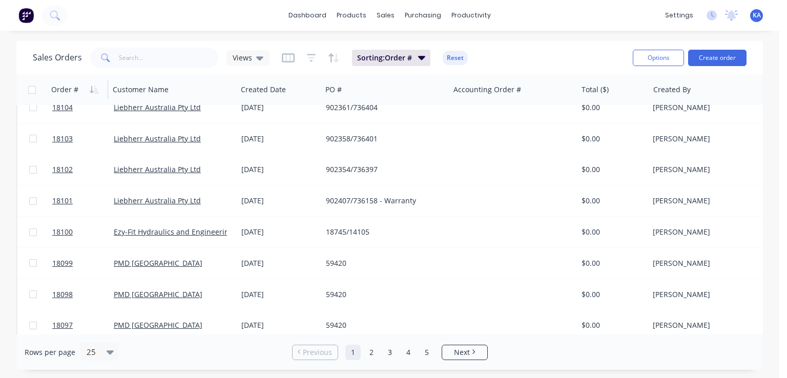
scroll to position [554, 0]
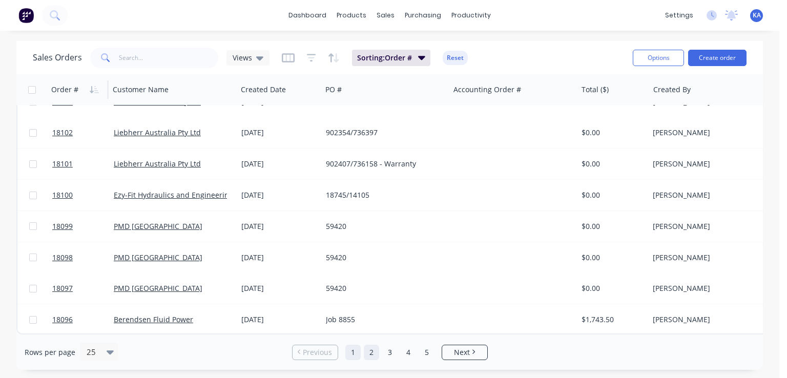
click at [370, 352] on link "2" at bounding box center [371, 352] width 15 height 15
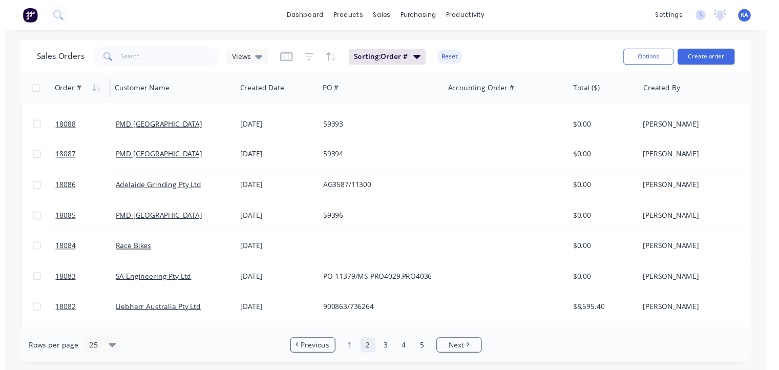
scroll to position [256, 0]
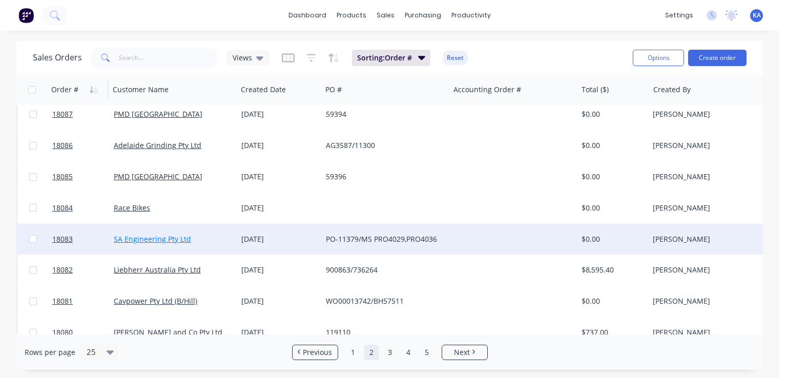
click at [173, 237] on link "SA Engineering Pty Ltd" at bounding box center [152, 239] width 77 height 10
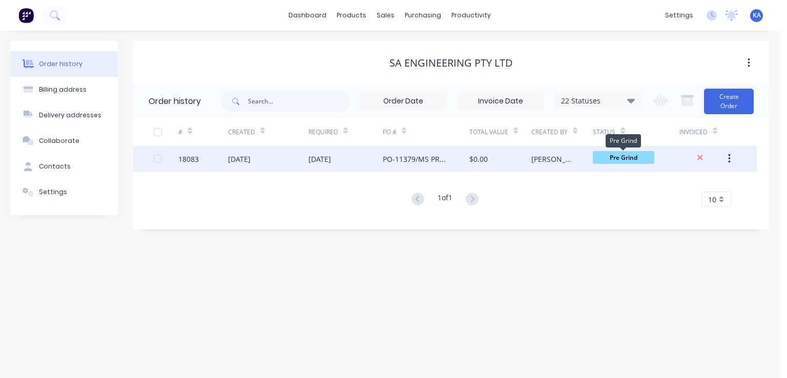
click at [606, 157] on span "Pre Grind" at bounding box center [623, 157] width 61 height 13
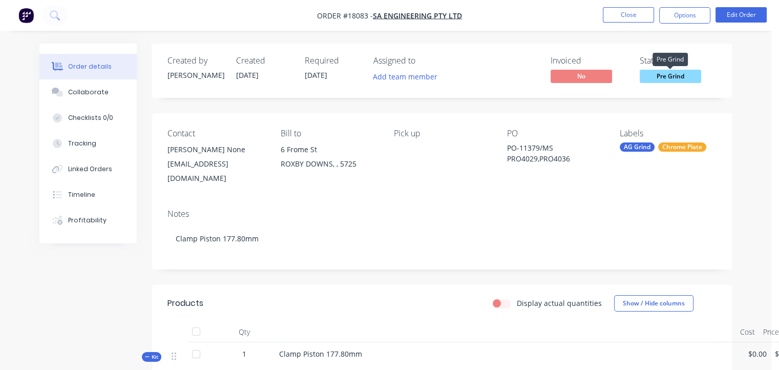
click at [673, 71] on span "Pre Grind" at bounding box center [670, 76] width 61 height 13
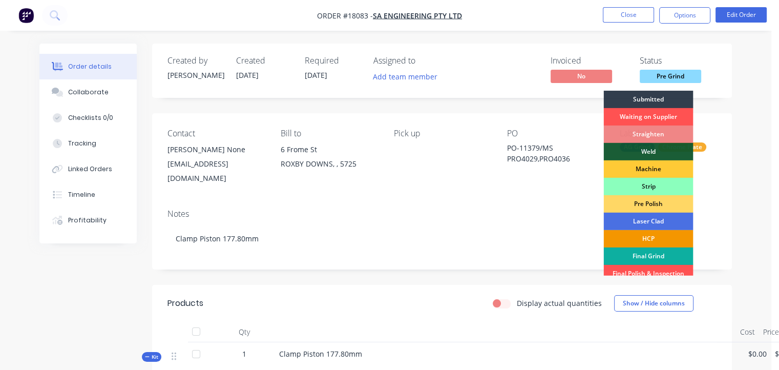
click at [660, 238] on div "HCP" at bounding box center [648, 238] width 90 height 17
